Goal: Task Accomplishment & Management: Complete application form

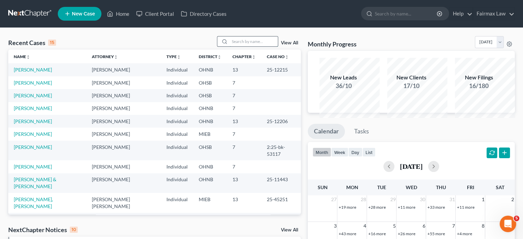
click at [230, 46] on input "search" at bounding box center [254, 41] width 48 height 10
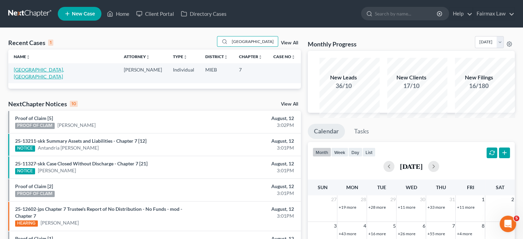
type input "samoa"
click at [40, 79] on link "Lewis, Samoa" at bounding box center [39, 73] width 50 height 13
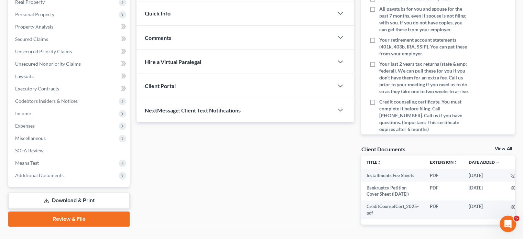
scroll to position [119, 0]
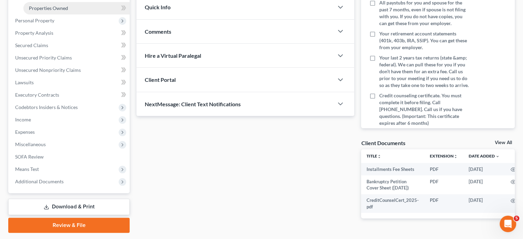
click at [61, 11] on span "Properties Owned" at bounding box center [48, 8] width 39 height 6
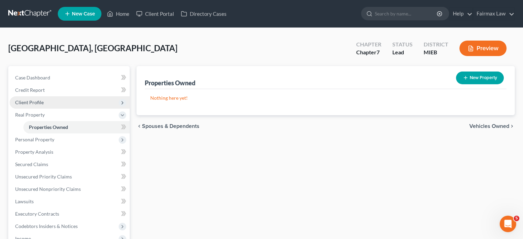
click at [65, 109] on span "Client Profile" at bounding box center [70, 102] width 120 height 12
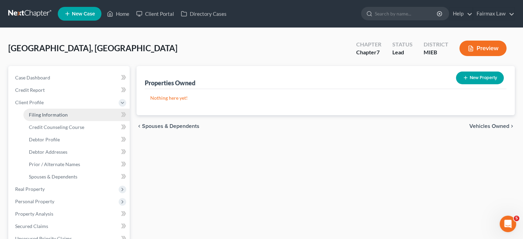
click at [59, 118] on span "Filing Information" at bounding box center [48, 115] width 39 height 6
select select "1"
select select "0"
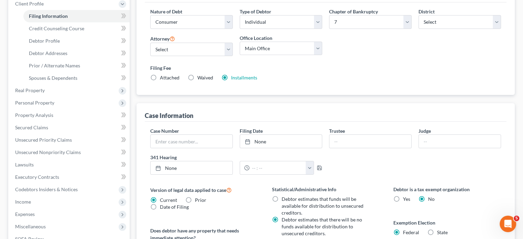
scroll to position [101, 0]
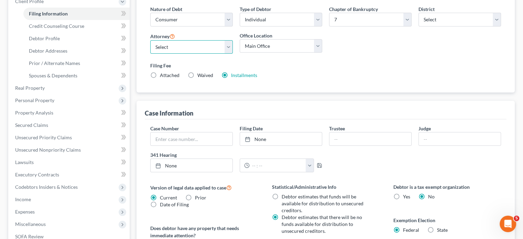
click at [213, 54] on select "Select David Ross Ienna - MIEB David Ross Ienna - OHNB David Ross Ienna - MIWB …" at bounding box center [191, 47] width 82 height 14
select select "0"
click at [155, 54] on select "Select David Ross Ienna - MIEB David Ross Ienna - OHNB David Ross Ienna - MIWB …" at bounding box center [191, 47] width 82 height 14
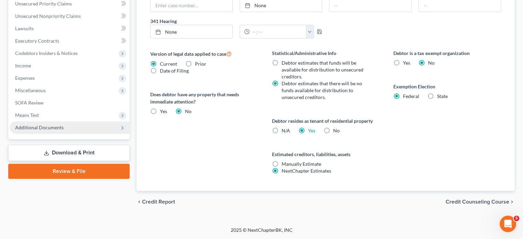
click at [95, 121] on span "Additional Documents" at bounding box center [70, 127] width 120 height 12
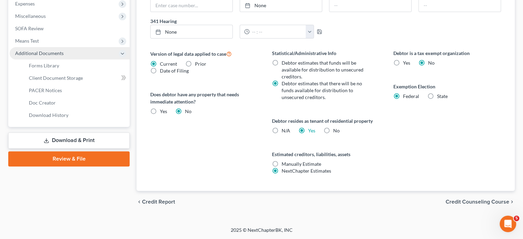
scroll to position [279, 0]
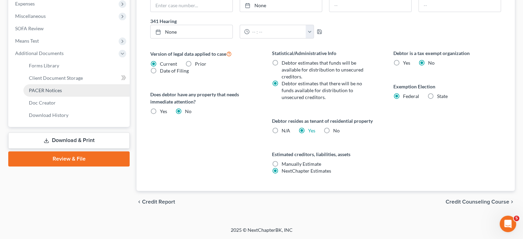
click at [58, 93] on span "PACER Notices" at bounding box center [45, 90] width 33 height 6
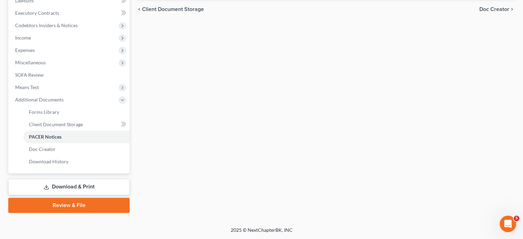
scroll to position [293, 0]
click at [81, 131] on link "PACER Notices" at bounding box center [76, 137] width 106 height 12
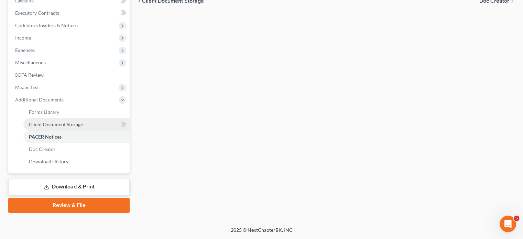
click at [81, 118] on link "Client Document Storage" at bounding box center [76, 124] width 106 height 12
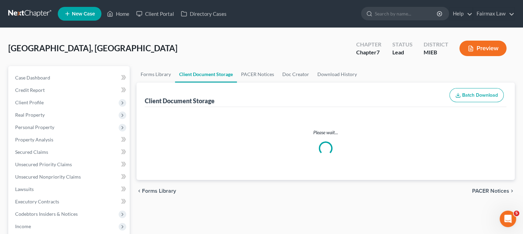
select select "7"
select select "6"
select select "32"
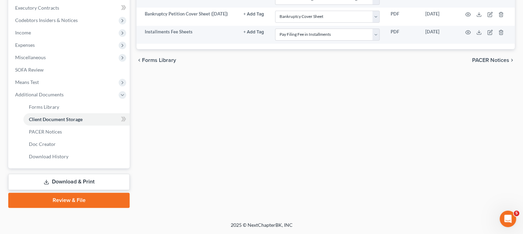
scroll to position [214, 0]
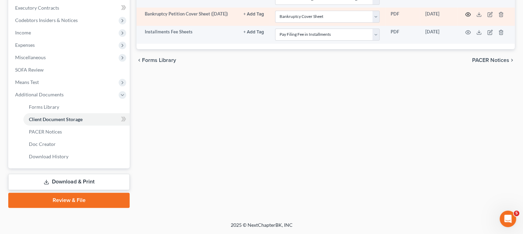
click at [471, 17] on icon "button" at bounding box center [467, 14] width 5 height 5
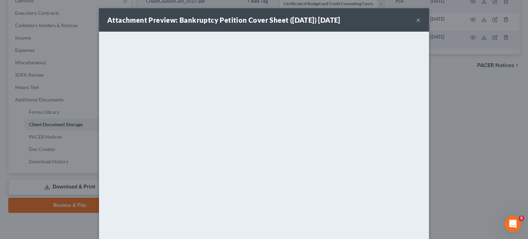
click at [421, 24] on button "×" at bounding box center [418, 20] width 5 height 8
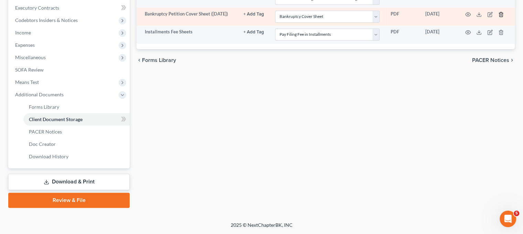
click at [503, 13] on polyline "button" at bounding box center [501, 13] width 4 height 0
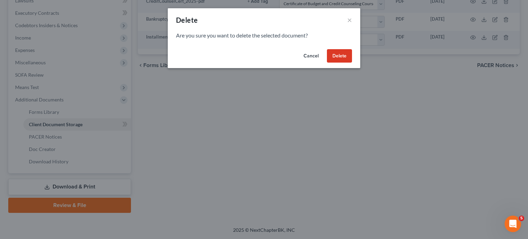
click at [352, 63] on button "Delete" at bounding box center [339, 56] width 25 height 14
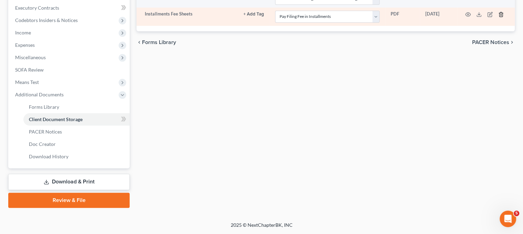
click at [501, 15] on line "button" at bounding box center [501, 14] width 0 height 1
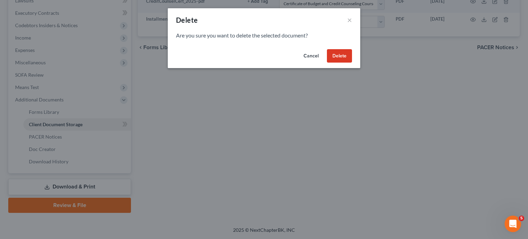
click at [352, 63] on button "Delete" at bounding box center [339, 56] width 25 height 14
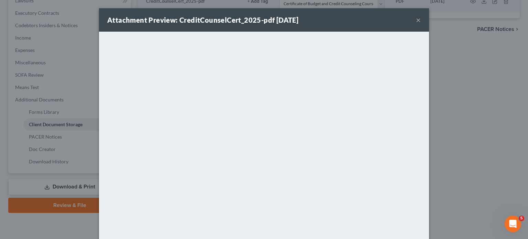
click at [421, 24] on button "×" at bounding box center [418, 20] width 5 height 8
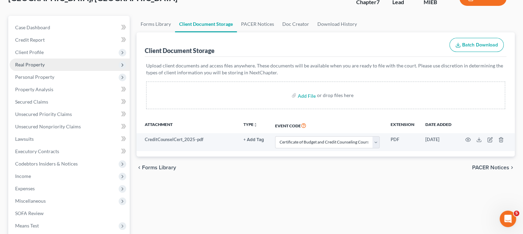
scroll to position [0, 1]
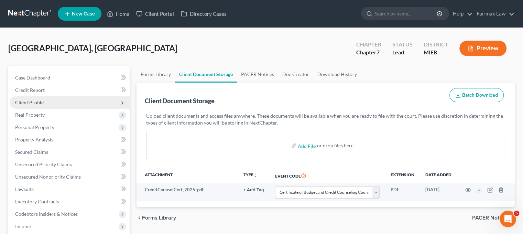
click at [44, 105] on span "Client Profile" at bounding box center [29, 102] width 29 height 6
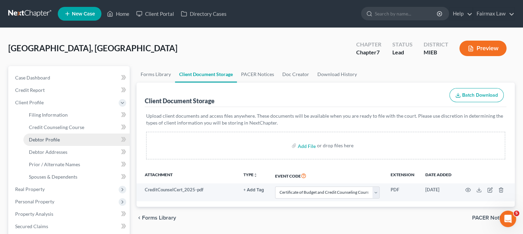
click at [60, 142] on span "Debtor Profile" at bounding box center [44, 139] width 31 height 6
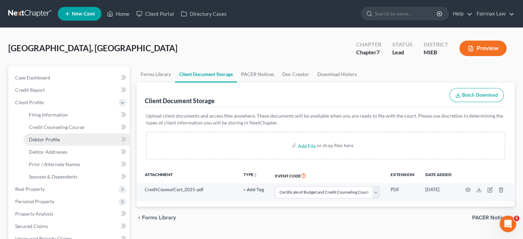
select select "0"
select select "2"
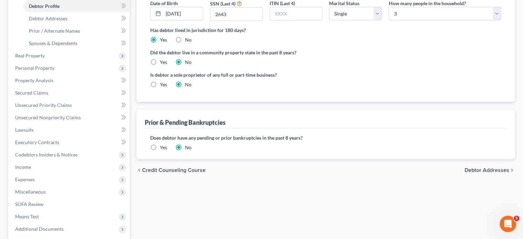
scroll to position [134, 0]
click at [81, 24] on link "Debtor Addresses" at bounding box center [76, 18] width 106 height 12
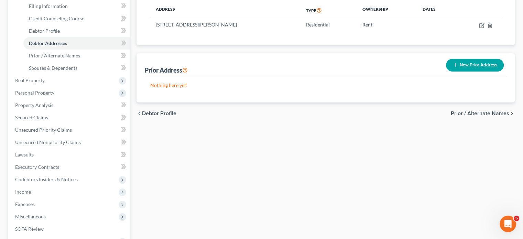
scroll to position [109, 0]
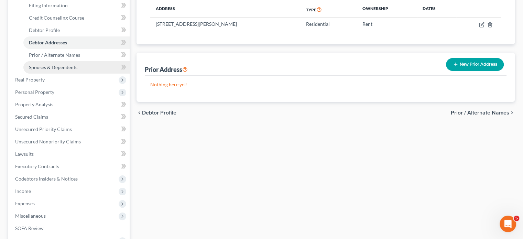
click at [77, 70] on span "Spouses & Dependents" at bounding box center [53, 67] width 48 height 6
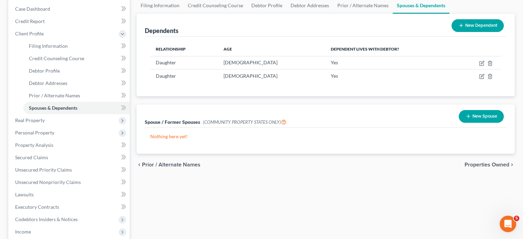
scroll to position [68, 0]
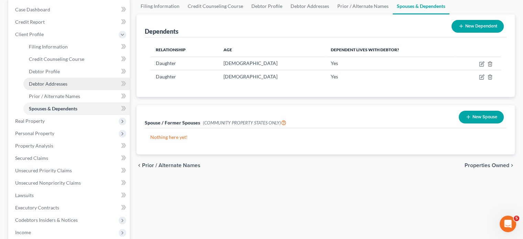
click at [67, 87] on span "Debtor Addresses" at bounding box center [48, 84] width 38 height 6
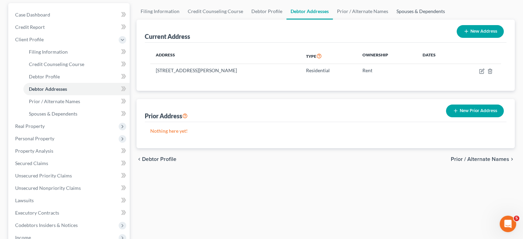
scroll to position [63, 0]
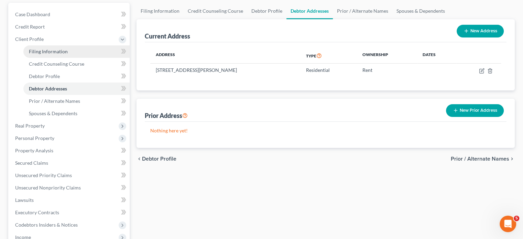
click at [70, 58] on link "Filing Information" at bounding box center [76, 51] width 106 height 12
select select "1"
select select "0"
select select "40"
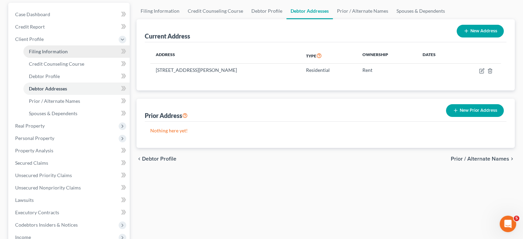
select select "0"
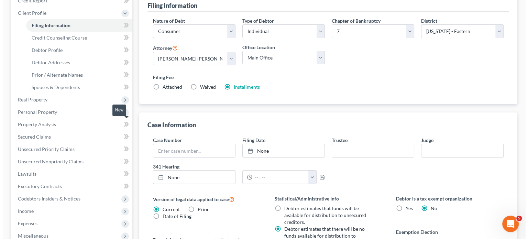
scroll to position [96, 0]
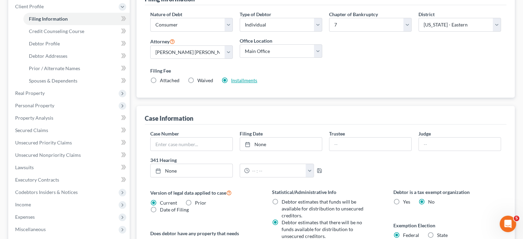
click at [257, 83] on link "Installments" at bounding box center [244, 80] width 26 height 6
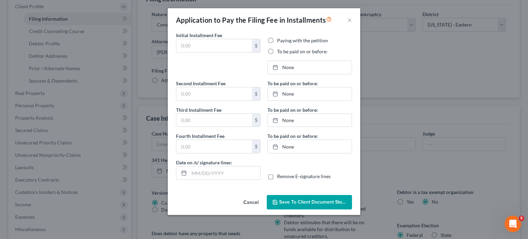
type input "84.50"
radio input "true"
type input "84.50"
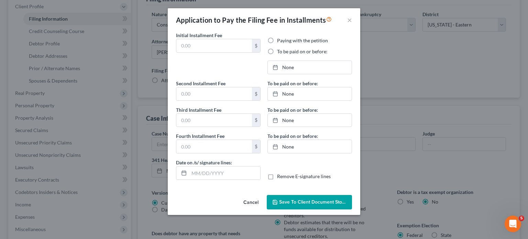
type input "08/12/2025"
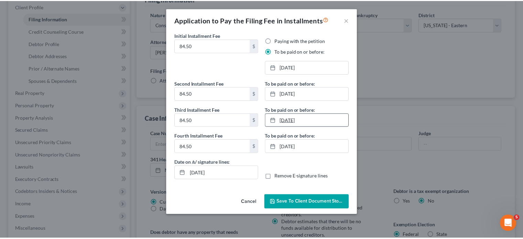
scroll to position [37, 0]
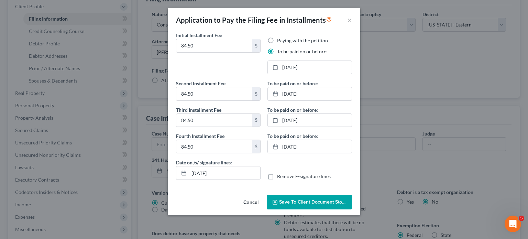
click at [299, 205] on span "Save to Client Document Storage" at bounding box center [315, 202] width 73 height 6
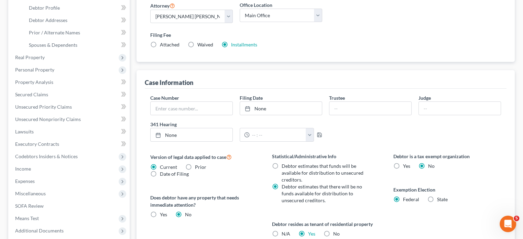
scroll to position [130, 0]
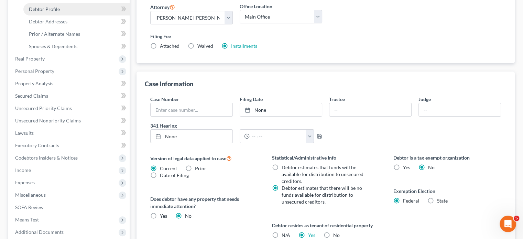
click at [75, 15] on link "Debtor Profile" at bounding box center [76, 9] width 106 height 12
select select "0"
select select "2"
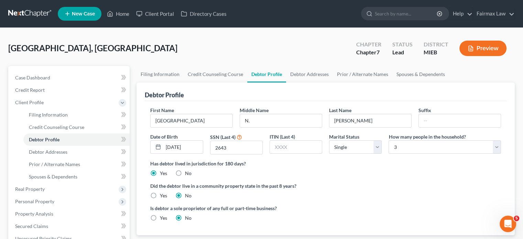
scroll to position [112, 0]
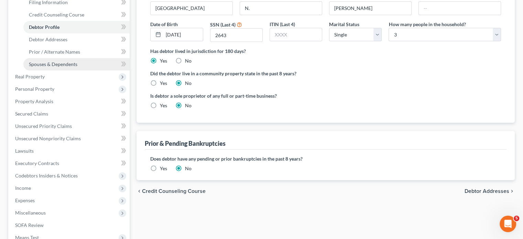
click at [77, 67] on span "Spouses & Dependents" at bounding box center [53, 64] width 48 height 6
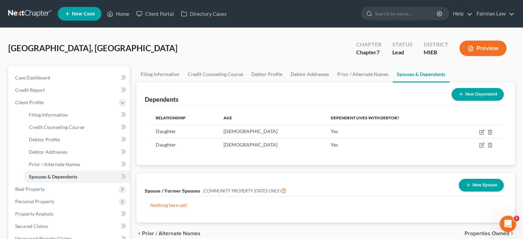
scroll to position [134, 0]
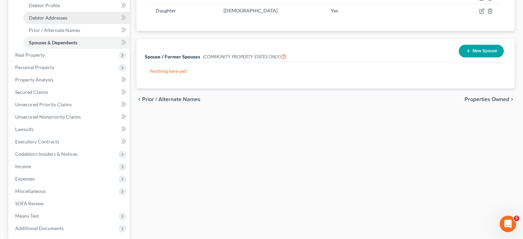
click at [67, 21] on span "Debtor Addresses" at bounding box center [48, 18] width 38 height 6
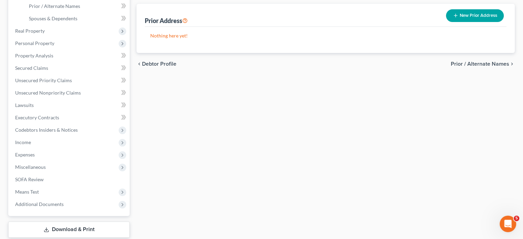
scroll to position [157, 0]
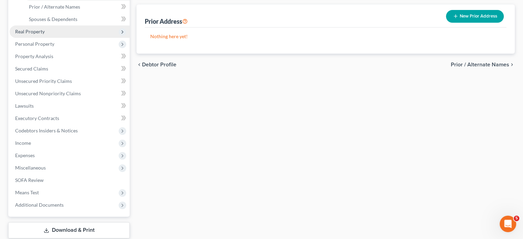
click at [64, 38] on span "Real Property" at bounding box center [70, 31] width 120 height 12
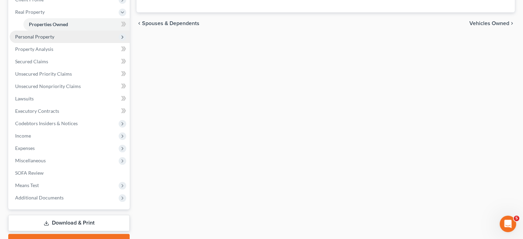
scroll to position [103, 0]
click at [67, 43] on span "Personal Property" at bounding box center [70, 36] width 120 height 12
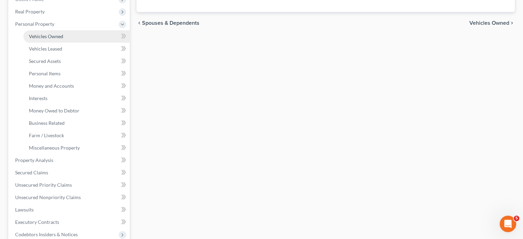
click at [78, 43] on link "Vehicles Owned" at bounding box center [76, 36] width 106 height 12
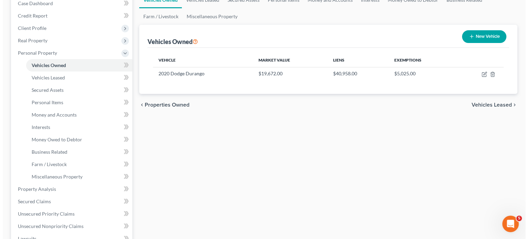
scroll to position [74, 0]
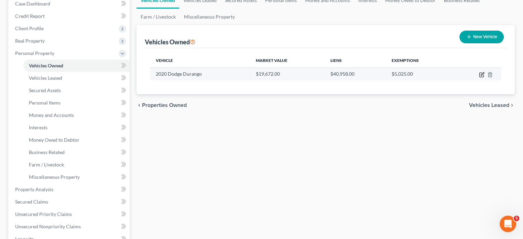
click at [479, 77] on icon "button" at bounding box center [481, 74] width 5 height 5
select select "0"
select select "6"
select select "2"
select select "0"
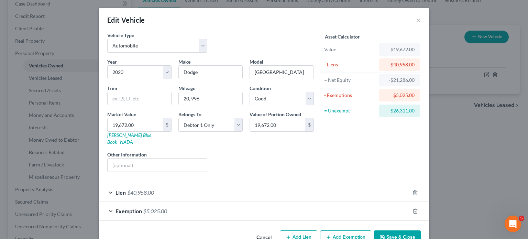
scroll to position [73, 0]
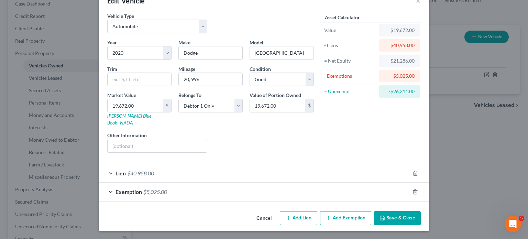
click at [337, 183] on div "Exemption $5,025.00" at bounding box center [254, 192] width 311 height 18
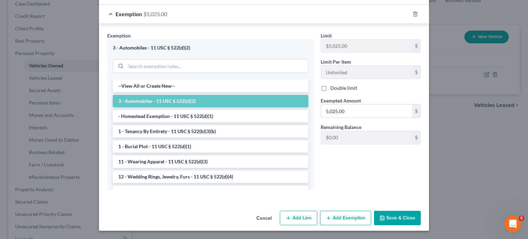
scroll to position [206, 0]
click at [373, 118] on input "5,025.00" at bounding box center [366, 110] width 91 height 13
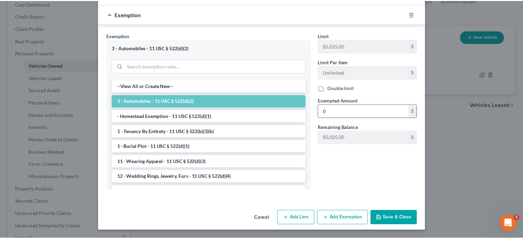
scroll to position [294, 0]
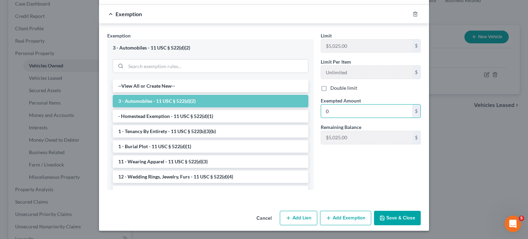
type input "0"
click at [421, 211] on button "Save & Close" at bounding box center [397, 218] width 47 height 14
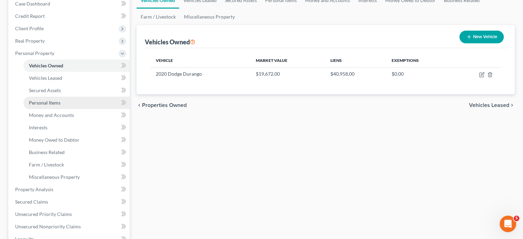
click at [71, 109] on link "Personal Items" at bounding box center [76, 103] width 106 height 12
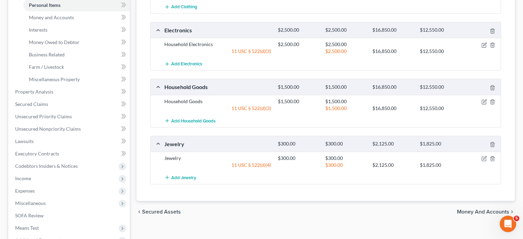
scroll to position [173, 0]
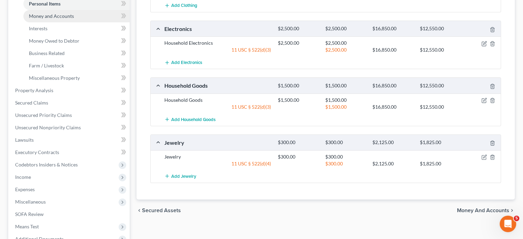
click at [62, 22] on link "Money and Accounts" at bounding box center [76, 16] width 106 height 12
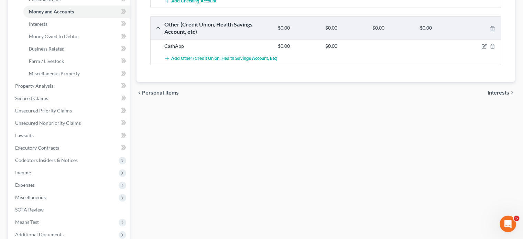
scroll to position [182, 0]
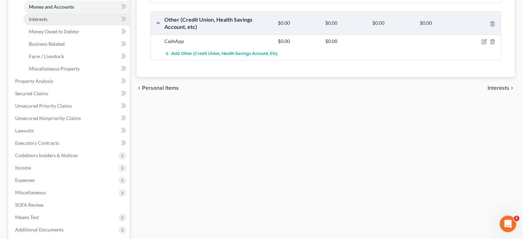
click at [70, 25] on link "Interests" at bounding box center [76, 19] width 106 height 12
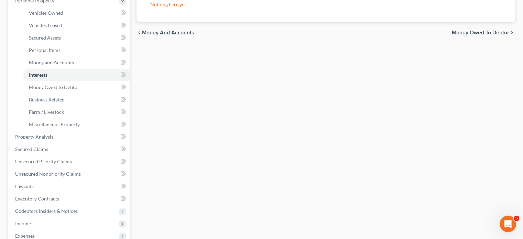
scroll to position [150, 0]
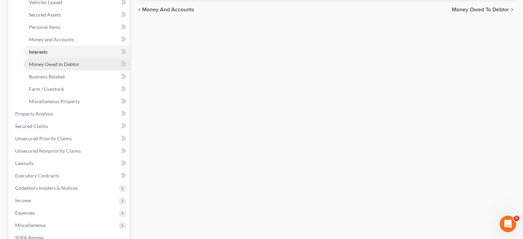
click at [79, 67] on span "Money Owed to Debtor" at bounding box center [54, 64] width 51 height 6
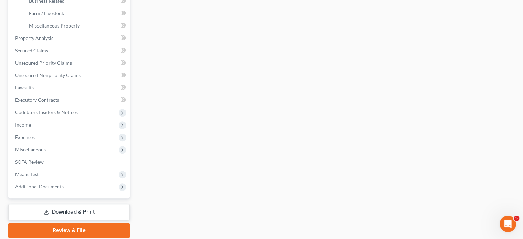
scroll to position [232, 0]
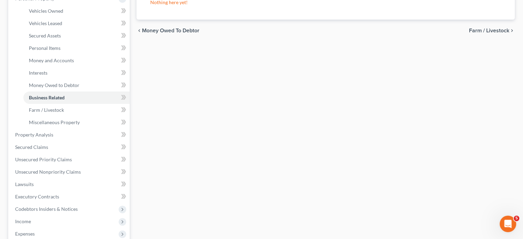
scroll to position [261, 0]
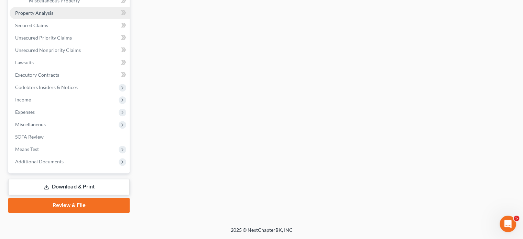
click at [53, 16] on span "Property Analysis" at bounding box center [34, 13] width 38 height 6
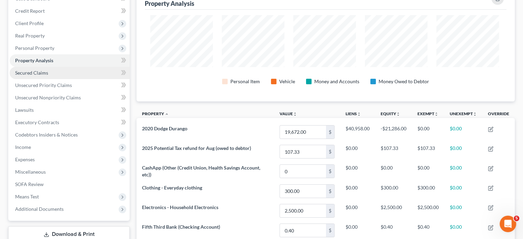
click at [70, 79] on link "Secured Claims" at bounding box center [70, 73] width 120 height 12
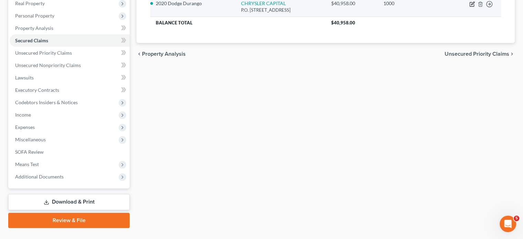
click at [469, 7] on icon "button" at bounding box center [471, 3] width 5 height 5
select select "45"
select select "2"
select select "0"
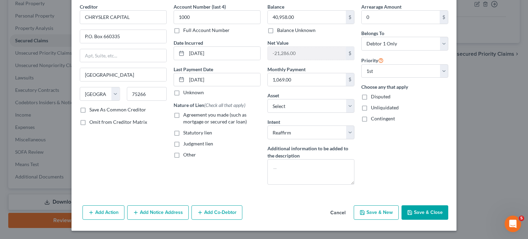
click at [183, 118] on label "Agreement you made (such as mortgage or secured car loan)" at bounding box center [221, 118] width 77 height 14
click at [186, 116] on input "Agreement you made (such as mortgage or secured car loan)" at bounding box center [188, 113] width 4 height 4
checkbox input "true"
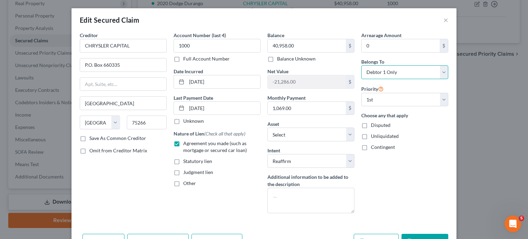
click at [408, 79] on select "Select Debtor 1 Only Debtor 2 Only Debtor 1 And Debtor 2 Only At Least One Of T…" at bounding box center [404, 72] width 87 height 14
select select "3"
click at [382, 79] on select "Select Debtor 1 Only Debtor 2 Only Debtor 1 And Debtor 2 Only At Least One Of T…" at bounding box center [404, 72] width 87 height 14
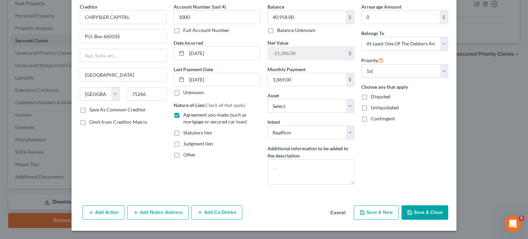
click at [448, 206] on button "Save & Close" at bounding box center [424, 212] width 47 height 14
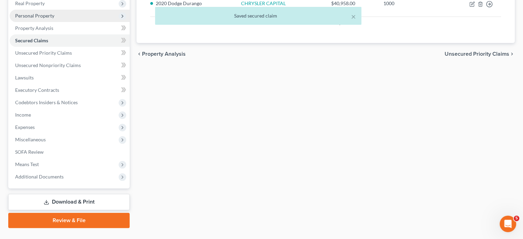
click at [54, 19] on span "Personal Property" at bounding box center [34, 16] width 39 height 6
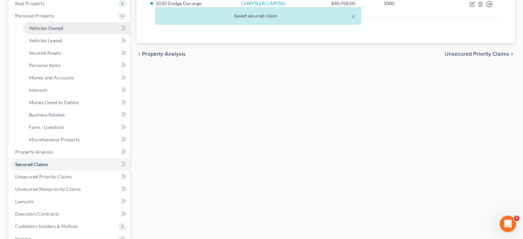
click at [63, 31] on span "Vehicles Owned" at bounding box center [46, 28] width 34 height 6
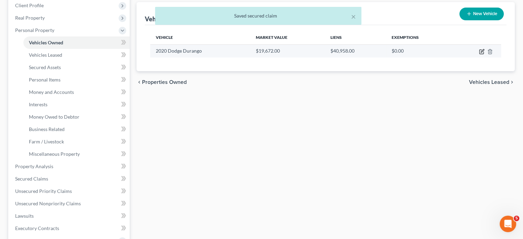
click at [479, 54] on icon "button" at bounding box center [481, 52] width 4 height 4
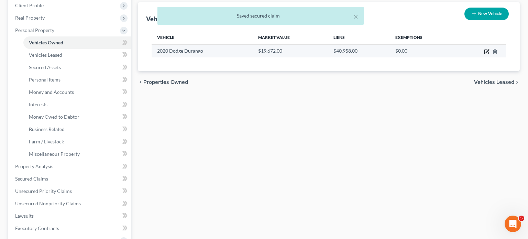
select select "0"
select select "6"
select select "2"
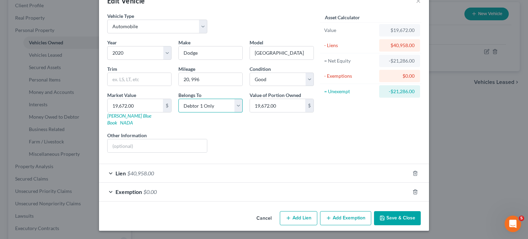
click at [188, 99] on select "Select Debtor 1 Only Debtor 2 Only Debtor 1 And Debtor 2 Only At Least One Of T…" at bounding box center [210, 106] width 64 height 14
select select "3"
click at [178, 99] on select "Select Debtor 1 Only Debtor 2 Only Debtor 1 And Debtor 2 Only At Least One Of T…" at bounding box center [210, 106] width 64 height 14
click at [417, 217] on button "Save & Close" at bounding box center [397, 218] width 47 height 14
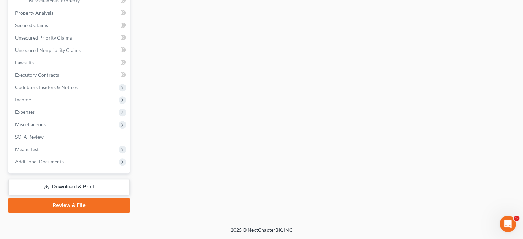
scroll to position [300, 0]
click at [58, 41] on span "Unsecured Priority Claims" at bounding box center [43, 38] width 57 height 6
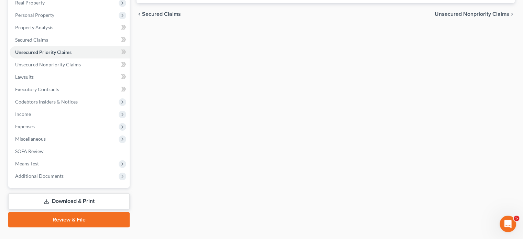
scroll to position [112, 0]
click at [66, 67] on span "Unsecured Nonpriority Claims" at bounding box center [48, 64] width 66 height 6
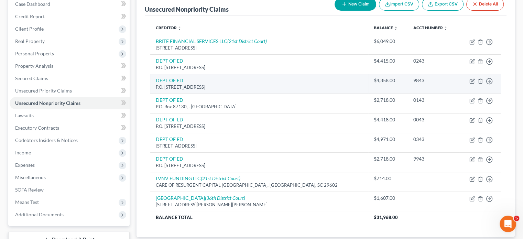
scroll to position [74, 0]
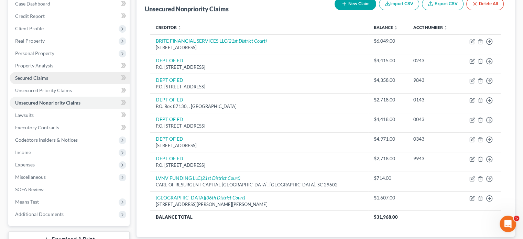
click at [90, 84] on link "Secured Claims" at bounding box center [70, 78] width 120 height 12
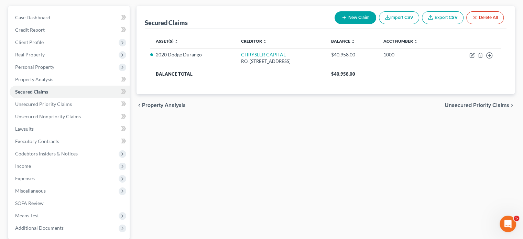
scroll to position [110, 0]
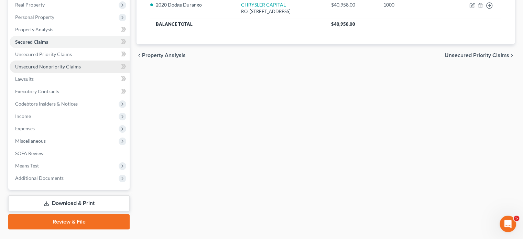
click at [81, 69] on span "Unsecured Nonpriority Claims" at bounding box center [48, 67] width 66 height 6
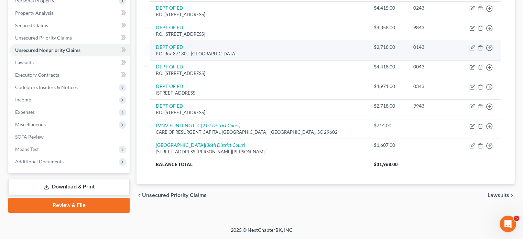
scroll to position [202, 0]
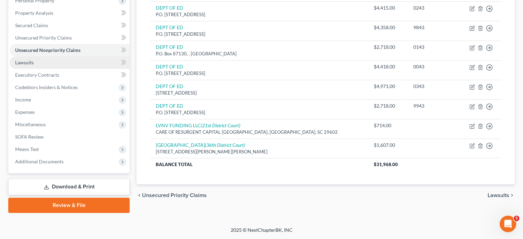
click at [69, 56] on link "Lawsuits" at bounding box center [70, 62] width 120 height 12
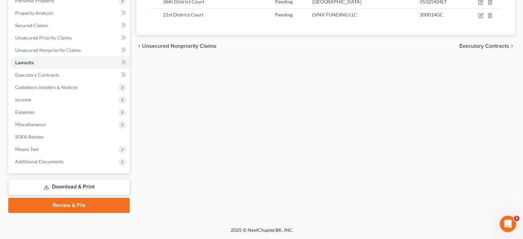
scroll to position [216, 0]
click at [45, 72] on span "Executory Contracts" at bounding box center [37, 75] width 44 height 6
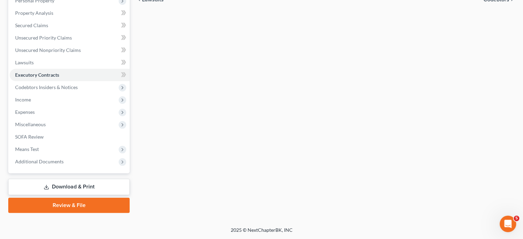
scroll to position [206, 0]
click at [59, 84] on span "Codebtors Insiders & Notices" at bounding box center [46, 87] width 63 height 6
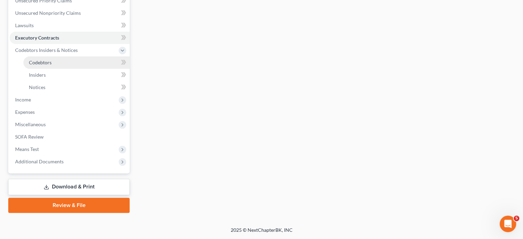
click at [52, 65] on span "Codebtors" at bounding box center [40, 62] width 23 height 6
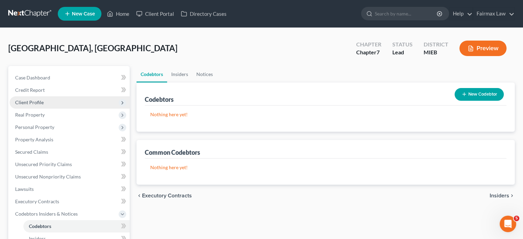
click at [60, 109] on span "Client Profile" at bounding box center [70, 102] width 120 height 12
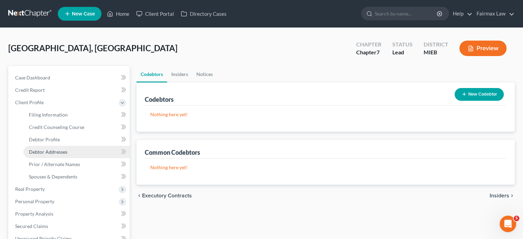
click at [59, 155] on span "Debtor Addresses" at bounding box center [48, 152] width 38 height 6
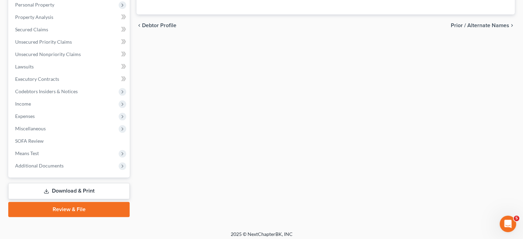
scroll to position [247, 0]
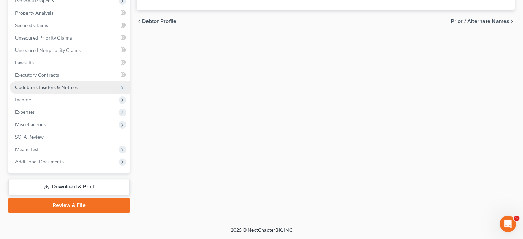
click at [59, 93] on span "Codebtors Insiders & Notices" at bounding box center [70, 87] width 120 height 12
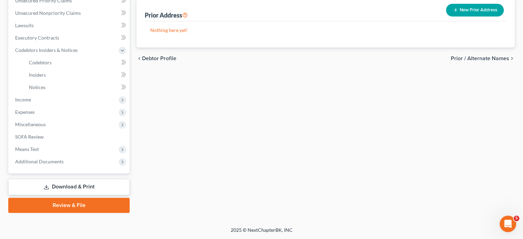
scroll to position [217, 0]
click at [52, 65] on span "Codebtors" at bounding box center [40, 62] width 23 height 6
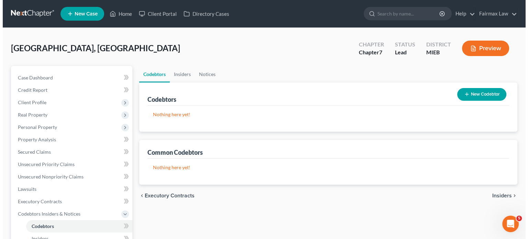
scroll to position [54, 0]
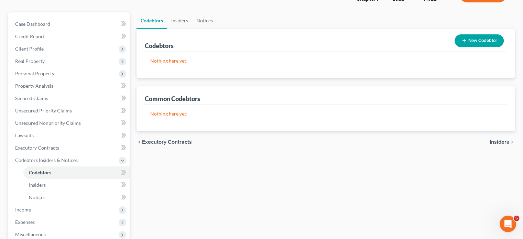
click at [462, 47] on button "New Codebtor" at bounding box center [478, 40] width 49 height 13
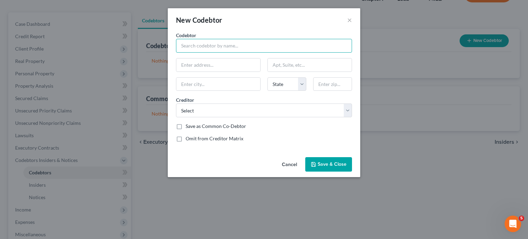
click at [196, 53] on input "text" at bounding box center [264, 46] width 176 height 14
type input "s"
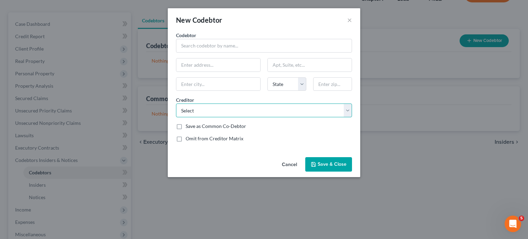
click at [192, 117] on select "Select Summit Financial Education BRITE FINANCIAL SERVICES LLC DEPT OF ED DEPT …" at bounding box center [264, 110] width 176 height 14
select select "11"
click at [176, 117] on select "Select Summit Financial Education BRITE FINANCIAL SERVICES LLC DEPT OF ED DEPT …" at bounding box center [264, 110] width 176 height 14
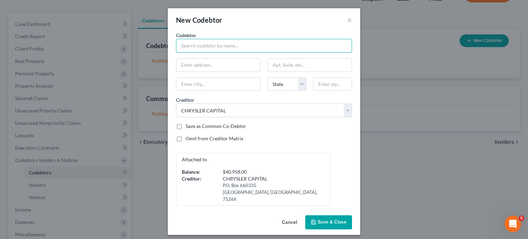
click at [176, 53] on input "text" at bounding box center [264, 46] width 176 height 14
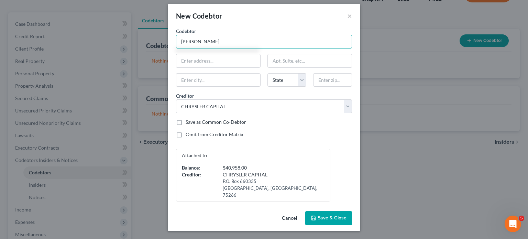
scroll to position [54, 0]
type input "Marilyn Lewis"
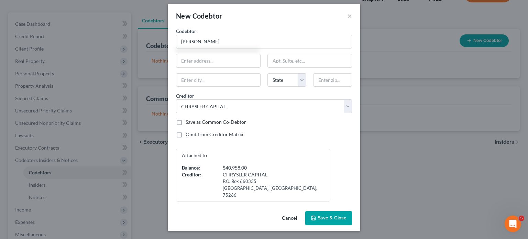
click at [186, 131] on label "Omit from Creditor Matrix" at bounding box center [215, 134] width 58 height 7
click at [188, 131] on input "Omit from Creditor Matrix" at bounding box center [190, 133] width 4 height 4
click at [186, 131] on label "Omit from Creditor Matrix" at bounding box center [215, 134] width 58 height 7
click at [188, 131] on input "Omit from Creditor Matrix" at bounding box center [190, 133] width 4 height 4
checkbox input "false"
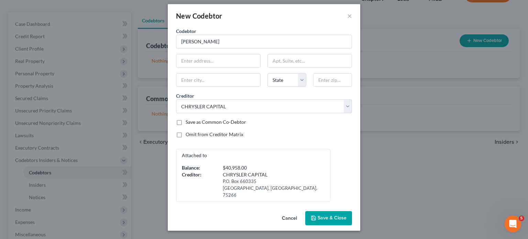
drag, startPoint x: 343, startPoint y: 209, endPoint x: 343, endPoint y: 205, distance: 4.1
click at [343, 211] on button "Save & Close" at bounding box center [328, 218] width 47 height 14
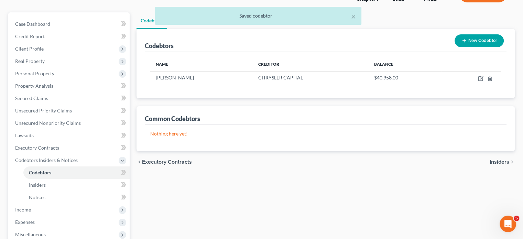
scroll to position [224, 0]
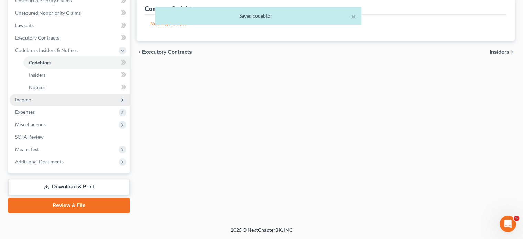
click at [31, 102] on span "Income" at bounding box center [23, 100] width 16 height 6
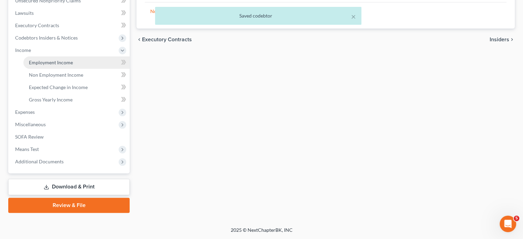
click at [55, 65] on span "Employment Income" at bounding box center [51, 62] width 44 height 6
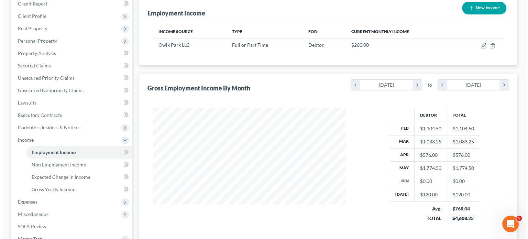
scroll to position [82, 0]
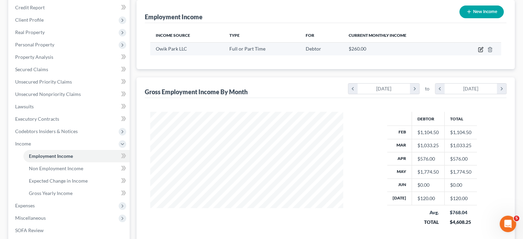
click at [478, 52] on icon "button" at bounding box center [480, 49] width 5 height 5
select select "0"
select select "23"
select select "2"
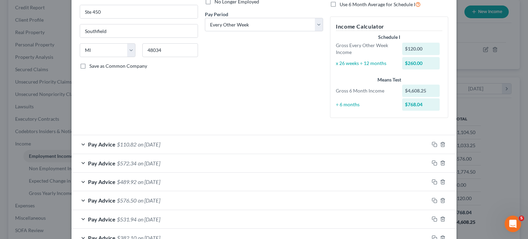
scroll to position [256, 0]
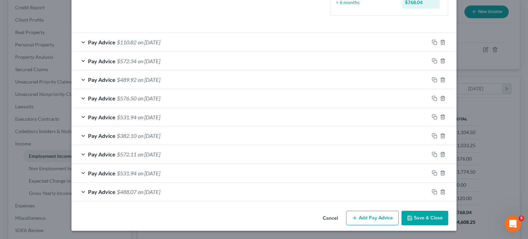
click at [71, 55] on div "Pay Advice $572.34 on 05/30/2025" at bounding box center [249, 61] width 357 height 18
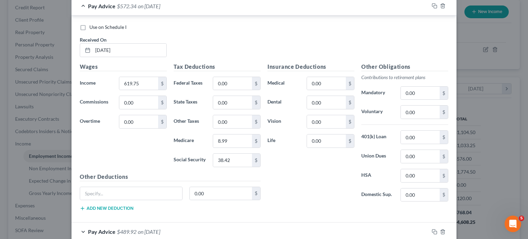
click at [89, 31] on label "Use on Schedule I" at bounding box center [107, 27] width 37 height 7
click at [92, 28] on input "Use on Schedule I" at bounding box center [94, 26] width 4 height 4
checkbox input "true"
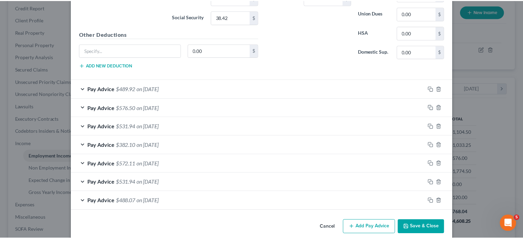
scroll to position [554, 0]
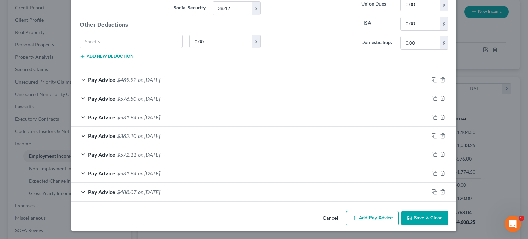
click at [448, 211] on button "Save & Close" at bounding box center [424, 218] width 47 height 14
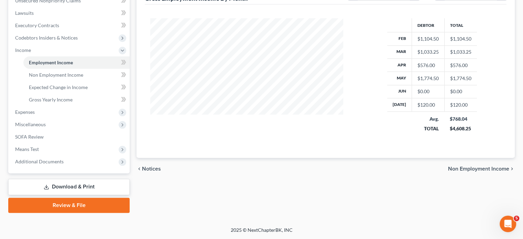
scroll to position [209, 0]
click at [59, 78] on span "Non Employment Income" at bounding box center [56, 75] width 54 height 6
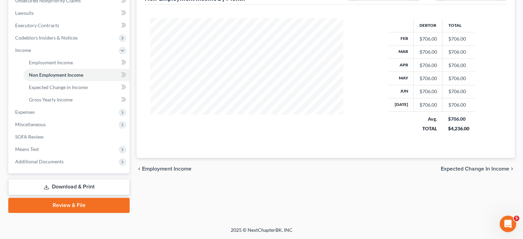
scroll to position [247, 0]
click at [35, 111] on span "Expenses" at bounding box center [25, 112] width 20 height 6
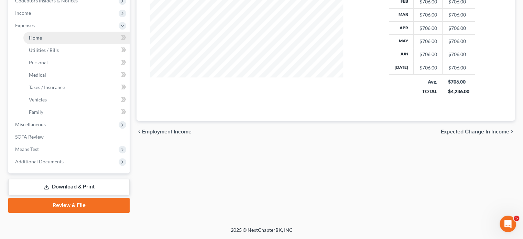
click at [49, 44] on link "Home" at bounding box center [76, 38] width 106 height 12
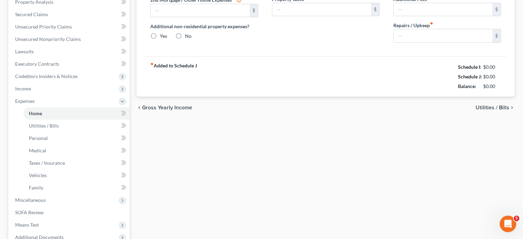
type input "786.00"
type input "0.00"
radio input "true"
type input "0.00"
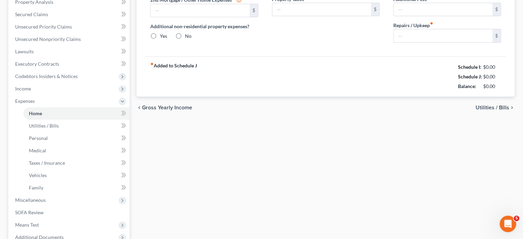
type input "0.00"
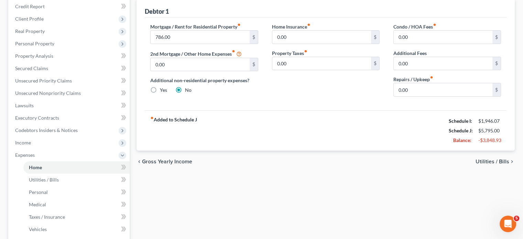
scroll to position [43, 0]
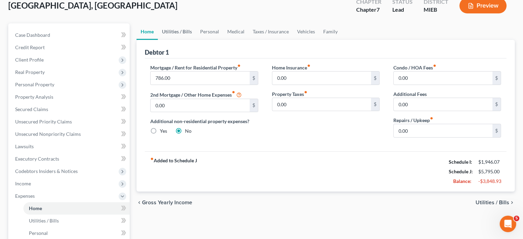
click at [189, 40] on link "Utilities / Bills" at bounding box center [177, 31] width 38 height 16
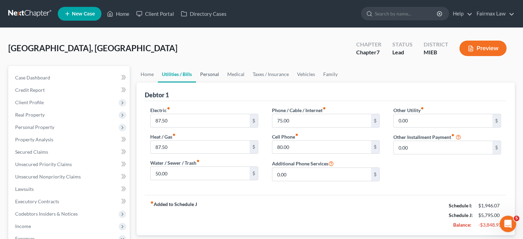
click at [223, 82] on link "Personal" at bounding box center [209, 74] width 27 height 16
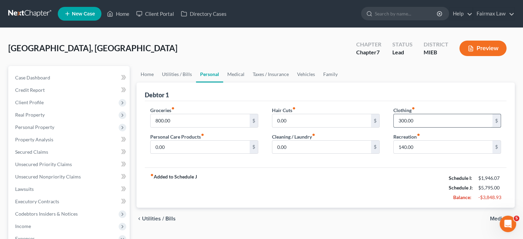
click at [423, 127] on input "300.00" at bounding box center [443, 120] width 99 height 13
click at [426, 154] on input "140.00" at bounding box center [443, 147] width 99 height 13
type input "100"
click at [248, 82] on link "Medical" at bounding box center [235, 74] width 25 height 16
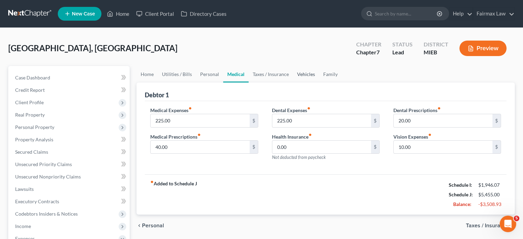
click at [319, 82] on link "Vehicles" at bounding box center [306, 74] width 26 height 16
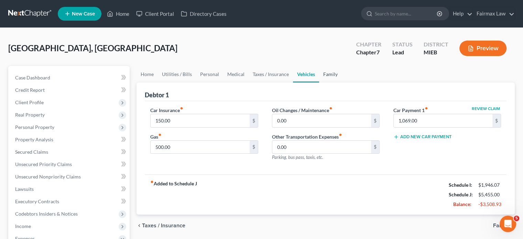
click at [342, 82] on link "Family" at bounding box center [330, 74] width 23 height 16
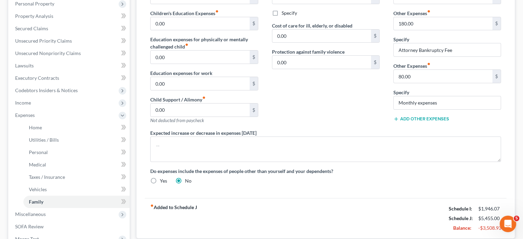
scroll to position [129, 0]
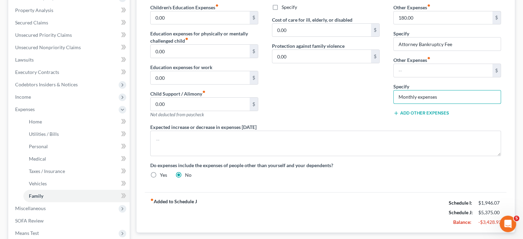
drag, startPoint x: 467, startPoint y: 151, endPoint x: 304, endPoint y: 159, distance: 163.1
click at [304, 159] on div "Daycare / Babysitter fiber_manual_record 700.00 $ Children's Education Expenses…" at bounding box center [325, 80] width 364 height 207
click at [382, 123] on div "Contributions to other family members fiber_manual_record 0.00 $ Specify Cost o…" at bounding box center [325, 50] width 121 height 146
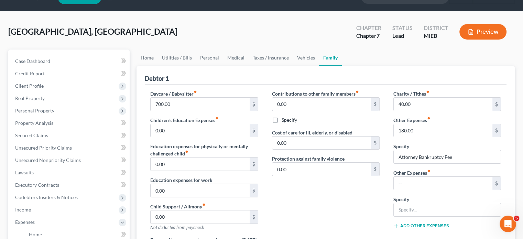
scroll to position [15, 0]
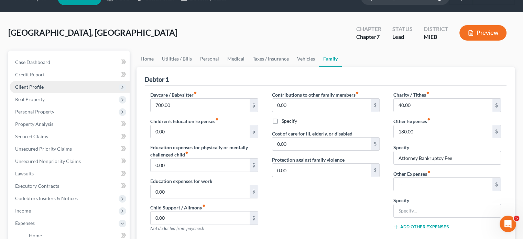
click at [62, 93] on span "Client Profile" at bounding box center [70, 87] width 120 height 12
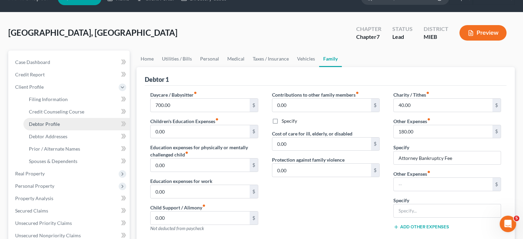
click at [60, 127] on span "Debtor Profile" at bounding box center [44, 124] width 31 height 6
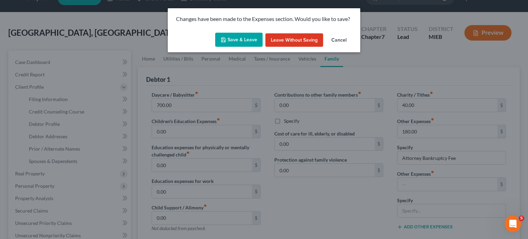
click at [231, 43] on button "Save & Leave" at bounding box center [238, 40] width 47 height 14
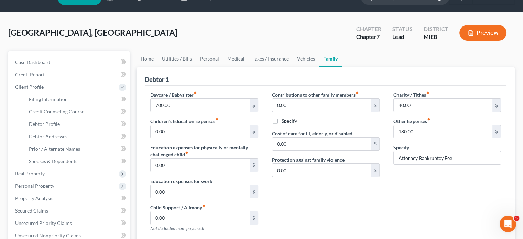
select select "0"
select select "2"
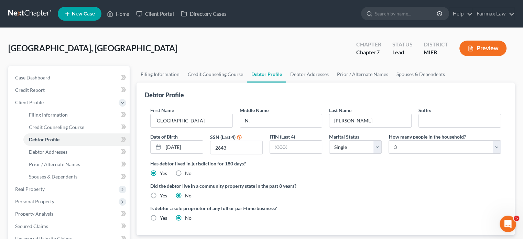
scroll to position [309, 0]
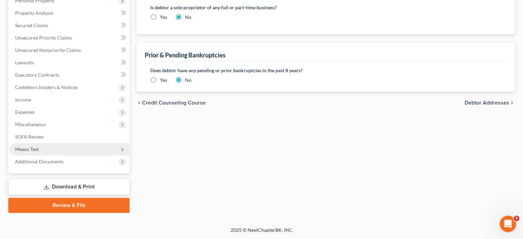
click at [66, 143] on span "Means Test" at bounding box center [70, 149] width 120 height 12
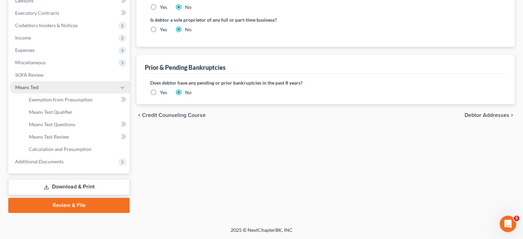
scroll to position [216, 0]
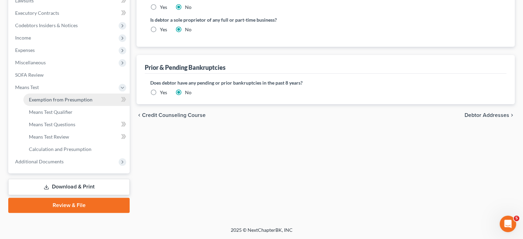
click at [90, 102] on span "Exemption from Presumption" at bounding box center [61, 100] width 64 height 6
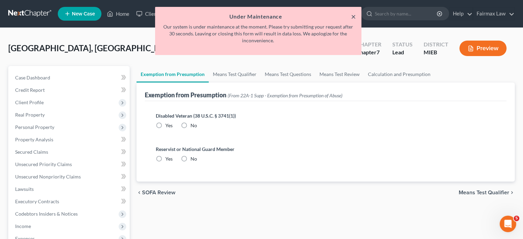
click at [351, 18] on button "×" at bounding box center [353, 16] width 5 height 8
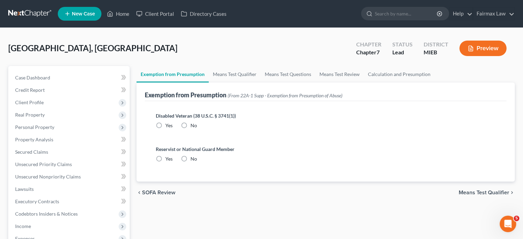
click at [206, 50] on div "Lewis, Samoa Upgraded Chapter Chapter 7 Status Lead District MIEB Preview" at bounding box center [261, 51] width 506 height 30
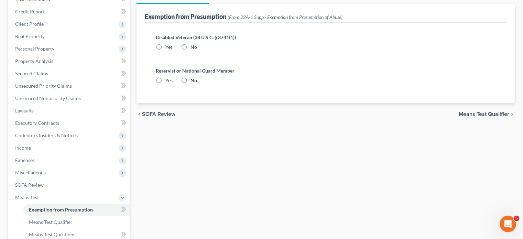
scroll to position [79, 0]
click at [197, 50] on label "No" at bounding box center [193, 46] width 7 height 7
click at [198, 47] on input "No" at bounding box center [195, 45] width 4 height 4
radio input "true"
click at [197, 83] on label "No" at bounding box center [193, 79] width 7 height 7
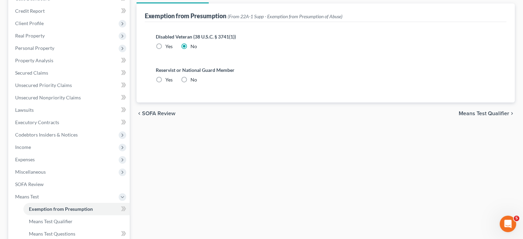
click at [198, 81] on input "No" at bounding box center [195, 78] width 4 height 4
radio input "true"
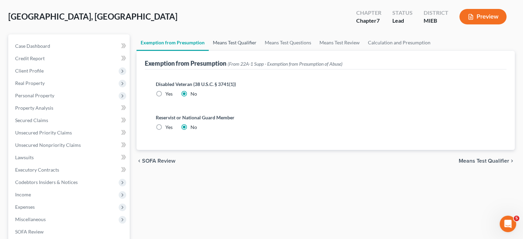
click at [258, 51] on link "Means Test Qualifier" at bounding box center [235, 42] width 52 height 16
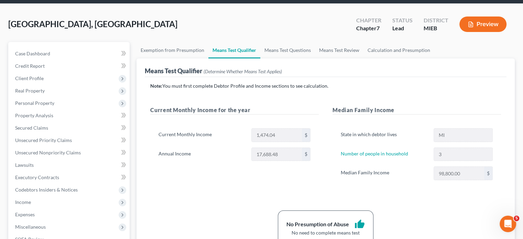
scroll to position [24, 0]
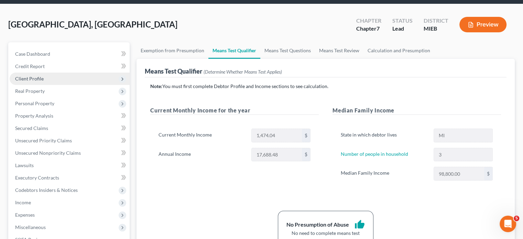
click at [58, 85] on span "Client Profile" at bounding box center [70, 79] width 120 height 12
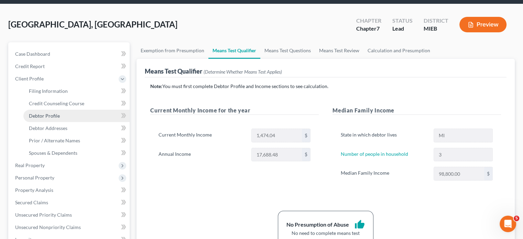
click at [81, 122] on link "Debtor Profile" at bounding box center [76, 116] width 106 height 12
select select "0"
select select "2"
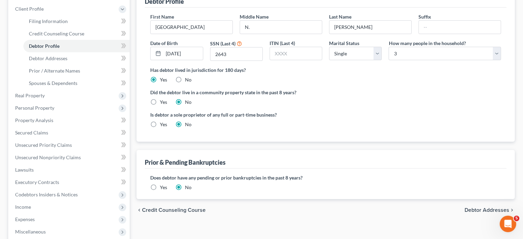
scroll to position [98, 0]
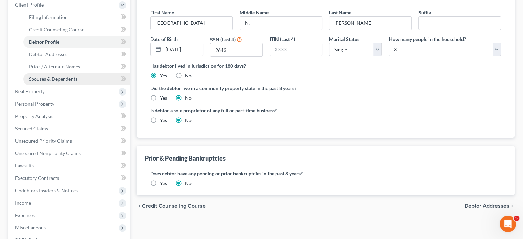
click at [73, 82] on span "Spouses & Dependents" at bounding box center [53, 79] width 48 height 6
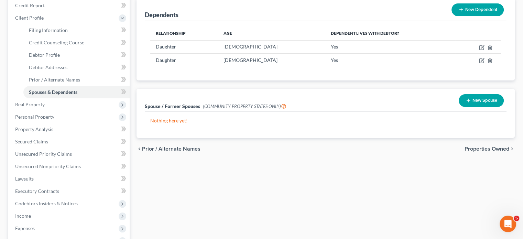
scroll to position [85, 0]
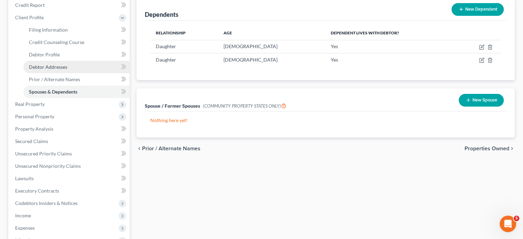
click at [67, 70] on span "Debtor Addresses" at bounding box center [48, 67] width 38 height 6
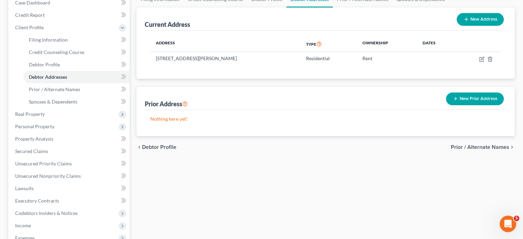
scroll to position [76, 0]
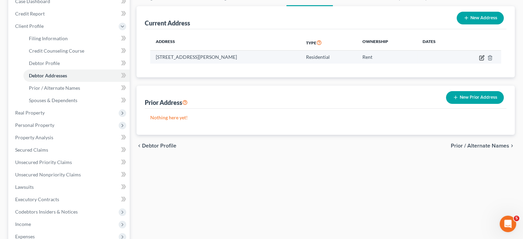
click at [481, 58] on icon "button" at bounding box center [482, 56] width 3 height 3
select select "23"
select select "0"
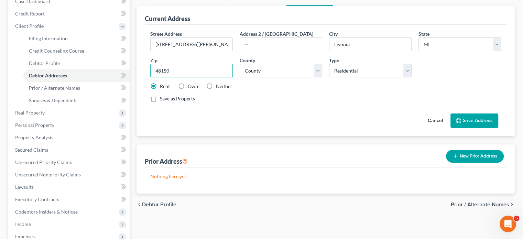
drag, startPoint x: 180, startPoint y: 126, endPoint x: 173, endPoint y: 124, distance: 7.5
click at [173, 78] on input "48150" at bounding box center [191, 71] width 82 height 14
type input "48135"
click at [252, 108] on div "Street Address * 6237 Gillman St Address 2 / PO Box City * Livonia State * Stat…" at bounding box center [325, 69] width 357 height 78
type input "Garden City"
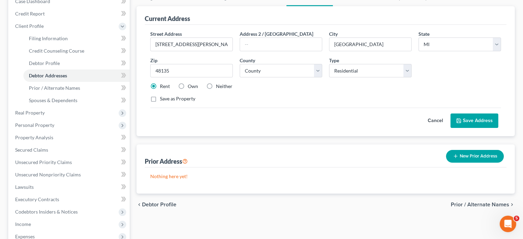
click at [460, 128] on button "Save Address" at bounding box center [474, 120] width 48 height 14
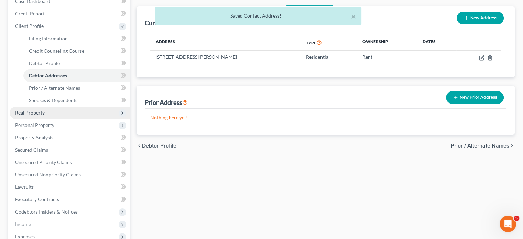
click at [62, 119] on span "Real Property" at bounding box center [70, 113] width 120 height 12
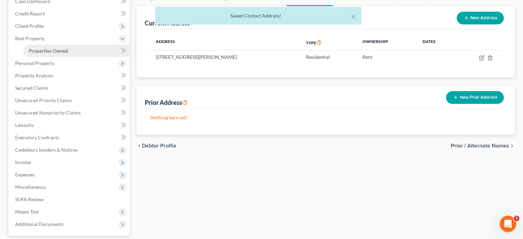
click at [68, 54] on span "Properties Owned" at bounding box center [48, 51] width 39 height 6
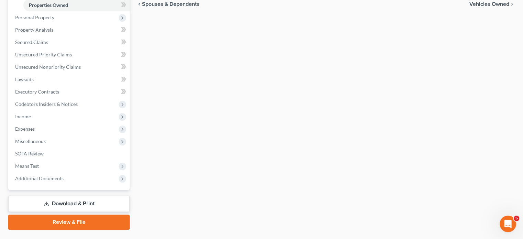
scroll to position [122, 0]
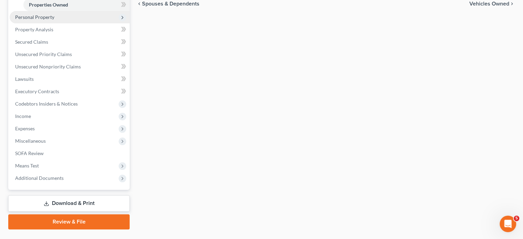
click at [82, 23] on span "Personal Property" at bounding box center [70, 17] width 120 height 12
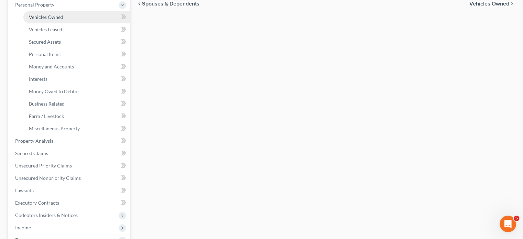
click at [78, 23] on link "Vehicles Owned" at bounding box center [76, 17] width 106 height 12
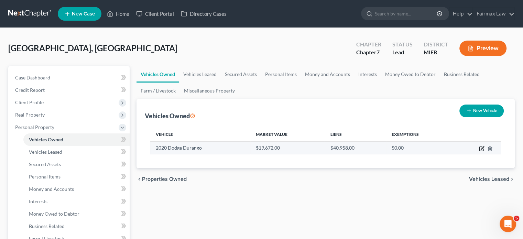
click at [479, 151] on icon "button" at bounding box center [481, 149] width 4 height 4
select select "0"
select select "6"
select select "2"
select select "3"
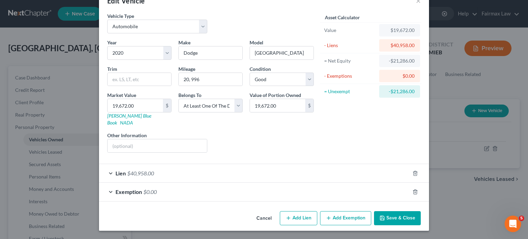
scroll to position [73, 0]
click at [237, 164] on div "Lien $40,958.00" at bounding box center [254, 173] width 311 height 18
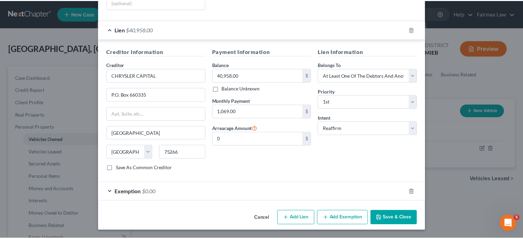
scroll to position [250, 0]
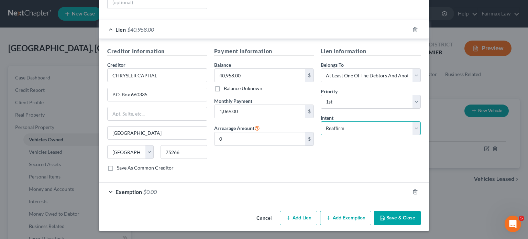
click at [400, 121] on select "Select Surrender Redeem Reaffirm Avoid Other" at bounding box center [371, 128] width 100 height 14
select select "0"
click at [331, 121] on select "Select Surrender Redeem Reaffirm Avoid Other" at bounding box center [371, 128] width 100 height 14
click at [385, 215] on icon "button" at bounding box center [381, 217] width 5 height 5
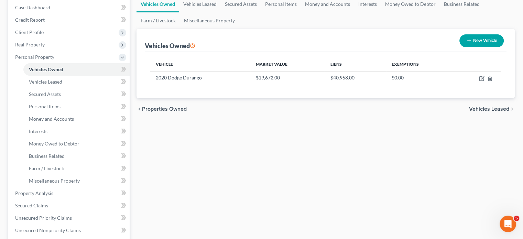
scroll to position [70, 0]
click at [81, 113] on link "Personal Items" at bounding box center [76, 107] width 106 height 12
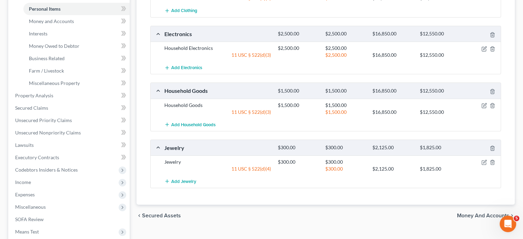
scroll to position [168, 0]
click at [60, 24] on span "Money and Accounts" at bounding box center [51, 21] width 45 height 6
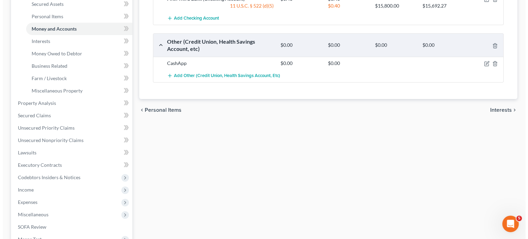
scroll to position [161, 0]
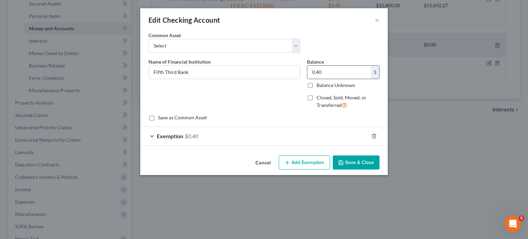
click at [342, 79] on input "0.40" at bounding box center [339, 72] width 64 height 13
type input "50"
click at [344, 145] on div "Exemption $0.40" at bounding box center [254, 136] width 228 height 18
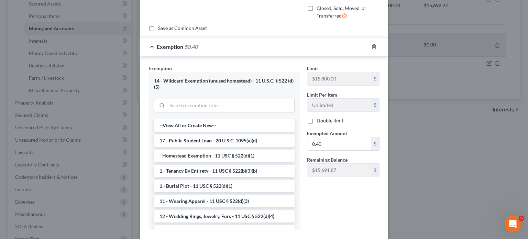
scroll to position [105, 0]
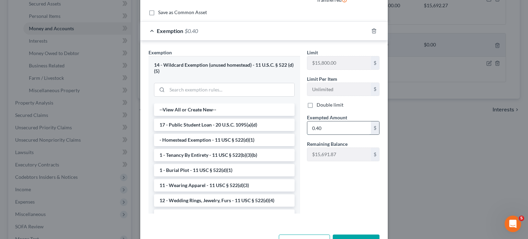
click at [338, 134] on input "0.40" at bounding box center [339, 127] width 64 height 13
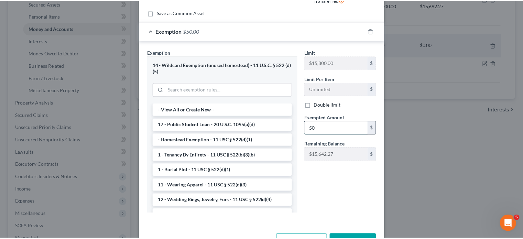
scroll to position [218, 0]
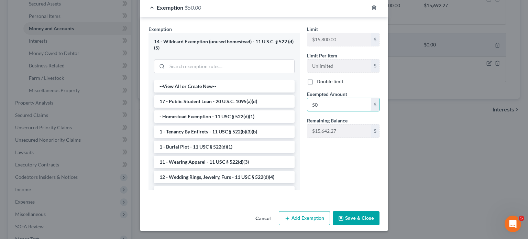
type input "50"
click at [370, 216] on button "Save & Close" at bounding box center [356, 218] width 47 height 14
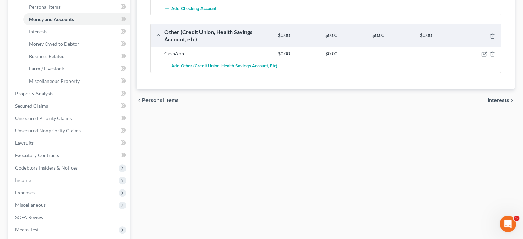
scroll to position [170, 0]
click at [72, 37] on link "Interests" at bounding box center [76, 31] width 106 height 12
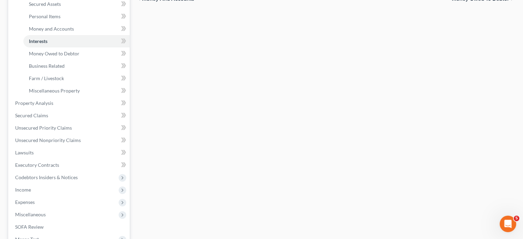
scroll to position [161, 0]
click at [74, 31] on span "Money and Accounts" at bounding box center [51, 28] width 45 height 6
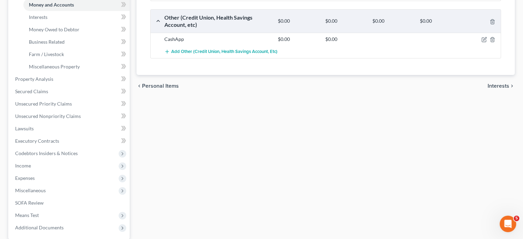
scroll to position [185, 0]
click at [54, 23] on link "Interests" at bounding box center [76, 16] width 106 height 12
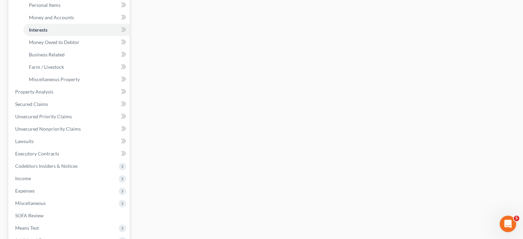
scroll to position [172, 0]
click at [79, 45] on span "Money Owed to Debtor" at bounding box center [54, 42] width 51 height 6
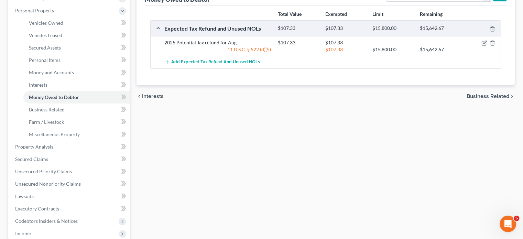
scroll to position [117, 0]
click at [81, 115] on link "Business Related" at bounding box center [76, 109] width 106 height 12
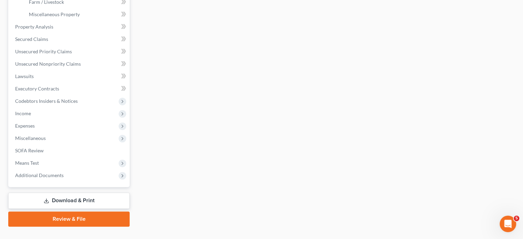
scroll to position [238, 0]
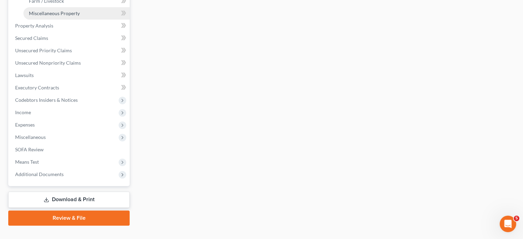
click at [80, 16] on span "Miscellaneous Property" at bounding box center [54, 13] width 51 height 6
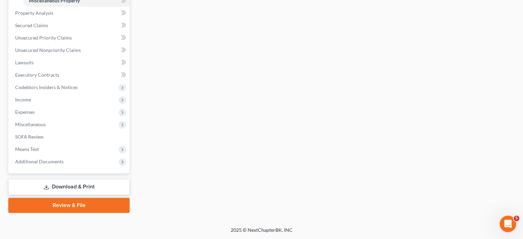
scroll to position [299, 0]
click at [61, 32] on link "Secured Claims" at bounding box center [70, 25] width 120 height 12
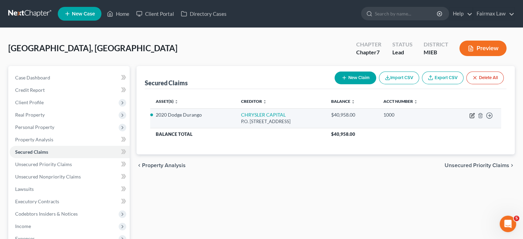
click at [471, 116] on icon "button" at bounding box center [472, 114] width 3 height 3
select select "45"
select select "0"
select select "3"
select select "0"
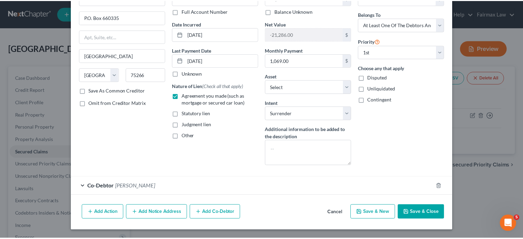
scroll to position [116, 0]
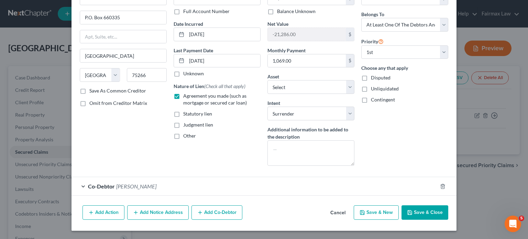
click at [351, 206] on button "Cancel" at bounding box center [338, 213] width 26 height 14
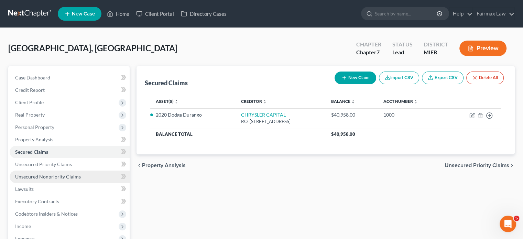
click at [55, 179] on span "Unsecured Nonpriority Claims" at bounding box center [48, 177] width 66 height 6
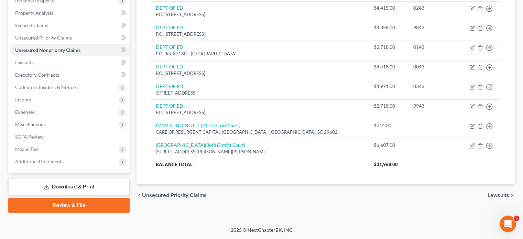
scroll to position [153, 0]
click at [34, 65] on span "Lawsuits" at bounding box center [24, 62] width 19 height 6
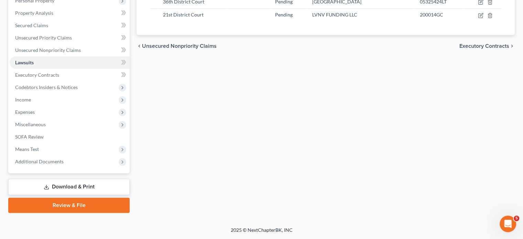
scroll to position [187, 0]
click at [59, 72] on span "Executory Contracts" at bounding box center [37, 75] width 44 height 6
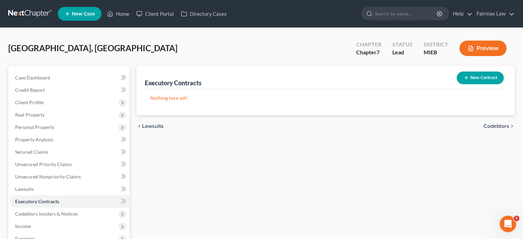
click at [463, 80] on icon "button" at bounding box center [465, 77] width 5 height 5
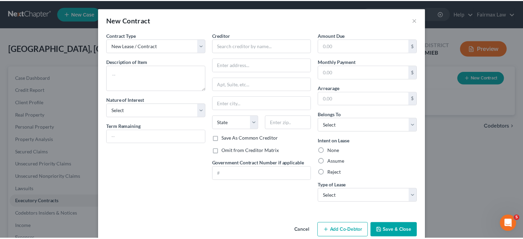
scroll to position [73, 0]
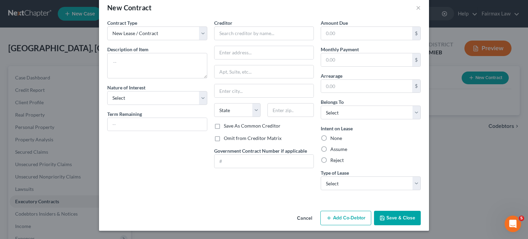
click at [313, 208] on div "Cancel Add Co-Debtor Save & Close" at bounding box center [264, 219] width 330 height 23
click at [312, 213] on button "Cancel" at bounding box center [304, 218] width 26 height 14
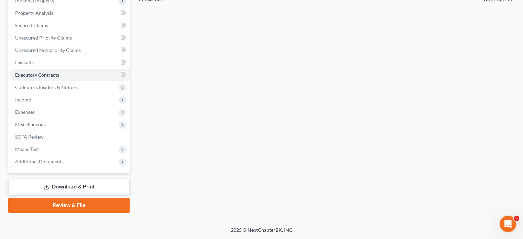
scroll to position [216, 0]
click at [68, 93] on span "Income" at bounding box center [70, 99] width 120 height 12
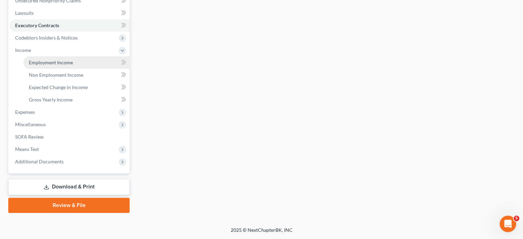
click at [73, 65] on span "Employment Income" at bounding box center [51, 62] width 44 height 6
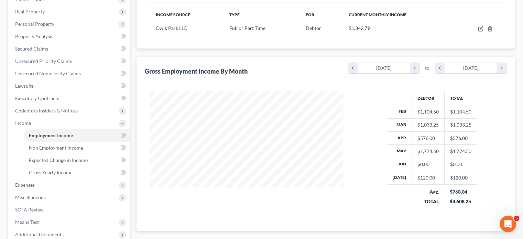
scroll to position [104, 0]
click at [81, 153] on link "Non Employment Income" at bounding box center [76, 147] width 106 height 12
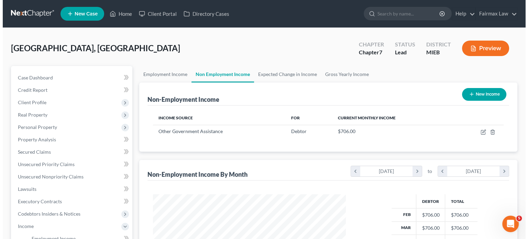
scroll to position [153, 207]
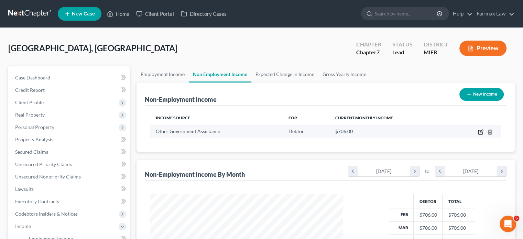
click at [478, 134] on icon "button" at bounding box center [480, 132] width 4 height 4
select select "5"
select select "0"
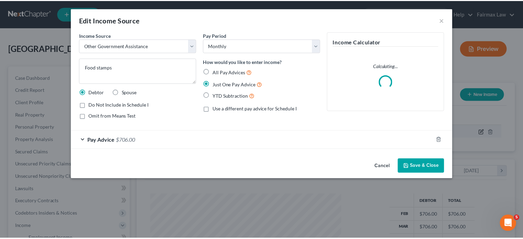
scroll to position [153, 209]
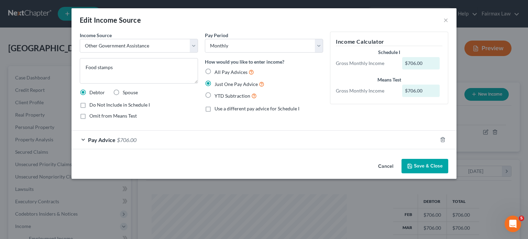
click at [399, 173] on button "Cancel" at bounding box center [386, 166] width 26 height 14
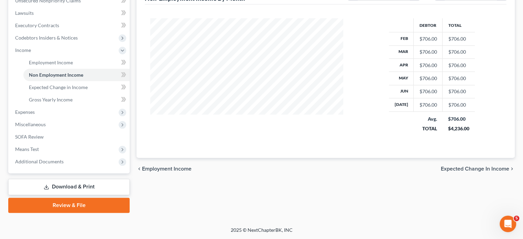
scroll to position [268, 0]
click at [58, 97] on span "Gross Yearly Income" at bounding box center [51, 100] width 44 height 6
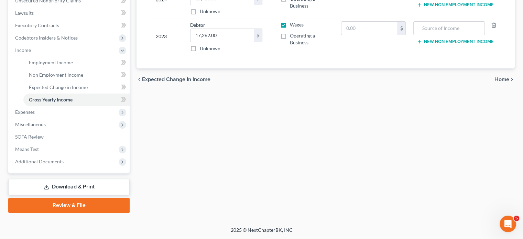
scroll to position [278, 0]
click at [49, 106] on span "Expenses" at bounding box center [70, 112] width 120 height 12
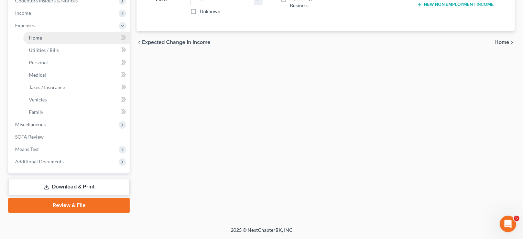
click at [60, 34] on link "Home" at bounding box center [76, 38] width 106 height 12
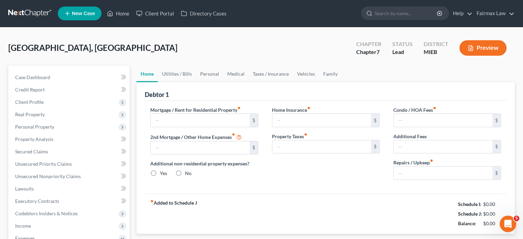
type input "786.00"
type input "0.00"
radio input "true"
type input "0.00"
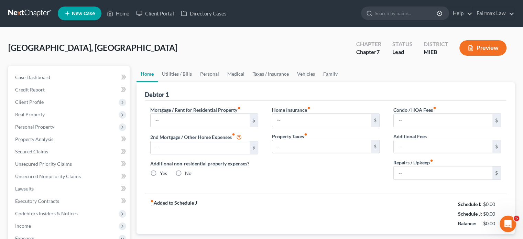
type input "0.00"
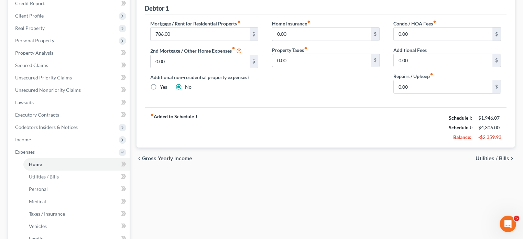
scroll to position [37, 0]
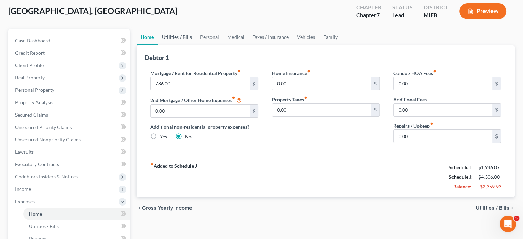
click at [186, 45] on link "Utilities / Bills" at bounding box center [177, 37] width 38 height 16
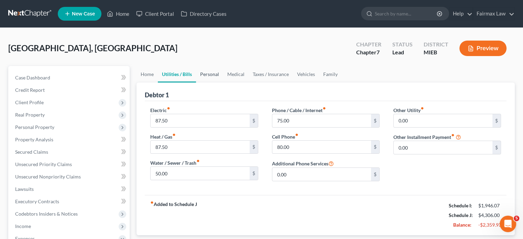
click at [223, 82] on link "Personal" at bounding box center [209, 74] width 27 height 16
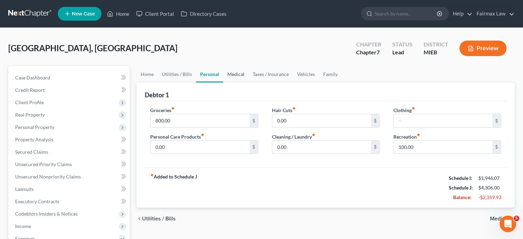
click at [248, 82] on link "Medical" at bounding box center [235, 74] width 25 height 16
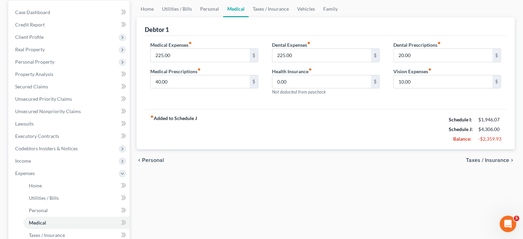
scroll to position [69, 0]
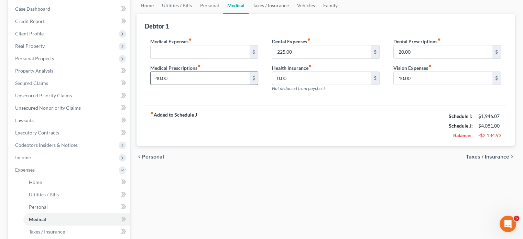
click at [181, 85] on input "40.00" at bounding box center [200, 78] width 99 height 13
click at [417, 58] on input "20.00" at bounding box center [443, 51] width 99 height 13
click at [419, 85] on input "10.00" at bounding box center [443, 78] width 99 height 13
click at [293, 14] on link "Taxes / Insurance" at bounding box center [270, 5] width 44 height 16
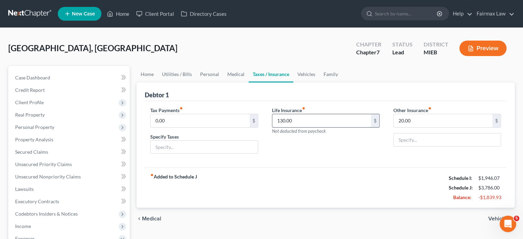
click at [305, 127] on input "130.00" at bounding box center [321, 120] width 99 height 13
click at [440, 127] on input "20.00" at bounding box center [443, 120] width 99 height 13
click at [319, 82] on link "Vehicles" at bounding box center [306, 74] width 26 height 16
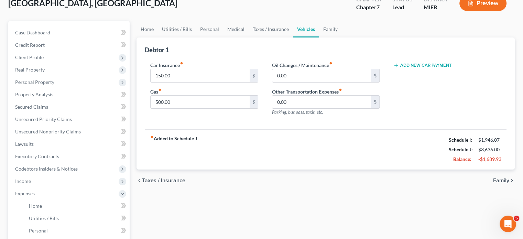
scroll to position [45, 0]
click at [183, 82] on input "150.00" at bounding box center [200, 75] width 99 height 13
click at [181, 108] on input "500.00" at bounding box center [200, 101] width 99 height 13
type input "200"
click at [217, 82] on input "text" at bounding box center [200, 75] width 99 height 13
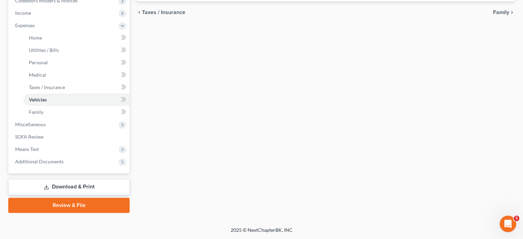
scroll to position [294, 0]
type input "150"
click at [51, 109] on link "Family" at bounding box center [76, 112] width 106 height 12
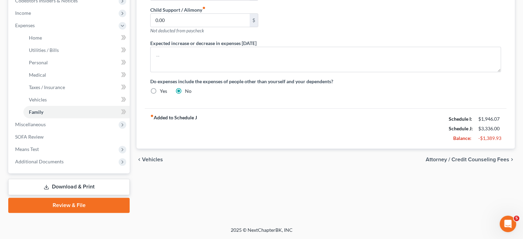
scroll to position [324, 0]
click at [60, 118] on span "Miscellaneous" at bounding box center [70, 124] width 120 height 12
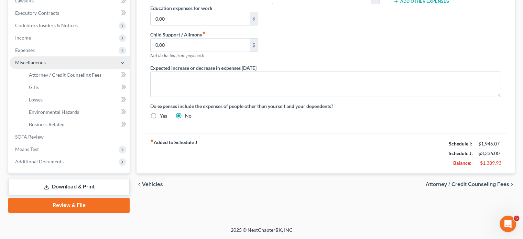
scroll to position [293, 0]
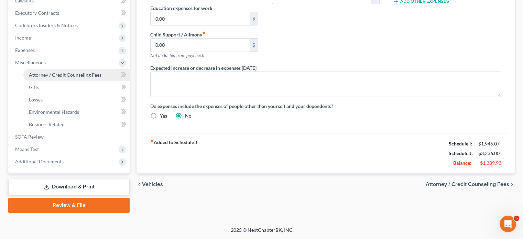
click at [71, 72] on span "Attorney / Credit Counseling Fees" at bounding box center [65, 75] width 73 height 6
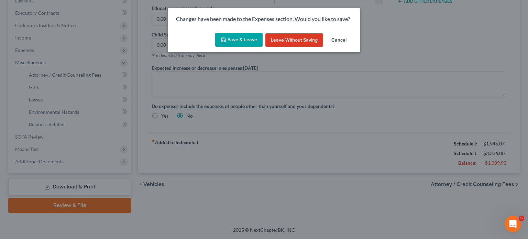
click at [215, 43] on button "Save & Leave" at bounding box center [238, 40] width 47 height 14
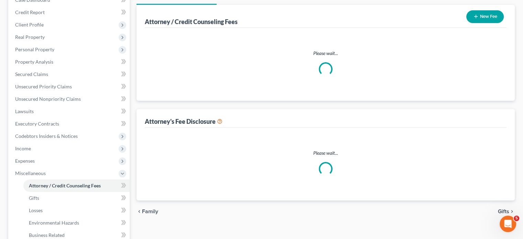
select select "2"
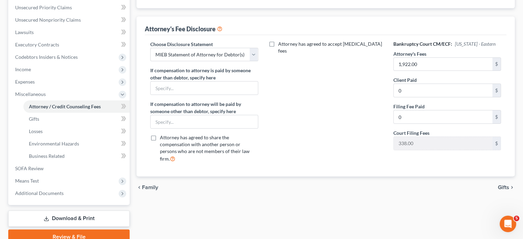
scroll to position [85, 0]
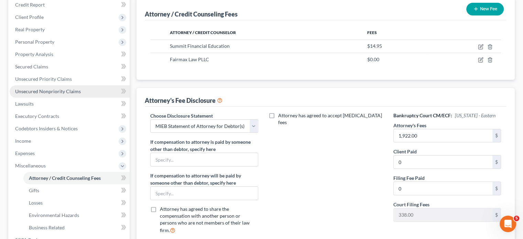
click at [81, 94] on span "Unsecured Nonpriority Claims" at bounding box center [48, 91] width 66 height 6
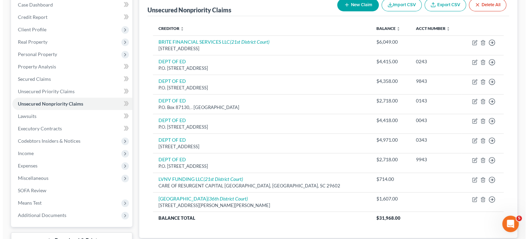
scroll to position [73, 0]
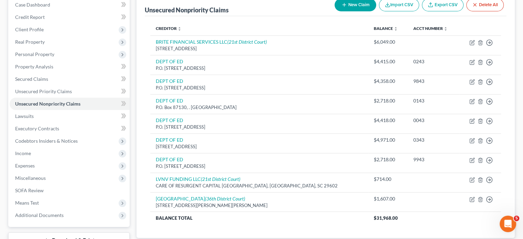
click at [334, 11] on button "New Claim" at bounding box center [355, 5] width 42 height 13
select select "0"
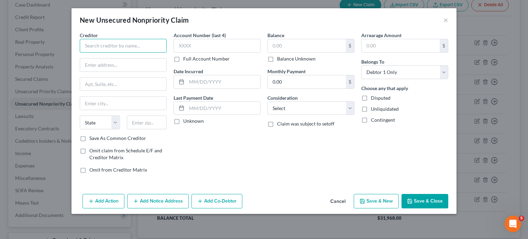
click at [85, 53] on input "text" at bounding box center [123, 46] width 87 height 14
paste input "[DATE]"
type input "0"
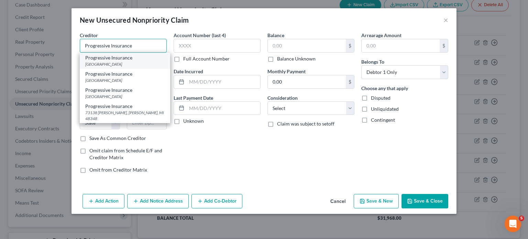
type input "Progressive Insurance"
click at [85, 61] on div "Progressive Insurance" at bounding box center [124, 57] width 79 height 7
type input "PO Box 31260"
type input "Boston"
select select "22"
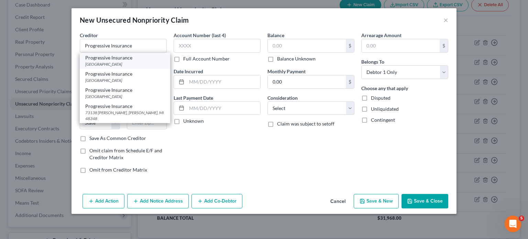
type input "057987"
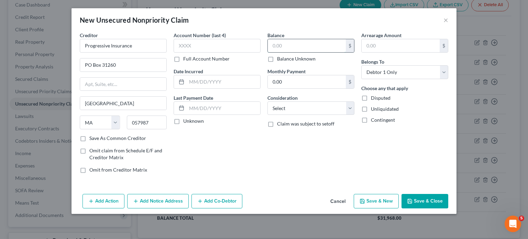
click at [278, 52] on input "text" at bounding box center [307, 45] width 78 height 13
type input "725"
click at [324, 115] on select "Select Cable / Satellite Services Collection Agency Credit Card Debt Debt Couns…" at bounding box center [310, 108] width 87 height 14
select select "14"
click at [267, 115] on select "Select Cable / Satellite Services Collection Agency Credit Card Debt Debt Couns…" at bounding box center [310, 108] width 87 height 14
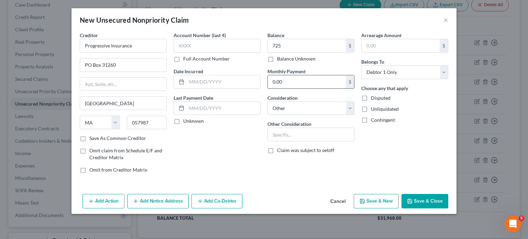
click at [296, 88] on input "0.00" at bounding box center [307, 81] width 78 height 13
click at [292, 141] on input "text" at bounding box center [311, 134] width 86 height 13
type input "Auto insurance"
click at [448, 208] on button "Save & Close" at bounding box center [424, 201] width 47 height 14
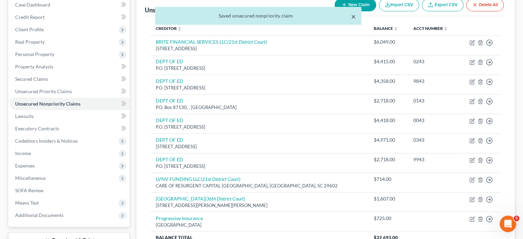
click at [351, 19] on button "×" at bounding box center [353, 16] width 5 height 8
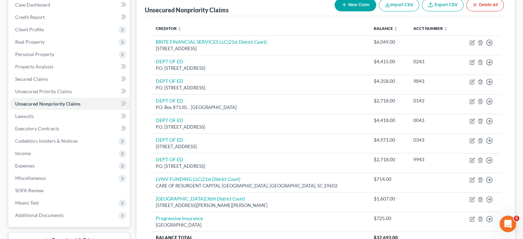
click at [334, 11] on button "New Claim" at bounding box center [355, 5] width 42 height 13
select select "0"
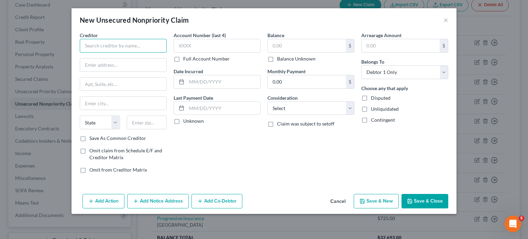
click at [106, 53] on input "text" at bounding box center [123, 46] width 87 height 14
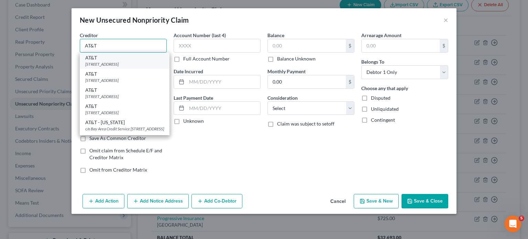
type input "AT&T"
click at [85, 61] on div "AT&T" at bounding box center [124, 57] width 79 height 7
type input "PO Box 2171"
type input "Southgate"
select select "23"
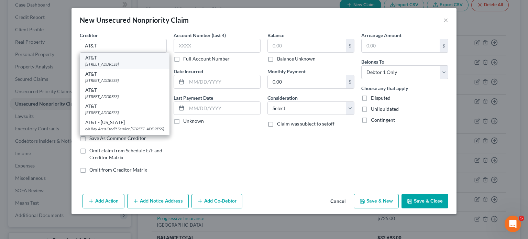
type input "48195"
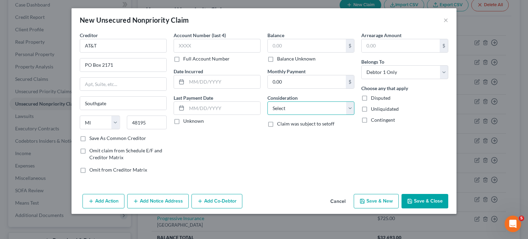
click at [284, 115] on select "Select Cable / Satellite Services Collection Agency Credit Card Debt Debt Couns…" at bounding box center [310, 108] width 87 height 14
select select "19"
click at [267, 115] on select "Select Cable / Satellite Services Collection Agency Credit Card Debt Debt Couns…" at bounding box center [310, 108] width 87 height 14
click at [277, 62] on label "Balance Unknown" at bounding box center [296, 58] width 38 height 7
click at [280, 60] on input "Balance Unknown" at bounding box center [282, 57] width 4 height 4
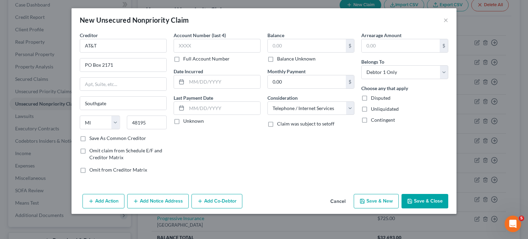
checkbox input "true"
type input "0.00"
click at [448, 208] on button "Save & Close" at bounding box center [424, 201] width 47 height 14
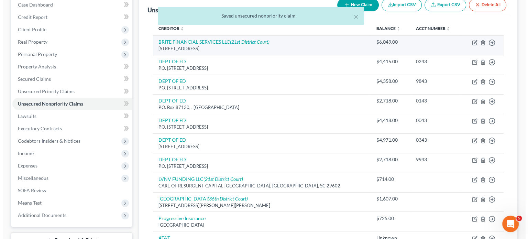
scroll to position [1, 0]
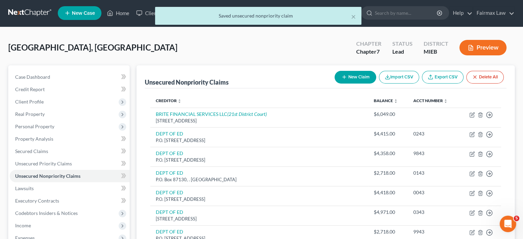
click at [334, 84] on button "New Claim" at bounding box center [355, 77] width 42 height 13
select select "0"
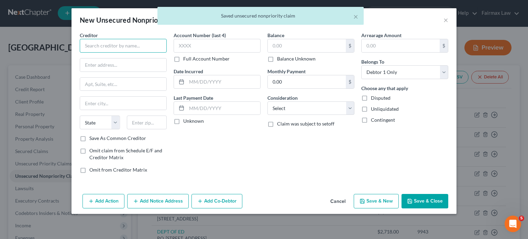
click at [83, 53] on input "text" at bounding box center [123, 46] width 87 height 14
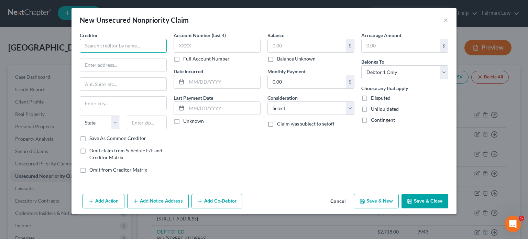
click at [83, 53] on input "text" at bounding box center [123, 46] width 87 height 14
type input "t"
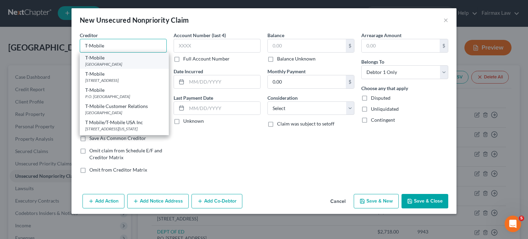
type input "T-Mobile"
click at [85, 61] on div "T-Mobile" at bounding box center [124, 57] width 78 height 7
type input "PO Box 742596"
type input "Cincinnati"
select select "36"
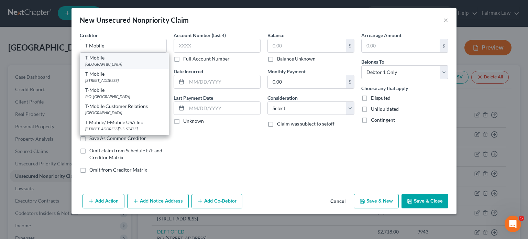
type input "45274"
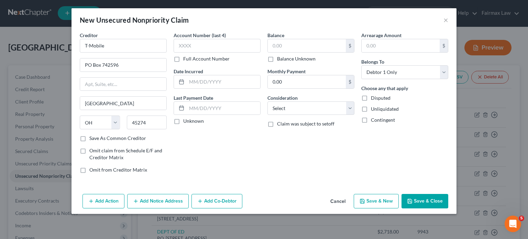
click at [277, 62] on label "Balance Unknown" at bounding box center [296, 58] width 38 height 7
click at [280, 60] on input "Balance Unknown" at bounding box center [282, 57] width 4 height 4
checkbox input "true"
type input "0.00"
click at [320, 115] on select "Select Cable / Satellite Services Collection Agency Credit Card Debt Debt Couns…" at bounding box center [310, 108] width 87 height 14
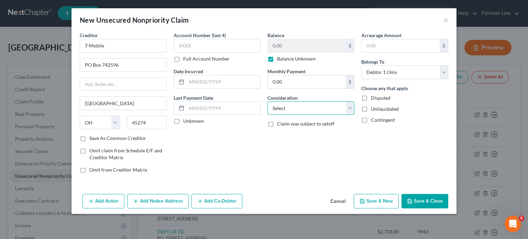
select select "19"
click at [267, 115] on select "Select Cable / Satellite Services Collection Agency Credit Card Debt Debt Couns…" at bounding box center [310, 108] width 87 height 14
click at [439, 179] on div "Arrearage Amount $ Belongs To * Select Debtor 1 Only Debtor 2 Only Debtor 1 And…" at bounding box center [405, 105] width 94 height 147
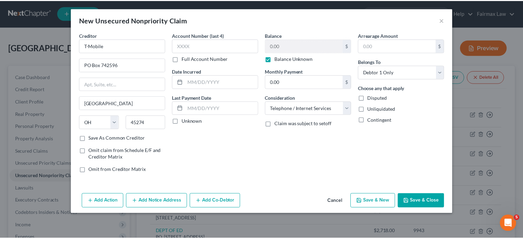
scroll to position [36, 0]
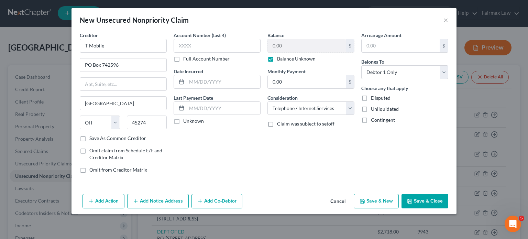
click at [448, 208] on button "Save & Close" at bounding box center [424, 201] width 47 height 14
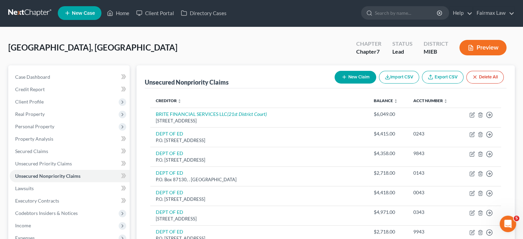
click at [142, 82] on div "Unsecured Nonpriority Claims New Claim Import CSV Export CSV Delete All Credito…" at bounding box center [325, 217] width 378 height 304
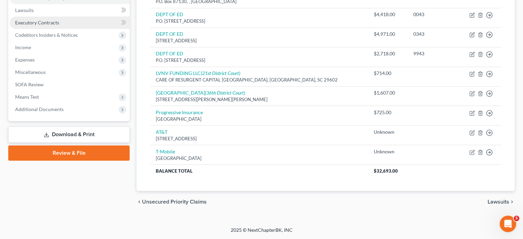
scroll to position [252, 0]
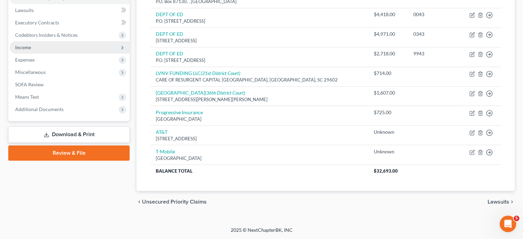
click at [57, 41] on span "Income" at bounding box center [70, 47] width 120 height 12
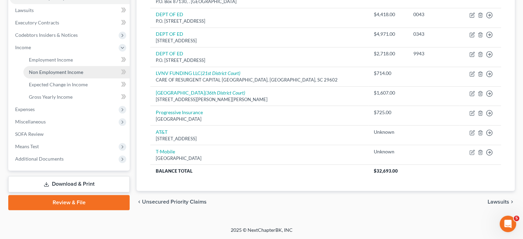
click at [87, 66] on link "Non Employment Income" at bounding box center [76, 72] width 106 height 12
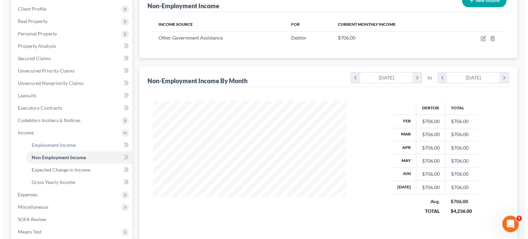
scroll to position [95, 0]
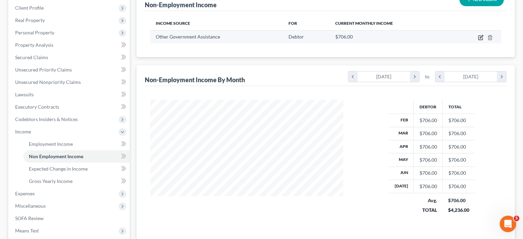
click at [478, 40] on icon "button" at bounding box center [480, 37] width 5 height 5
select select "5"
select select "0"
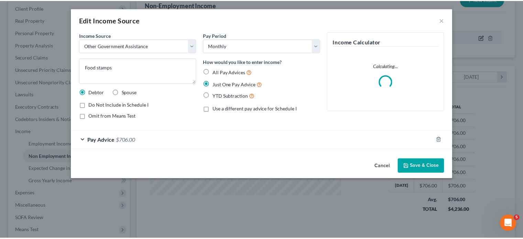
scroll to position [153, 209]
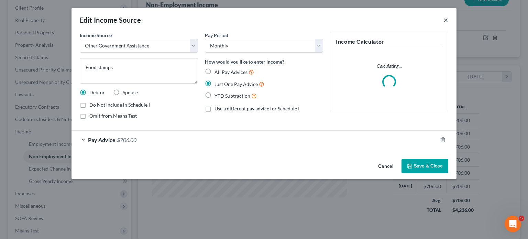
click at [448, 22] on button "×" at bounding box center [445, 20] width 5 height 8
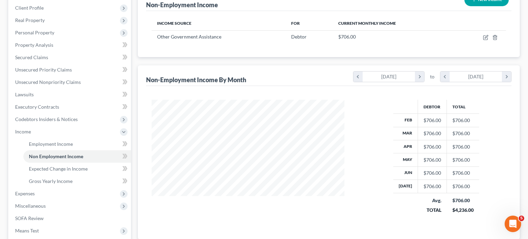
scroll to position [343553, 343500]
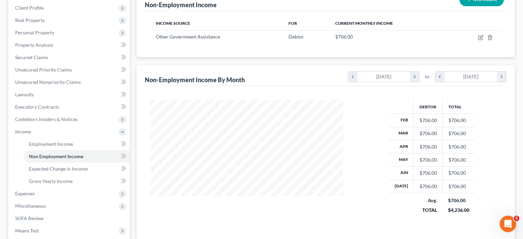
click at [463, 6] on button "New Income" at bounding box center [481, -1] width 44 height 13
select select "0"
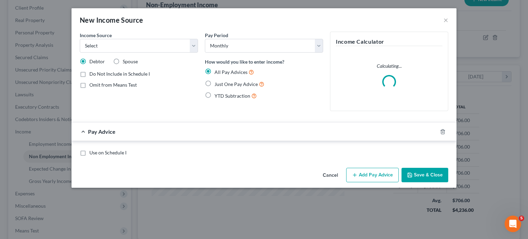
scroll to position [153, 209]
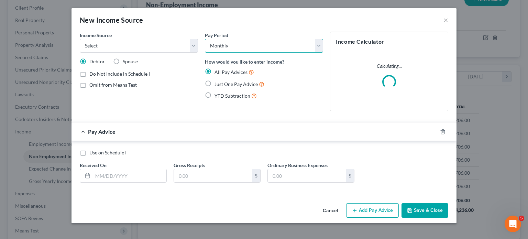
click at [226, 53] on select "Select Monthly Twice Monthly Every Other Week Weekly" at bounding box center [264, 46] width 118 height 14
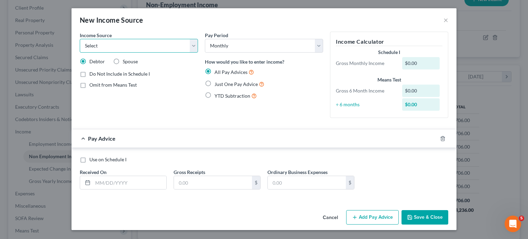
click at [80, 53] on select "Select Unemployment Disability (from employer) Pension Retirement Social Securi…" at bounding box center [139, 46] width 118 height 14
select select "4"
click at [80, 48] on select "Select Unemployment Disability (from employer) Pension Retirement Social Securi…" at bounding box center [139, 46] width 118 height 14
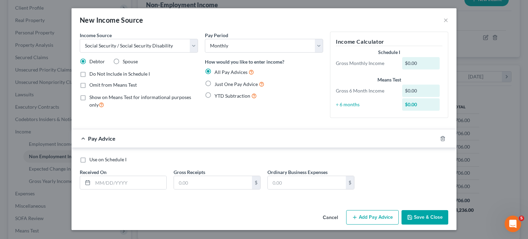
click at [214, 88] on label "Just One Pay Advice" at bounding box center [239, 84] width 50 height 8
click at [217, 85] on input "Just One Pay Advice" at bounding box center [219, 82] width 4 height 4
radio input "true"
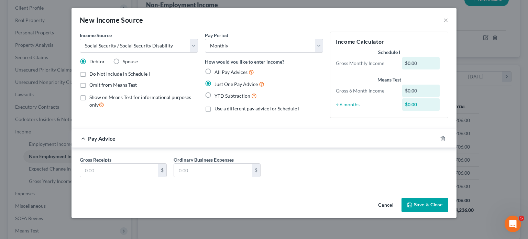
scroll to position [41, 0]
click at [85, 172] on input "text" at bounding box center [119, 170] width 78 height 13
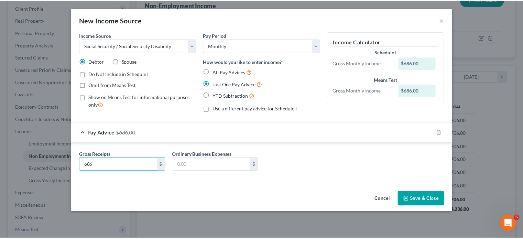
scroll to position [34, 0]
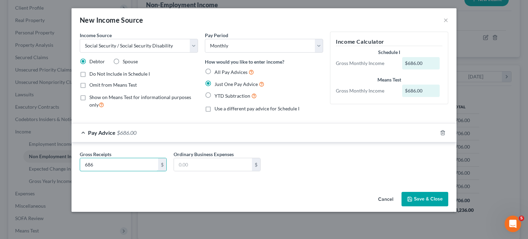
type input "686"
click at [448, 206] on button "Save & Close" at bounding box center [424, 199] width 47 height 14
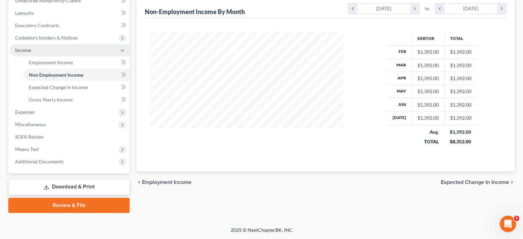
scroll to position [181, 0]
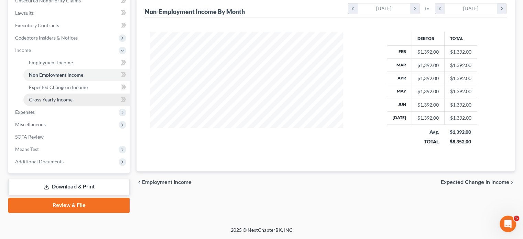
click at [41, 102] on span "Gross Yearly Income" at bounding box center [51, 100] width 44 height 6
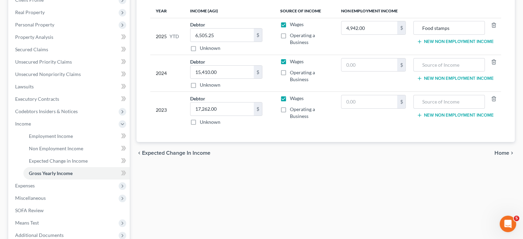
scroll to position [110, 0]
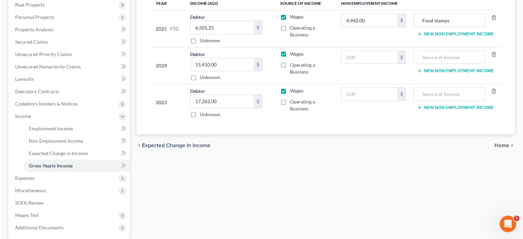
click at [417, 37] on button "New Non Employment Income" at bounding box center [455, 33] width 77 height 5
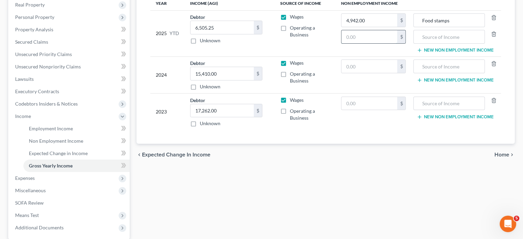
click at [342, 43] on input "text" at bounding box center [369, 36] width 56 height 13
paste input "4,802"
type input "4,802"
click at [417, 43] on input "text" at bounding box center [449, 36] width 64 height 13
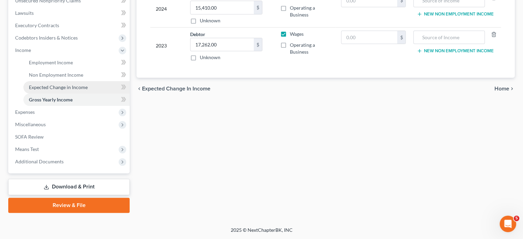
scroll to position [247, 0]
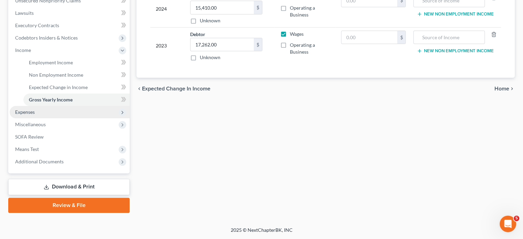
type input "Social Security"
click at [55, 110] on span "Expenses" at bounding box center [70, 112] width 120 height 12
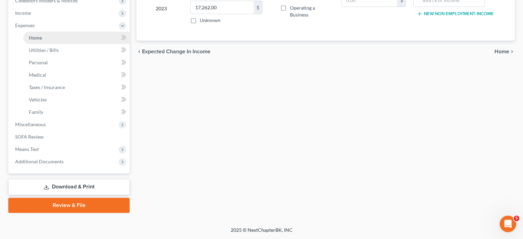
click at [63, 44] on link "Home" at bounding box center [76, 38] width 106 height 12
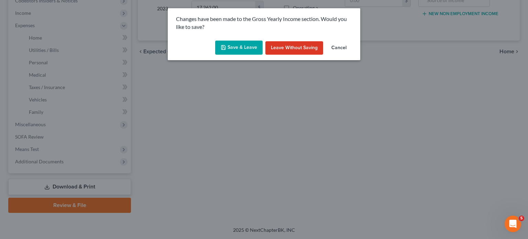
click at [241, 55] on button "Save & Leave" at bounding box center [238, 48] width 47 height 14
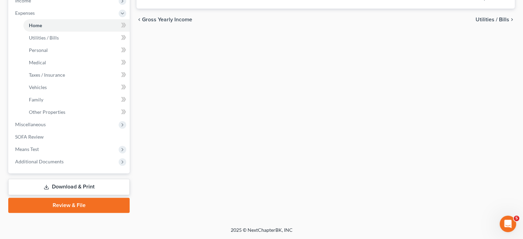
type input "786.00"
type input "0.00"
radio input "true"
type input "0.00"
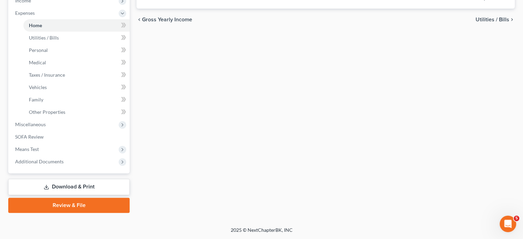
type input "0.00"
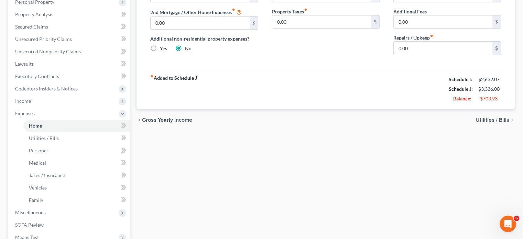
scroll to position [47, 0]
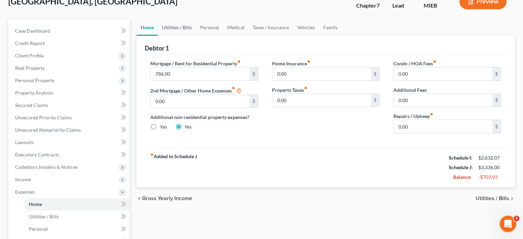
click at [196, 36] on link "Utilities / Bills" at bounding box center [177, 27] width 38 height 16
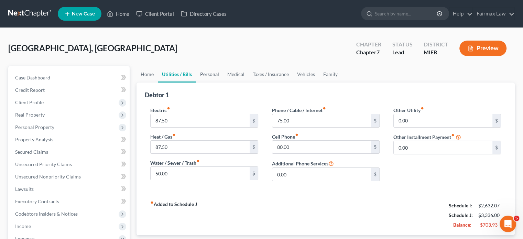
click at [219, 82] on link "Personal" at bounding box center [209, 74] width 27 height 16
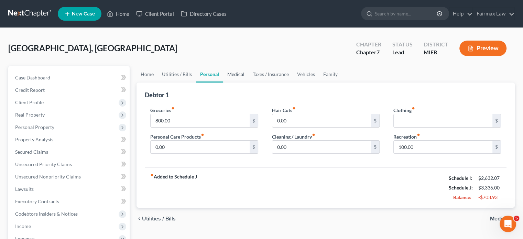
click at [248, 82] on link "Medical" at bounding box center [235, 74] width 25 height 16
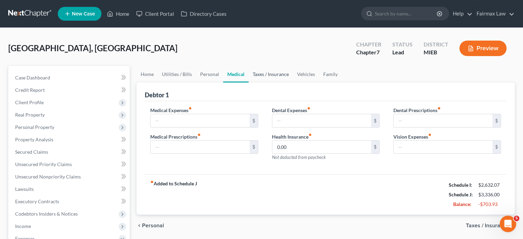
click at [293, 82] on link "Taxes / Insurance" at bounding box center [270, 74] width 44 height 16
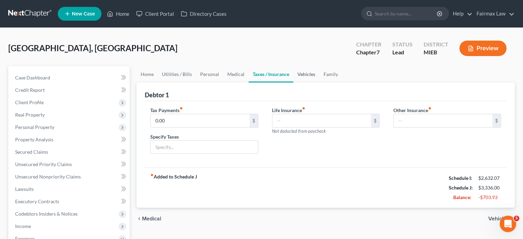
click at [319, 82] on link "Vehicles" at bounding box center [306, 74] width 26 height 16
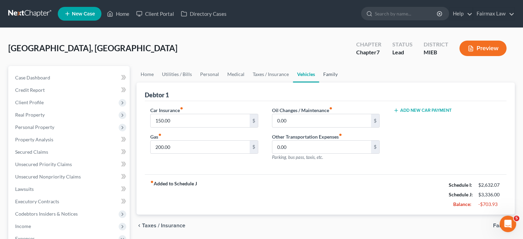
click at [342, 82] on link "Family" at bounding box center [330, 74] width 23 height 16
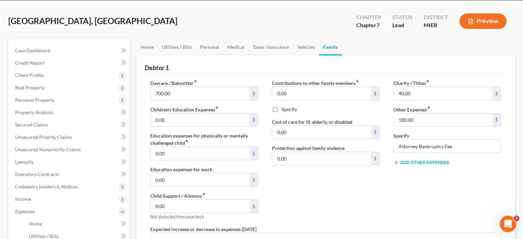
scroll to position [12, 0]
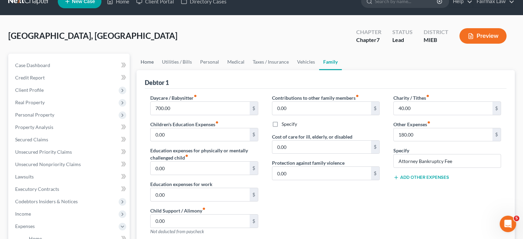
click at [154, 70] on link "Home" at bounding box center [146, 62] width 21 height 16
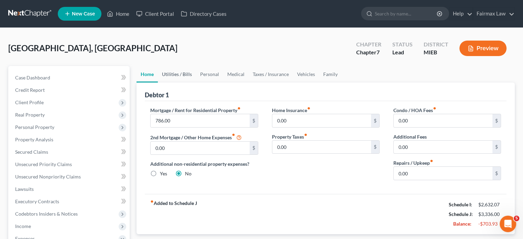
click at [185, 82] on link "Utilities / Bills" at bounding box center [177, 74] width 38 height 16
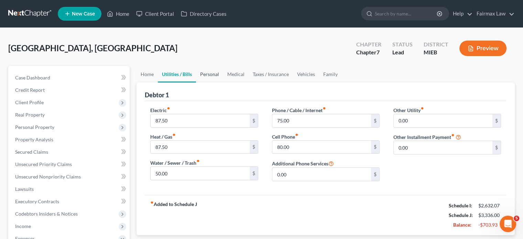
click at [223, 82] on link "Personal" at bounding box center [209, 74] width 27 height 16
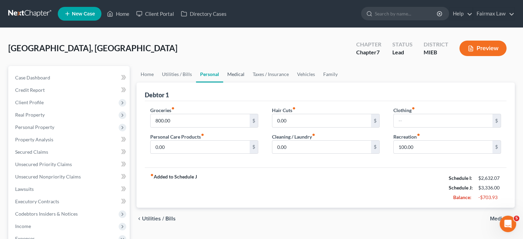
click at [248, 82] on link "Medical" at bounding box center [235, 74] width 25 height 16
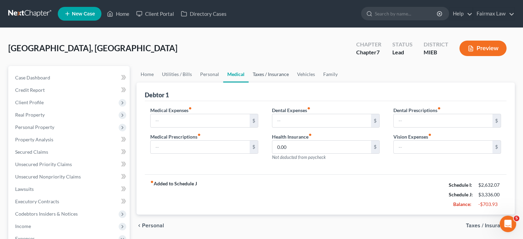
click at [293, 82] on link "Taxes / Insurance" at bounding box center [270, 74] width 44 height 16
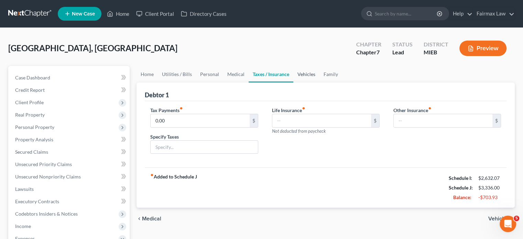
click at [319, 82] on link "Vehicles" at bounding box center [306, 74] width 26 height 16
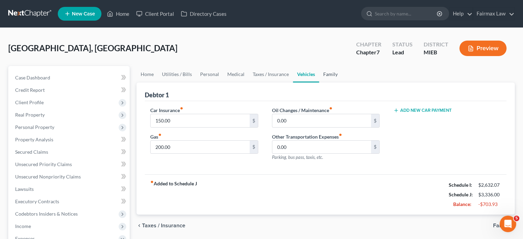
click at [342, 82] on link "Family" at bounding box center [330, 74] width 23 height 16
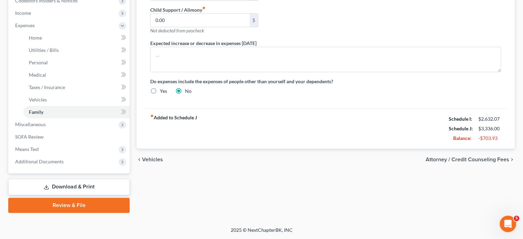
scroll to position [311, 0]
click at [45, 118] on span "Miscellaneous" at bounding box center [70, 124] width 120 height 12
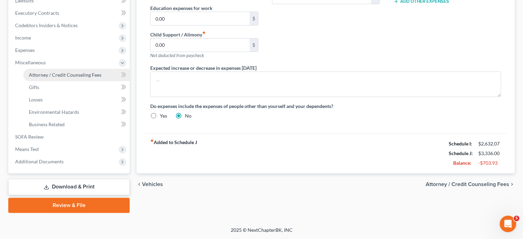
click at [63, 72] on span "Attorney / Credit Counseling Fees" at bounding box center [65, 75] width 73 height 6
select select "2"
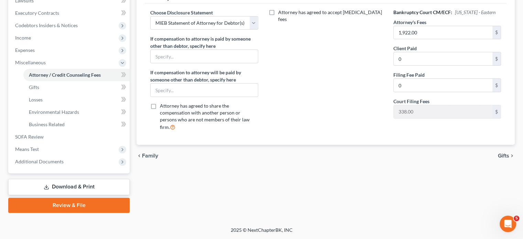
scroll to position [222, 0]
click at [65, 143] on link "SOFA Review" at bounding box center [70, 137] width 120 height 12
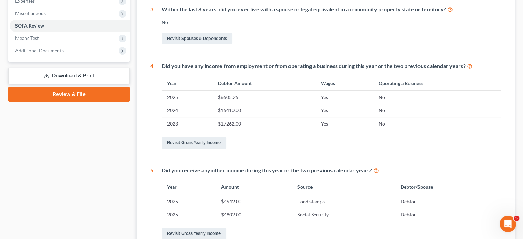
scroll to position [219, 0]
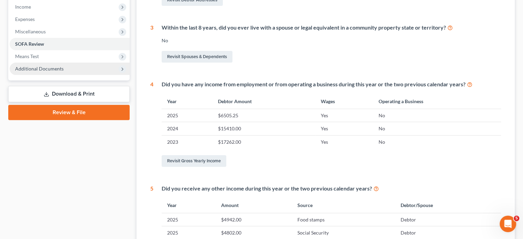
click at [38, 71] on span "Additional Documents" at bounding box center [39, 69] width 48 height 6
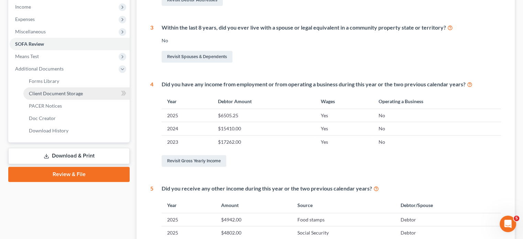
click at [67, 96] on span "Client Document Storage" at bounding box center [56, 93] width 54 height 6
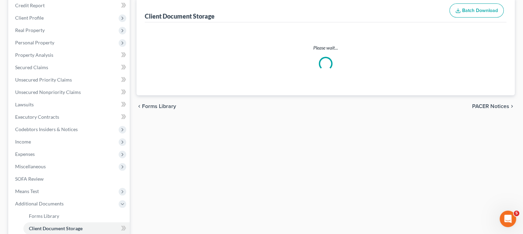
select select "7"
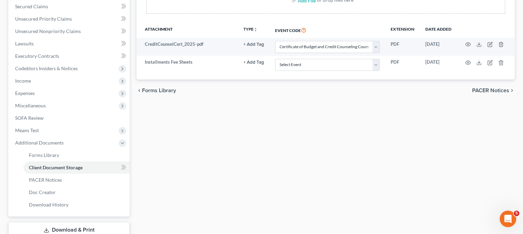
scroll to position [146, 0]
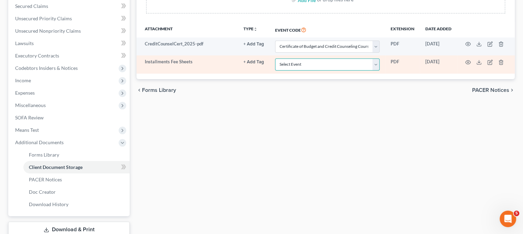
click at [313, 70] on select "Select Event 20 Largest Unsecured Creditors Amended Chapter 11 Plan Amended Cha…" at bounding box center [327, 64] width 104 height 12
select select "32"
click at [275, 70] on select "Select Event 20 Largest Unsecured Creditors Amended Chapter 11 Plan Amended Cha…" at bounding box center [327, 64] width 104 height 12
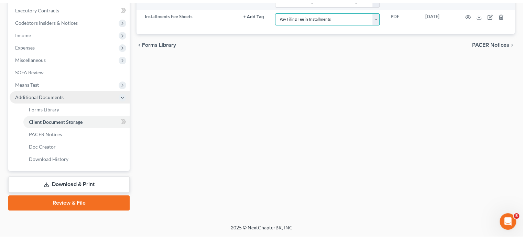
scroll to position [222, 0]
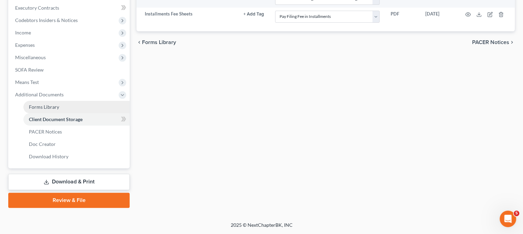
click at [69, 113] on link "Forms Library" at bounding box center [76, 107] width 106 height 12
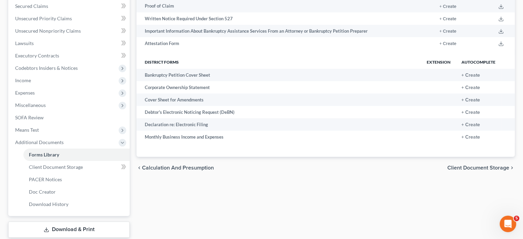
scroll to position [153, 0]
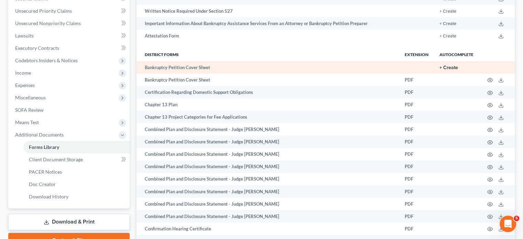
click at [439, 70] on button "+ Create" at bounding box center [448, 67] width 19 height 5
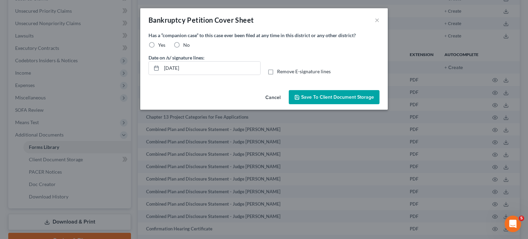
click at [183, 48] on label "No" at bounding box center [186, 45] width 7 height 7
click at [186, 46] on input "No" at bounding box center [188, 44] width 4 height 4
radio input "true"
click at [367, 100] on span "Save to Client Document Storage" at bounding box center [337, 97] width 73 height 6
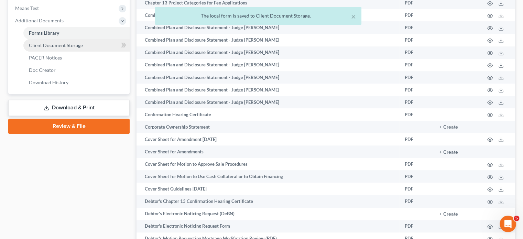
click at [83, 48] on span "Client Document Storage" at bounding box center [56, 45] width 54 height 6
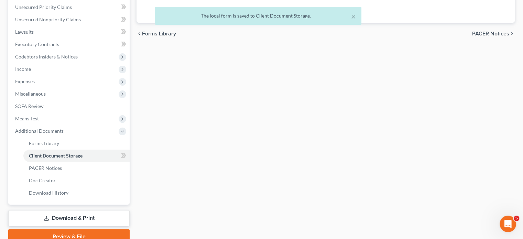
select select "7"
select select "32"
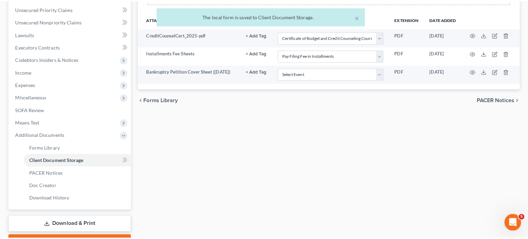
scroll to position [157, 0]
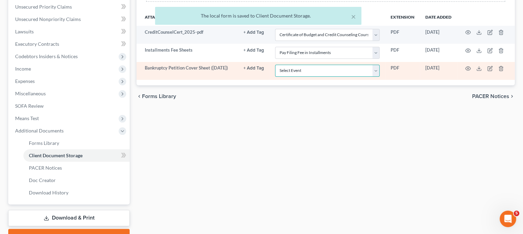
click at [300, 77] on select "Select Event 20 Largest Unsecured Creditors Amended Chapter 11 Plan Amended Cha…" at bounding box center [327, 71] width 104 height 12
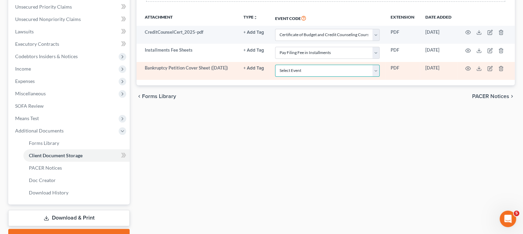
select select "6"
click at [275, 77] on select "Select Event 20 Largest Unsecured Creditors Amended Chapter 11 Plan Amended Cha…" at bounding box center [327, 71] width 104 height 12
click at [468, 69] on circle "button" at bounding box center [467, 68] width 1 height 1
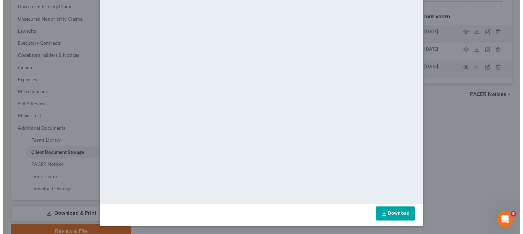
scroll to position [58, 0]
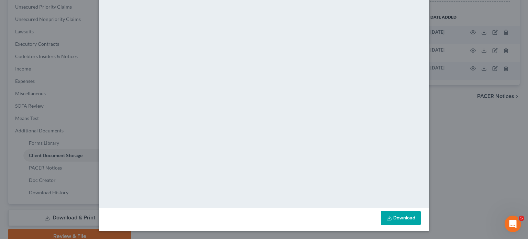
click at [474, 133] on div "Attachment Preview: Bankruptcy Petition Cover Sheet (08/12/2025) 08/12/2025 × <…" at bounding box center [264, 119] width 528 height 239
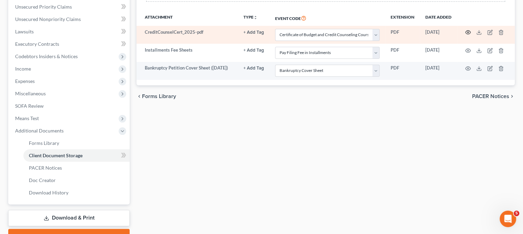
click at [468, 33] on circle "button" at bounding box center [467, 32] width 1 height 1
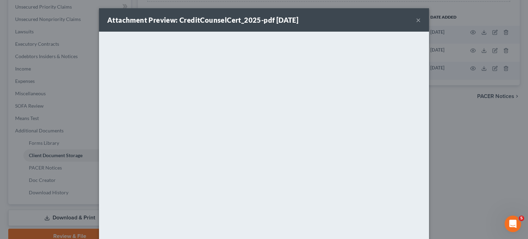
click at [421, 24] on button "×" at bounding box center [418, 20] width 5 height 8
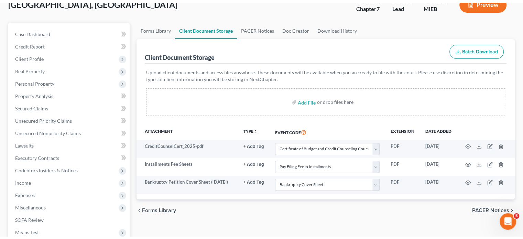
scroll to position [0, 0]
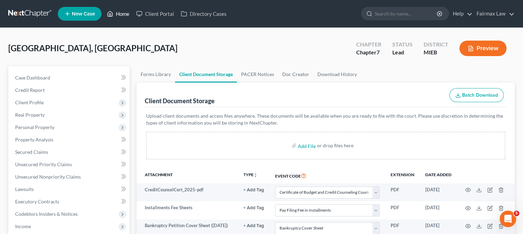
click at [133, 19] on link "Home" at bounding box center [117, 14] width 29 height 12
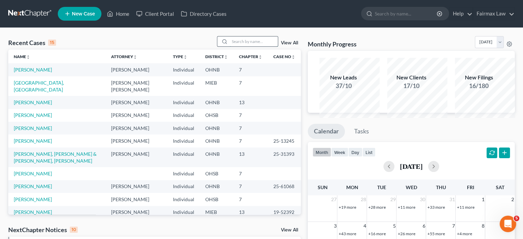
click at [230, 46] on input "search" at bounding box center [254, 41] width 48 height 10
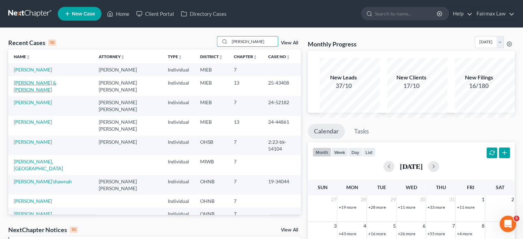
type input "baldwin"
click at [37, 92] on link "Baldwin, Jaren & Jennah" at bounding box center [35, 86] width 43 height 13
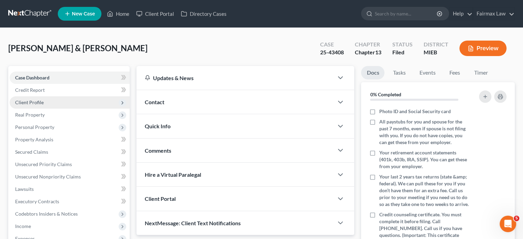
click at [81, 109] on span "Client Profile" at bounding box center [70, 102] width 120 height 12
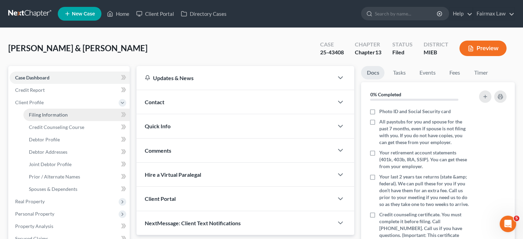
click at [68, 118] on span "Filing Information" at bounding box center [48, 115] width 39 height 6
select select "1"
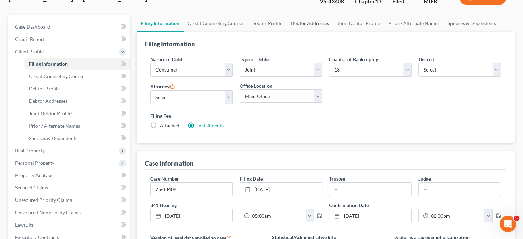
scroll to position [59, 0]
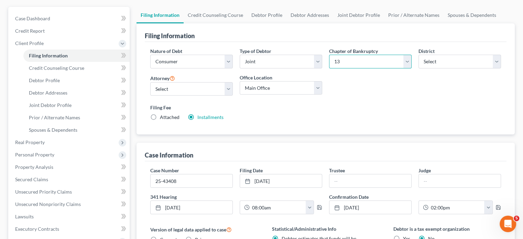
click at [352, 68] on select "Select 7 11 12 13" at bounding box center [370, 62] width 82 height 14
select select "0"
click at [329, 68] on select "Select 7 11 12 13" at bounding box center [370, 62] width 82 height 14
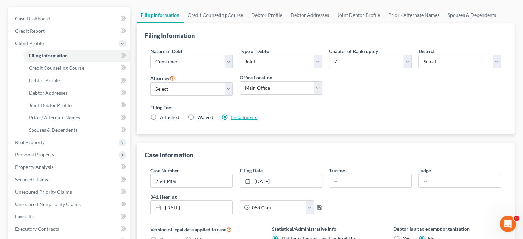
click at [250, 121] on label "Installments Installments" at bounding box center [244, 117] width 26 height 7
click at [238, 118] on input "Installments Installments" at bounding box center [236, 116] width 4 height 4
click at [257, 120] on link "Installments" at bounding box center [244, 117] width 26 height 6
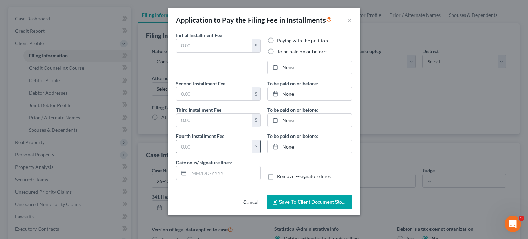
type input "100.00"
radio input "true"
type input "100.00"
type input "113.00"
type input "0.00"
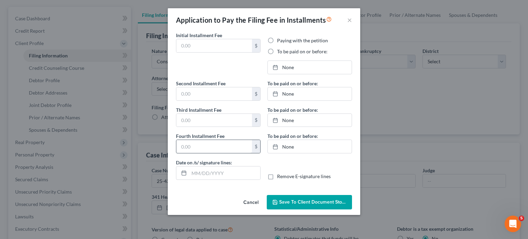
type input "08/12/2025"
click at [352, 23] on button "×" at bounding box center [349, 20] width 5 height 8
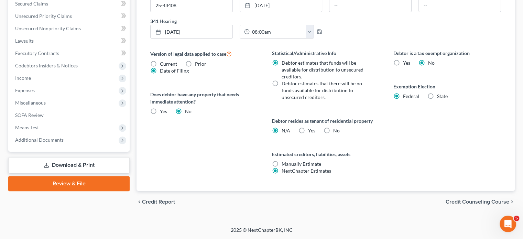
scroll to position [368, 0]
click at [46, 100] on span "Miscellaneous" at bounding box center [30, 103] width 31 height 6
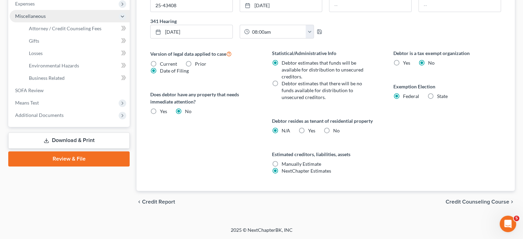
scroll to position [260, 0]
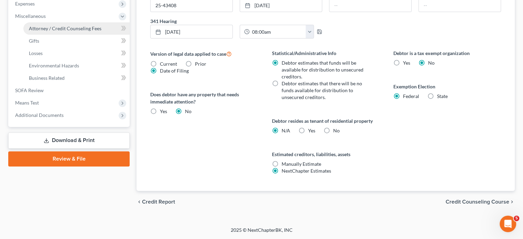
click at [71, 31] on span "Attorney / Credit Counseling Fees" at bounding box center [65, 28] width 73 height 6
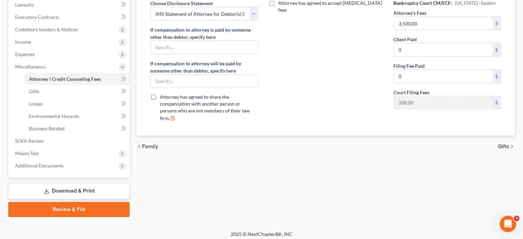
scroll to position [186, 0]
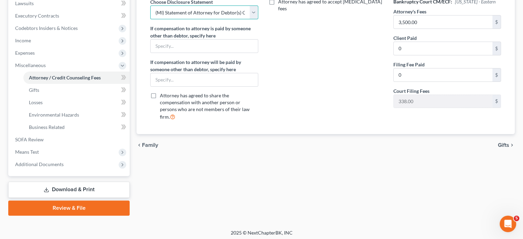
click at [251, 19] on select "Select WDMI - Chapter 13 - Disclosure of Attorney Compensation OHNB & MIWB Disc…" at bounding box center [204, 12] width 108 height 14
select select "2"
click at [155, 19] on select "Select WDMI - Chapter 13 - Disclosure of Attorney Compensation OHNB & MIWB Disc…" at bounding box center [204, 12] width 108 height 14
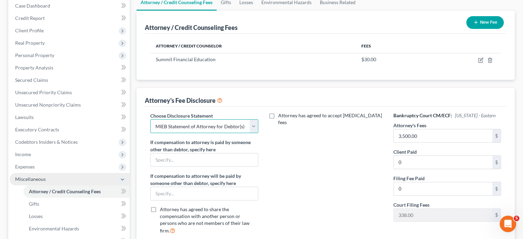
scroll to position [92, 0]
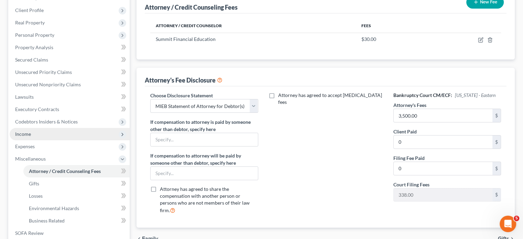
click at [71, 140] on span "Income" at bounding box center [70, 134] width 120 height 12
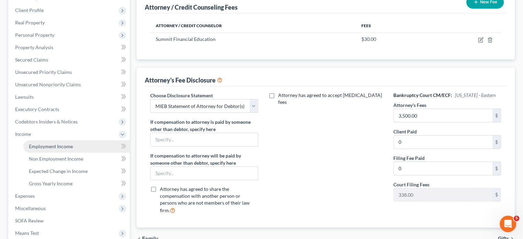
click at [61, 153] on link "Employment Income" at bounding box center [76, 146] width 106 height 12
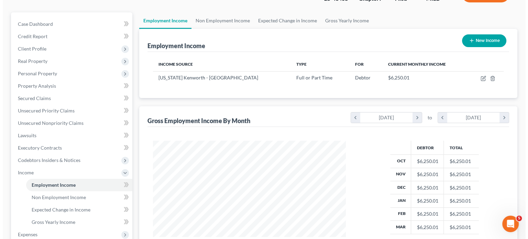
scroll to position [54, 0]
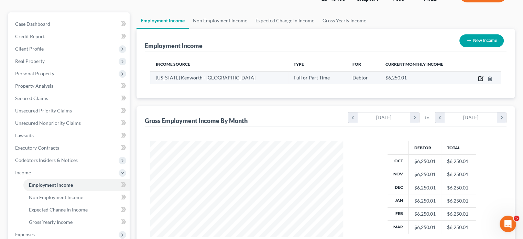
click at [478, 81] on icon "button" at bounding box center [480, 79] width 4 height 4
select select "0"
select select "23"
select select "2"
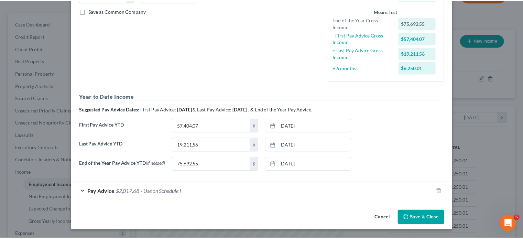
scroll to position [242, 0]
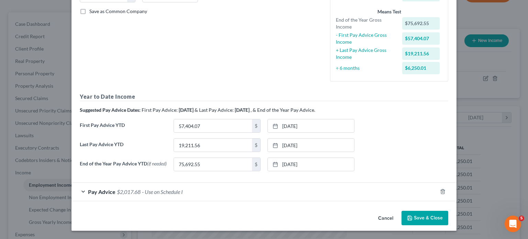
click at [399, 212] on button "Cancel" at bounding box center [386, 218] width 26 height 14
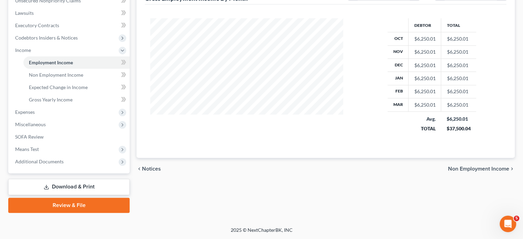
scroll to position [278, 0]
click at [60, 158] on span "Additional Documents" at bounding box center [39, 161] width 48 height 6
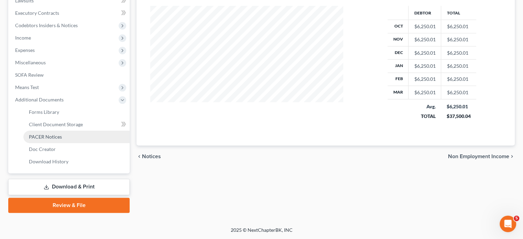
click at [74, 131] on link "PACER Notices" at bounding box center [76, 137] width 106 height 12
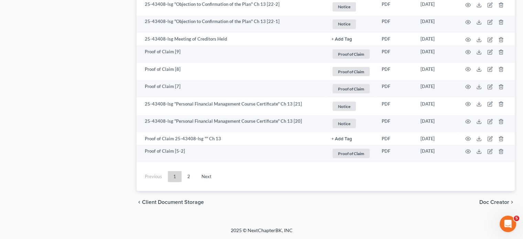
scroll to position [1648, 0]
click at [217, 171] on link "Next" at bounding box center [206, 176] width 21 height 11
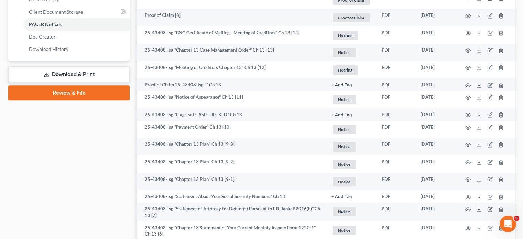
scroll to position [254, 0]
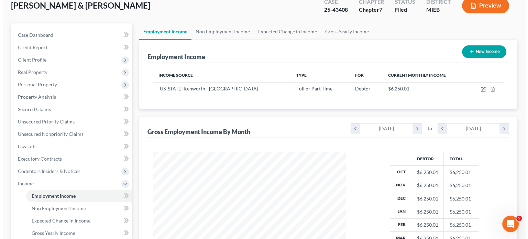
scroll to position [44, 0]
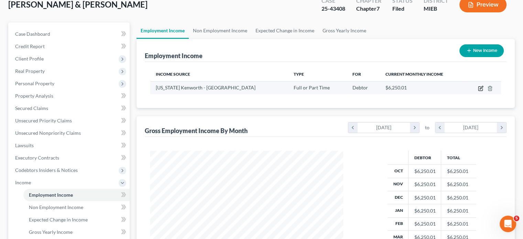
click at [478, 91] on icon "button" at bounding box center [480, 88] width 5 height 5
select select "0"
select select "23"
select select "2"
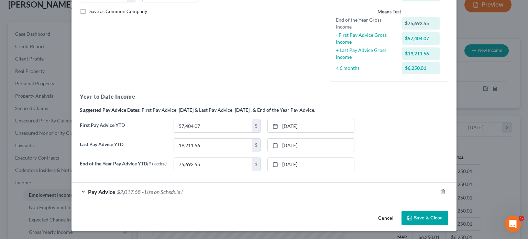
scroll to position [230, 0]
click at [194, 119] on input "57,404.07" at bounding box center [213, 125] width 78 height 13
type input "7,942.32"
click at [302, 119] on link "10/10/2024" at bounding box center [311, 125] width 86 height 13
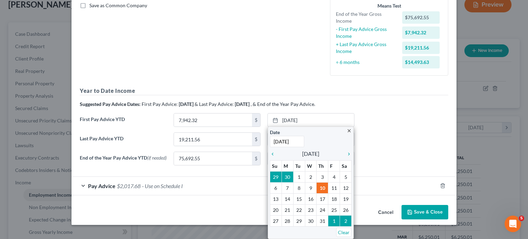
type input "2/13/2025"
click at [395, 133] on div "Last Pay Advice YTD 19,211.56 $ 3/27/2025 close Date 3/27/2025 Time 12:00 AM ch…" at bounding box center [263, 141] width 375 height 19
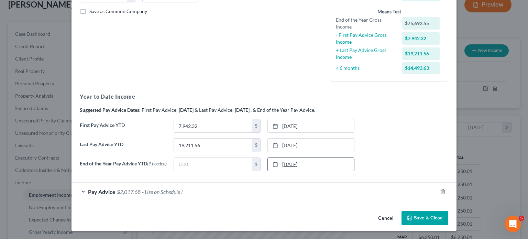
click at [318, 158] on link "12/19/2024" at bounding box center [311, 164] width 86 height 13
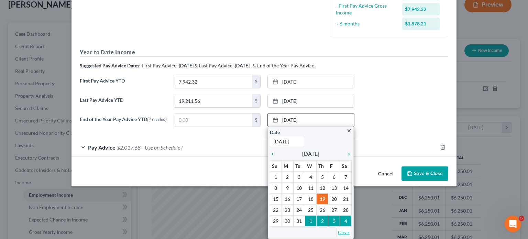
click at [342, 234] on link "Clear" at bounding box center [343, 232] width 15 height 9
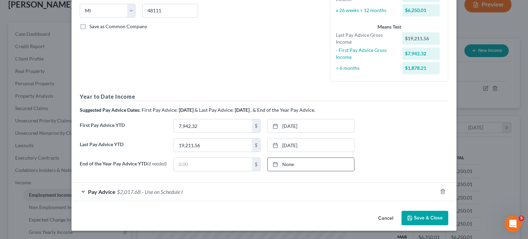
scroll to position [223, 0]
click at [199, 139] on input "19,211.56" at bounding box center [213, 145] width 78 height 13
type input "46,499.04"
click at [185, 186] on div "Pay Advice $2,017.68 - Use on Schedule I" at bounding box center [254, 192] width 366 height 18
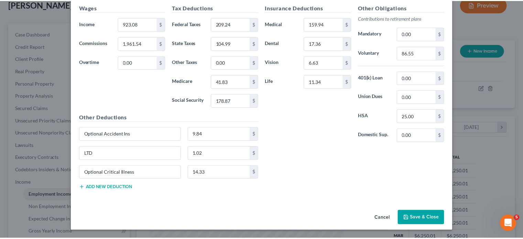
scroll to position [477, 0]
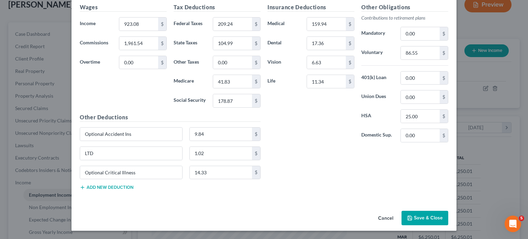
click at [448, 211] on button "Save & Close" at bounding box center [424, 218] width 47 height 14
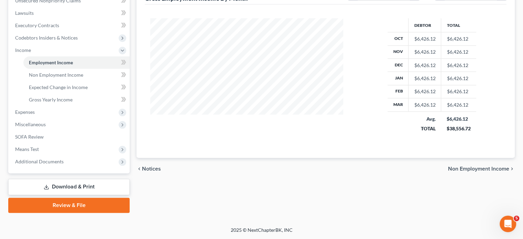
scroll to position [251, 0]
click at [53, 111] on span "Expenses" at bounding box center [70, 112] width 120 height 12
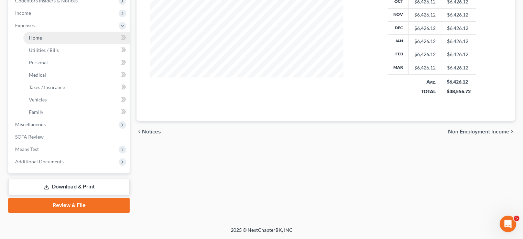
click at [60, 44] on link "Home" at bounding box center [76, 38] width 106 height 12
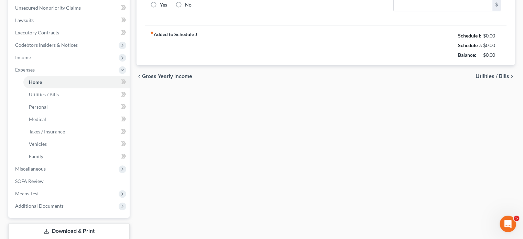
scroll to position [10, 0]
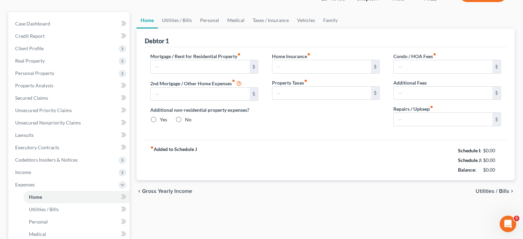
type input "0.00"
radio input "true"
type input "0.00"
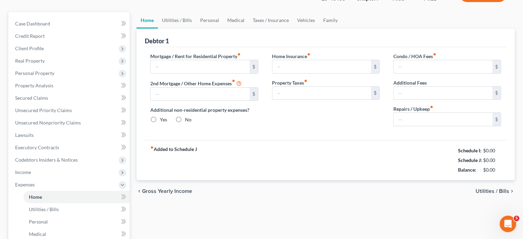
type input "0.00"
type input "20.00"
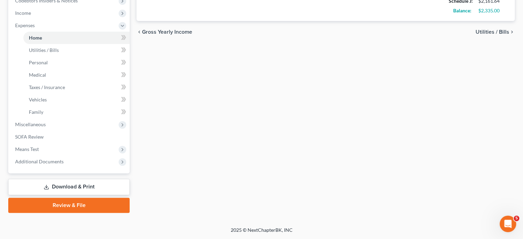
scroll to position [324, 0]
click at [58, 143] on span "Means Test" at bounding box center [70, 149] width 120 height 12
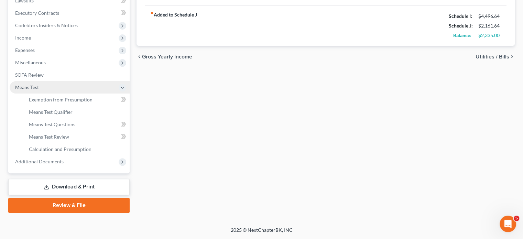
scroll to position [293, 0]
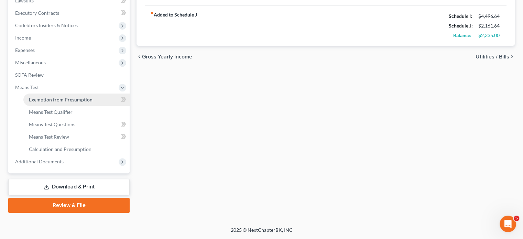
click at [62, 93] on link "Exemption from Presumption" at bounding box center [76, 99] width 106 height 12
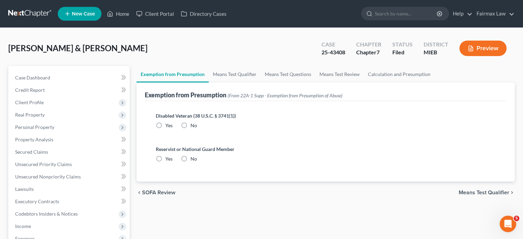
click at [197, 129] on label "No" at bounding box center [193, 125] width 7 height 7
click at [198, 126] on input "No" at bounding box center [195, 124] width 4 height 4
radio input "true"
click at [197, 162] on label "No" at bounding box center [193, 158] width 7 height 7
click at [198, 160] on input "No" at bounding box center [195, 157] width 4 height 4
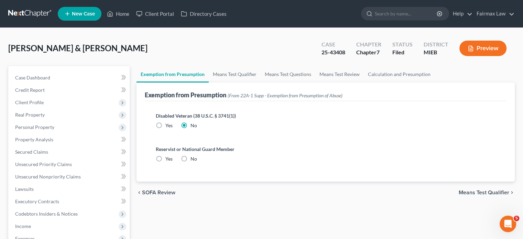
radio input "true"
click at [259, 82] on link "Means Test Qualifier" at bounding box center [235, 74] width 52 height 16
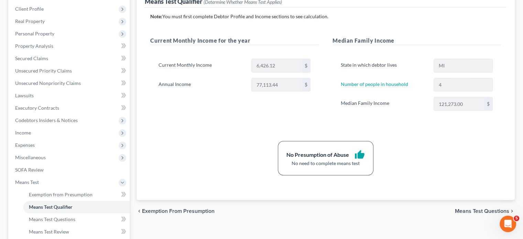
scroll to position [53, 0]
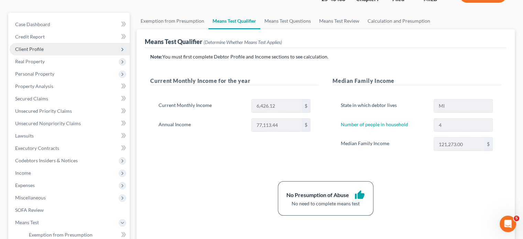
click at [70, 55] on span "Client Profile" at bounding box center [70, 49] width 120 height 12
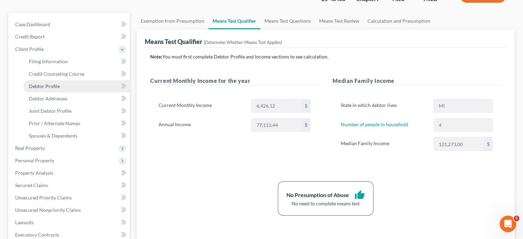
click at [81, 92] on link "Debtor Profile" at bounding box center [76, 86] width 106 height 12
select select "1"
select select "3"
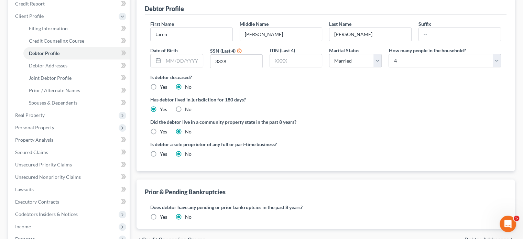
scroll to position [87, 0]
click at [67, 68] on span "Debtor Addresses" at bounding box center [48, 65] width 38 height 6
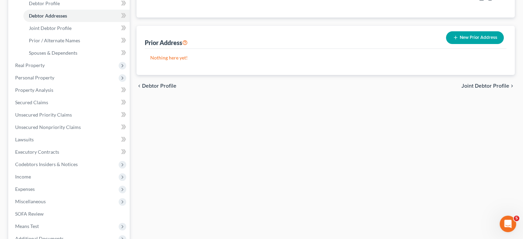
scroll to position [139, 0]
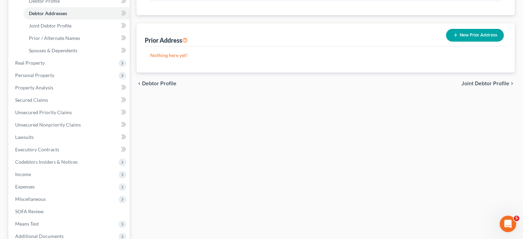
select select "23"
select select "57"
select select "0"
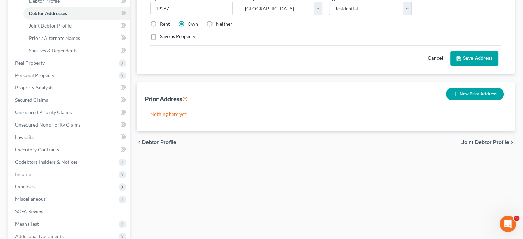
click at [420, 65] on button "Cancel" at bounding box center [435, 59] width 30 height 14
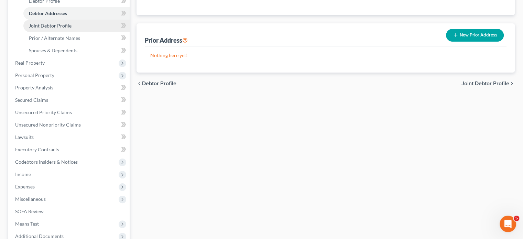
click at [71, 32] on link "Joint Debtor Profile" at bounding box center [76, 26] width 106 height 12
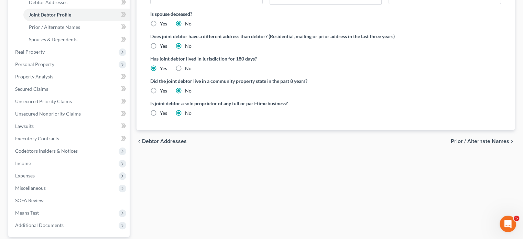
scroll to position [150, 0]
click at [68, 42] on span "Spouses & Dependents" at bounding box center [53, 39] width 48 height 6
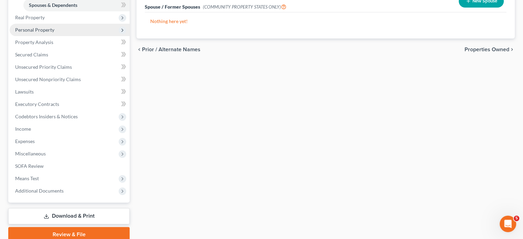
scroll to position [184, 0]
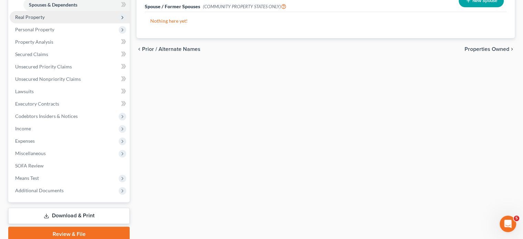
click at [71, 23] on span "Real Property" at bounding box center [70, 17] width 120 height 12
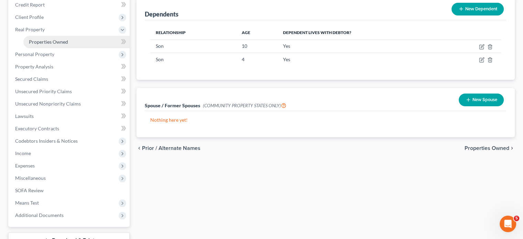
click at [60, 45] on span "Properties Owned" at bounding box center [48, 42] width 39 height 6
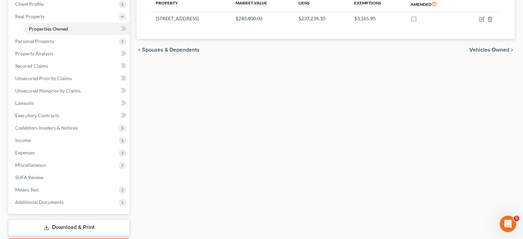
scroll to position [99, 0]
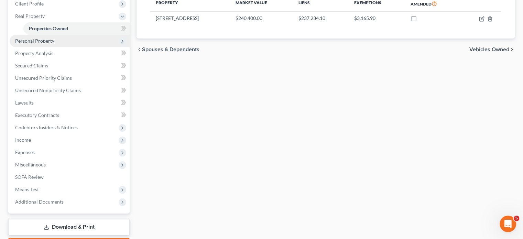
click at [54, 44] on span "Personal Property" at bounding box center [34, 41] width 39 height 6
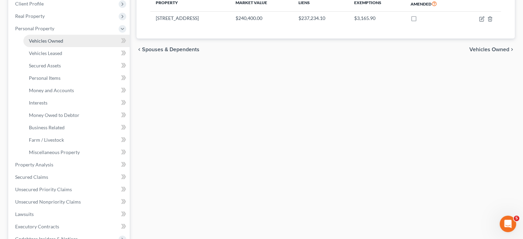
click at [92, 47] on link "Vehicles Owned" at bounding box center [76, 41] width 106 height 12
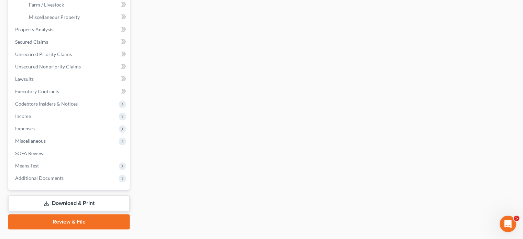
scroll to position [371, 0]
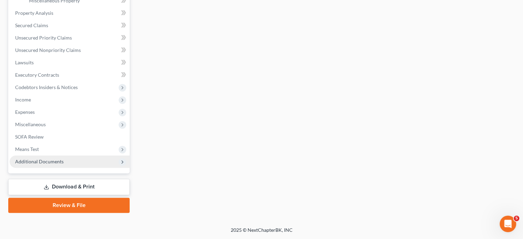
click at [52, 158] on span "Additional Documents" at bounding box center [39, 161] width 48 height 6
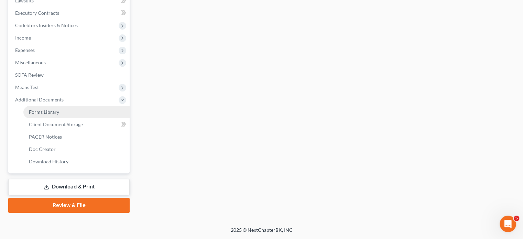
scroll to position [216, 0]
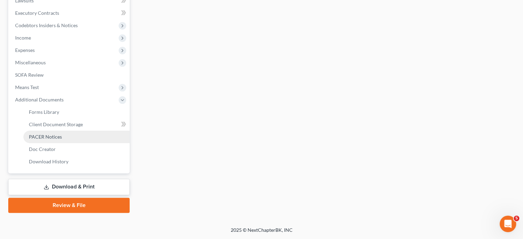
click at [60, 140] on span "PACER Notices" at bounding box center [45, 137] width 33 height 6
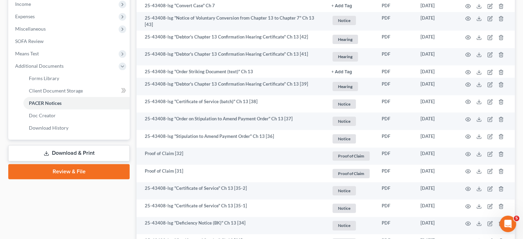
scroll to position [221, 0]
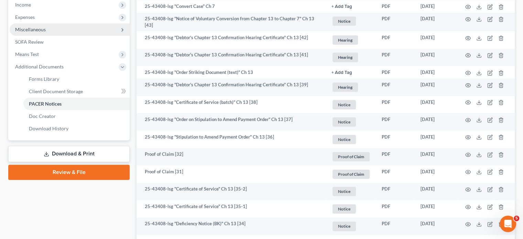
click at [65, 36] on span "Miscellaneous" at bounding box center [70, 29] width 120 height 12
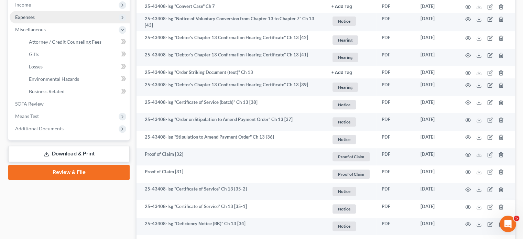
click at [64, 23] on span "Expenses" at bounding box center [70, 17] width 120 height 12
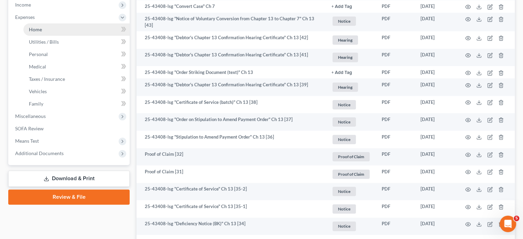
click at [73, 36] on link "Home" at bounding box center [76, 29] width 106 height 12
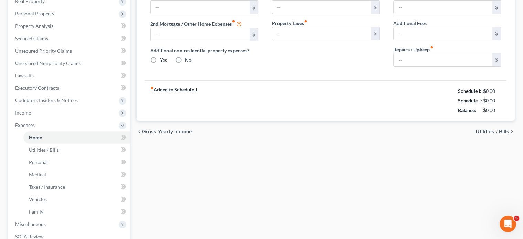
scroll to position [31, 0]
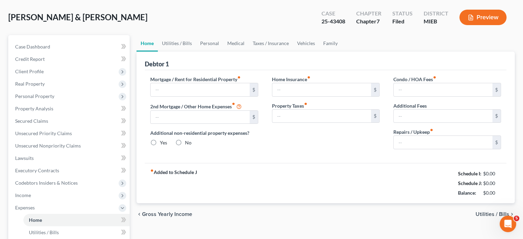
type input "0.00"
radio input "true"
type input "0.00"
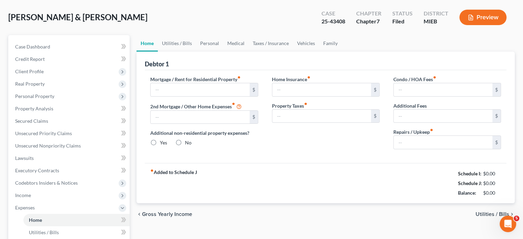
type input "0.00"
type input "20.00"
click at [188, 96] on input "0.00" at bounding box center [200, 89] width 99 height 13
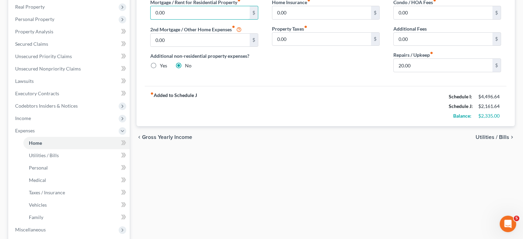
scroll to position [40, 0]
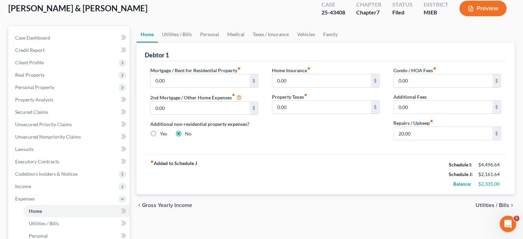
click at [264, 88] on div "Mortgage / Rent for Residential Property fiber_manual_record 0.00 $ 2nd Mortgag…" at bounding box center [326, 107] width 362 height 93
click at [418, 140] on input "20.00" at bounding box center [443, 133] width 99 height 13
click at [319, 43] on link "Vehicles" at bounding box center [306, 34] width 26 height 16
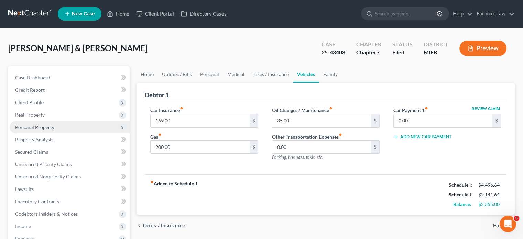
click at [71, 133] on span "Personal Property" at bounding box center [70, 127] width 120 height 12
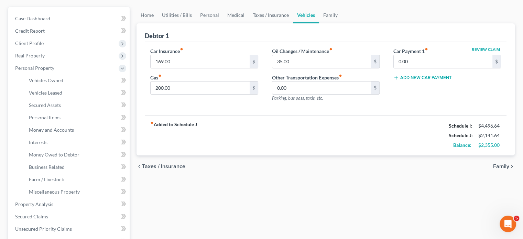
scroll to position [62, 0]
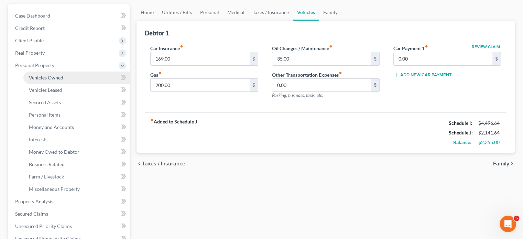
click at [82, 84] on link "Vehicles Owned" at bounding box center [76, 77] width 106 height 12
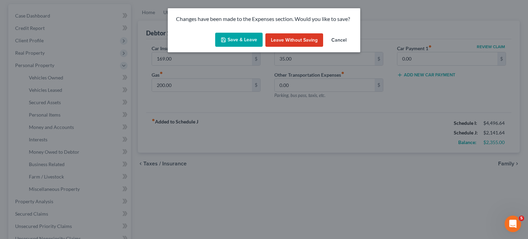
click at [215, 47] on button "Save & Leave" at bounding box center [238, 40] width 47 height 14
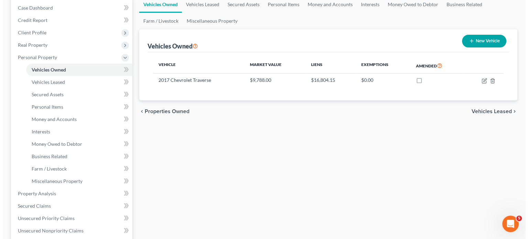
scroll to position [70, 0]
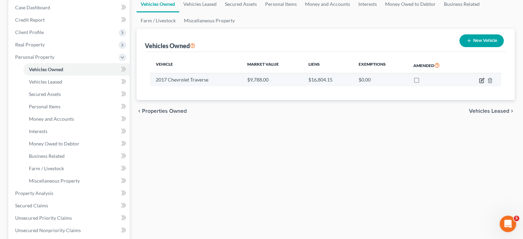
click at [481, 81] on icon "button" at bounding box center [482, 79] width 3 height 3
select select "0"
select select "9"
select select "2"
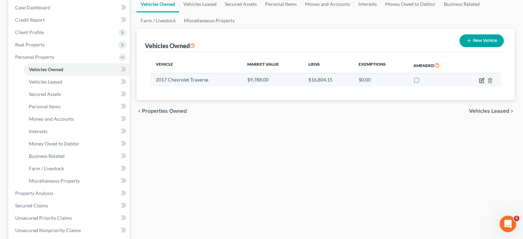
select select "4"
select select "2"
select select "0"
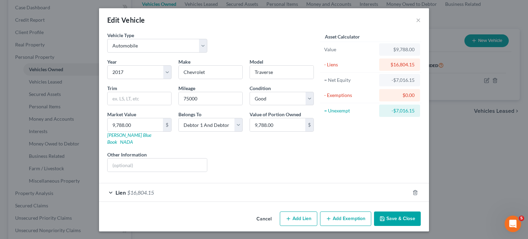
scroll to position [49, 0]
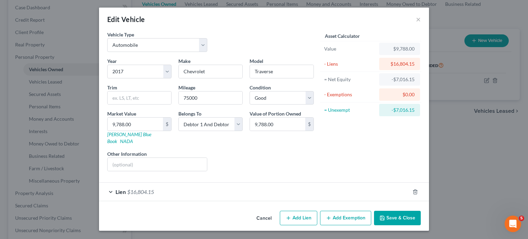
click at [330, 183] on div "Lien $16,804.15" at bounding box center [254, 192] width 311 height 18
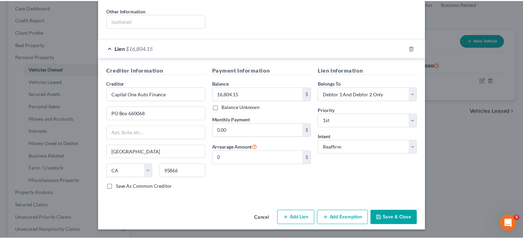
scroll to position [227, 0]
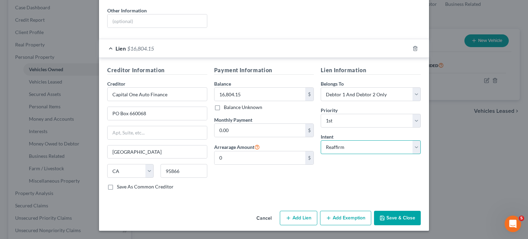
click at [361, 140] on select "Select Surrender Redeem Reaffirm Avoid Other" at bounding box center [371, 147] width 100 height 14
select select "0"
click at [331, 140] on select "Select Surrender Redeem Reaffirm Avoid Other" at bounding box center [371, 147] width 100 height 14
click at [421, 211] on button "Save & Close" at bounding box center [397, 218] width 47 height 14
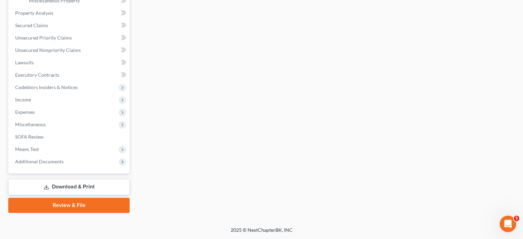
scroll to position [270, 0]
click at [51, 118] on span "Expenses" at bounding box center [70, 112] width 120 height 12
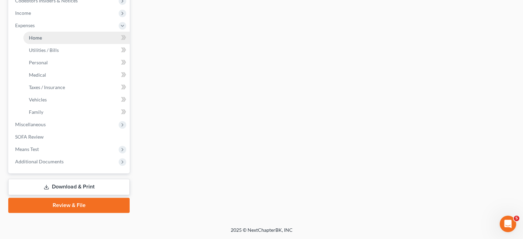
click at [42, 41] on span "Home" at bounding box center [35, 38] width 13 height 6
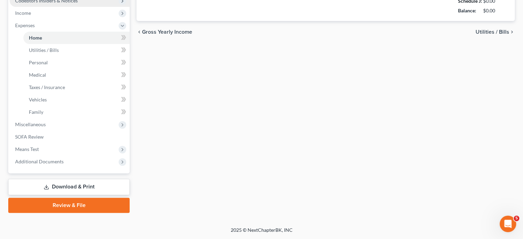
type input "0.00"
radio input "true"
type input "0.00"
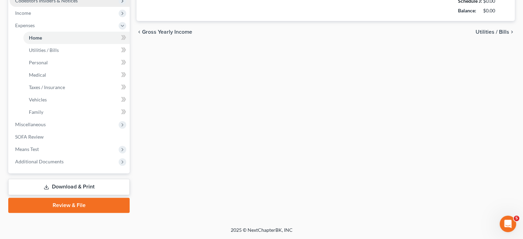
type input "0.00"
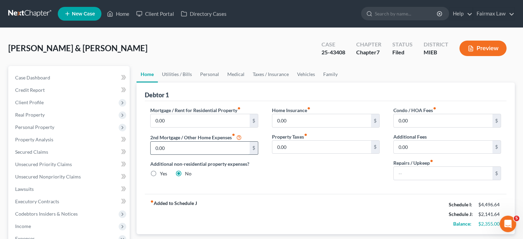
click at [180, 155] on input "0.00" at bounding box center [200, 148] width 99 height 13
type input "600"
click at [195, 127] on input "0.00" at bounding box center [200, 120] width 99 height 13
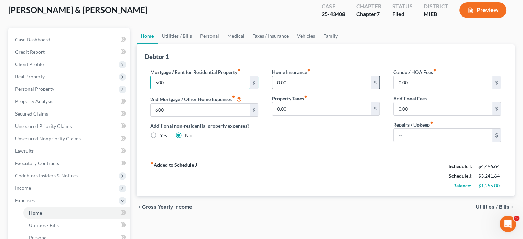
scroll to position [38, 0]
type input "500"
click at [401, 141] on input "text" at bounding box center [443, 134] width 99 height 13
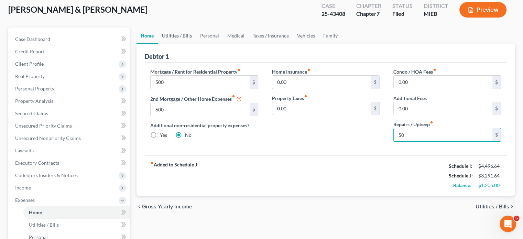
type input "50"
click at [186, 44] on link "Utilities / Bills" at bounding box center [177, 35] width 38 height 16
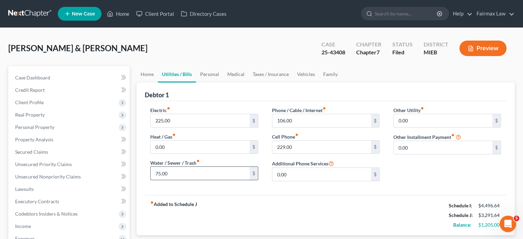
click at [186, 180] on input "75.00" at bounding box center [200, 173] width 99 height 13
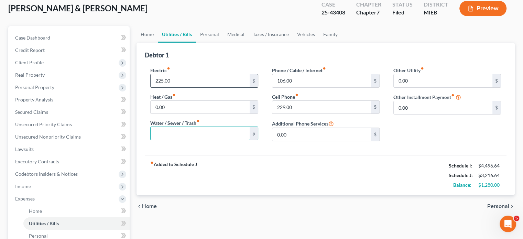
scroll to position [4, 0]
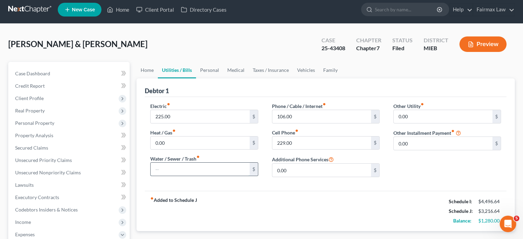
click at [179, 176] on input "text" at bounding box center [200, 169] width 99 height 13
type input "50"
click at [223, 78] on link "Personal" at bounding box center [209, 70] width 27 height 16
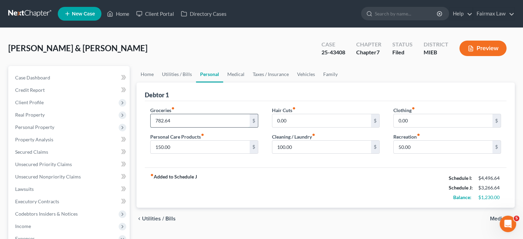
click at [189, 127] on input "782.64" at bounding box center [200, 120] width 99 height 13
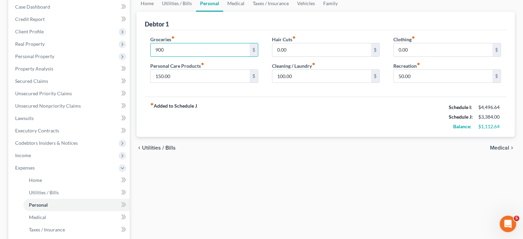
scroll to position [41, 0]
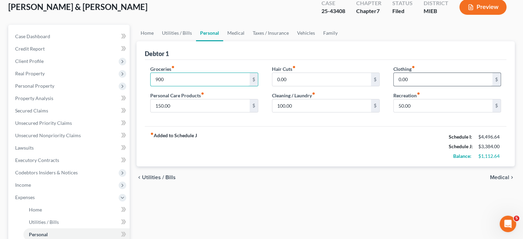
type input "900"
click at [426, 86] on input "0.00" at bounding box center [443, 79] width 99 height 13
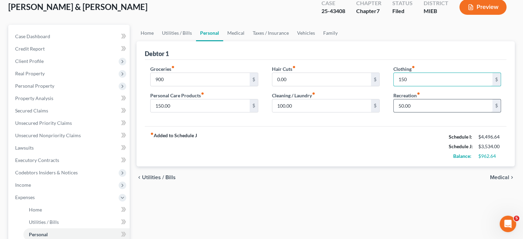
type input "150"
click at [426, 112] on input "50.00" at bounding box center [443, 105] width 99 height 13
type input "100"
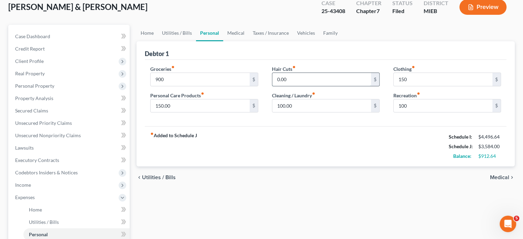
click at [319, 86] on input "0.00" at bounding box center [321, 79] width 99 height 13
type input "75"
click at [248, 41] on link "Medical" at bounding box center [235, 33] width 25 height 16
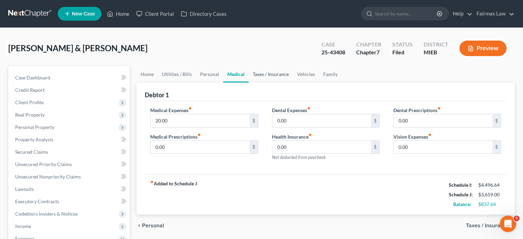
click at [293, 82] on link "Taxes / Insurance" at bounding box center [270, 74] width 44 height 16
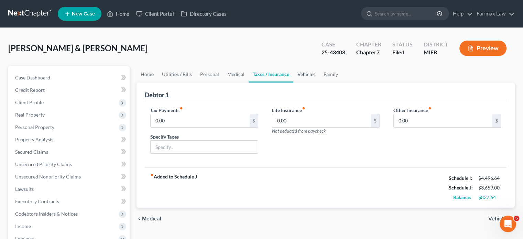
click at [319, 82] on link "Vehicles" at bounding box center [306, 74] width 26 height 16
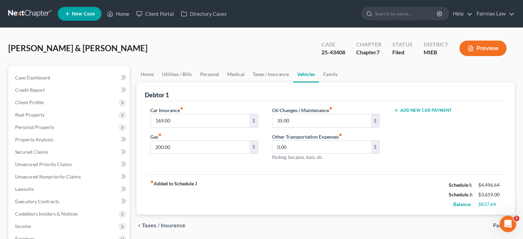
click at [411, 113] on button "Add New Car Payment" at bounding box center [422, 110] width 58 height 5
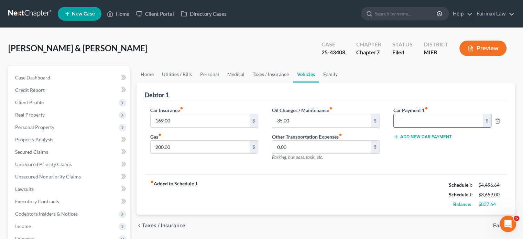
click at [396, 127] on input "text" at bounding box center [438, 120] width 89 height 13
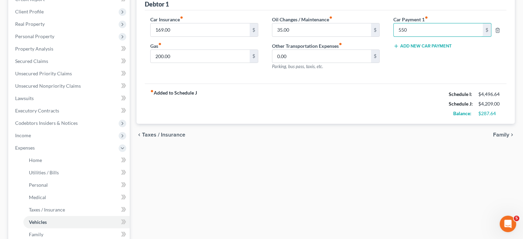
scroll to position [91, 0]
type input "550"
click at [410, 48] on button "Add New Car Payment" at bounding box center [422, 45] width 58 height 5
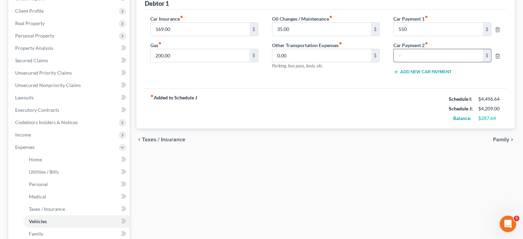
click at [402, 62] on input "text" at bounding box center [438, 55] width 89 height 13
type input "250"
click at [295, 36] on input "35.00" at bounding box center [321, 29] width 99 height 13
click at [410, 62] on input "250" at bounding box center [438, 55] width 89 height 13
type input "300"
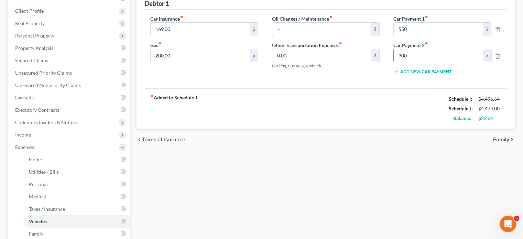
click at [304, 89] on div "Car Insurance fiber_manual_record 169.00 $ Gas fiber_manual_record 200.00 $ Oil…" at bounding box center [326, 49] width 362 height 79
click at [271, 89] on div "Car Insurance fiber_manual_record 169.00 $ Gas fiber_manual_record 200.00 $ Oil…" at bounding box center [326, 49] width 362 height 79
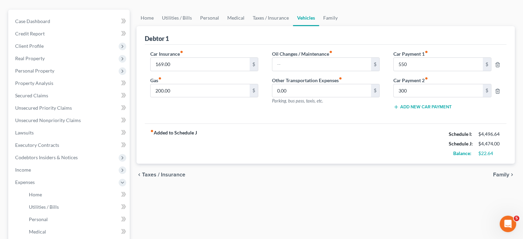
scroll to position [56, 0]
click at [342, 27] on link "Family" at bounding box center [330, 18] width 23 height 16
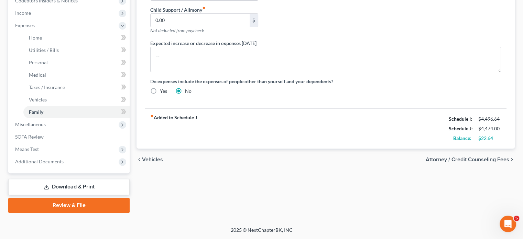
scroll to position [230, 0]
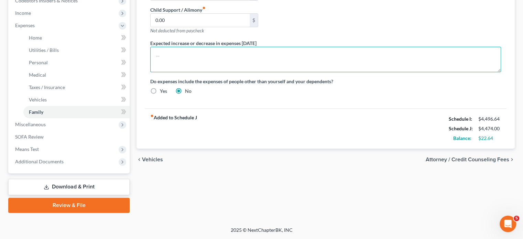
click at [173, 72] on textarea at bounding box center [325, 59] width 351 height 25
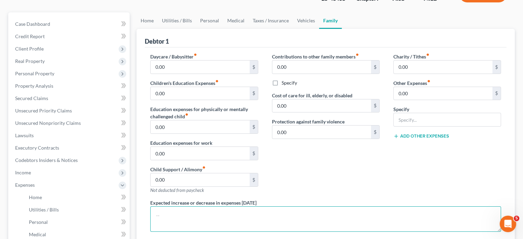
scroll to position [54, 0]
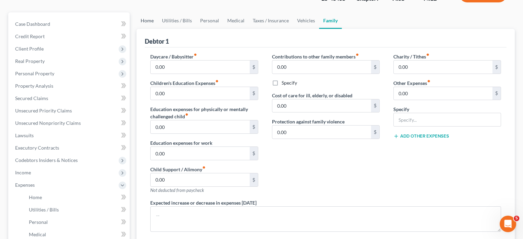
click at [146, 29] on link "Home" at bounding box center [146, 20] width 21 height 16
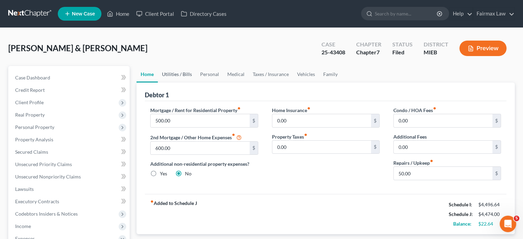
click at [196, 82] on link "Utilities / Bills" at bounding box center [177, 74] width 38 height 16
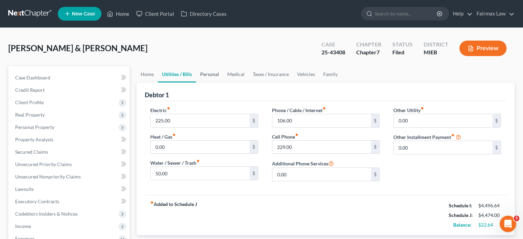
click at [223, 82] on link "Personal" at bounding box center [209, 74] width 27 height 16
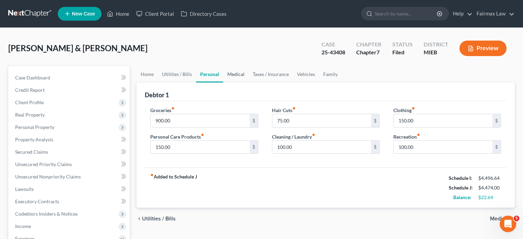
click at [248, 82] on link "Medical" at bounding box center [235, 74] width 25 height 16
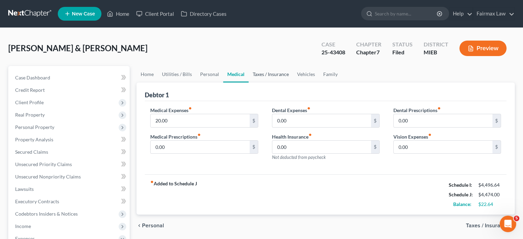
click at [293, 82] on link "Taxes / Insurance" at bounding box center [270, 74] width 44 height 16
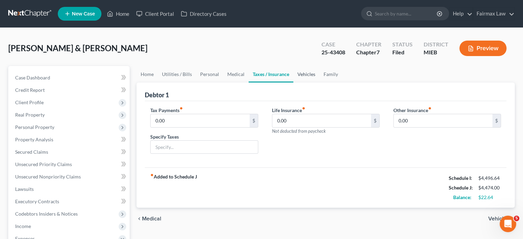
click at [319, 82] on link "Vehicles" at bounding box center [306, 74] width 26 height 16
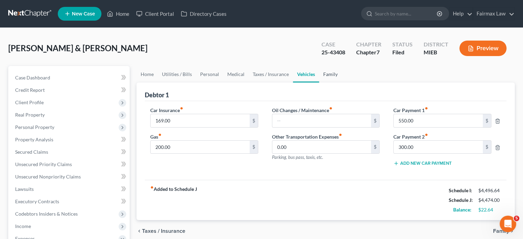
click at [342, 82] on link "Family" at bounding box center [330, 74] width 23 height 16
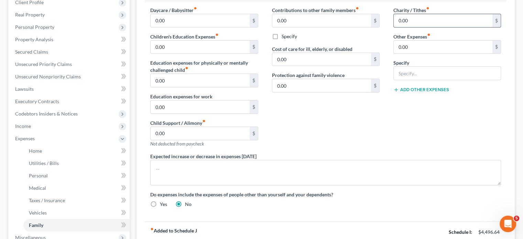
scroll to position [100, 0]
click at [411, 53] on input "0.00" at bounding box center [443, 46] width 99 height 13
type input "125"
click at [427, 79] on input "text" at bounding box center [447, 72] width 107 height 13
click at [406, 79] on input "Resitution" at bounding box center [447, 72] width 107 height 13
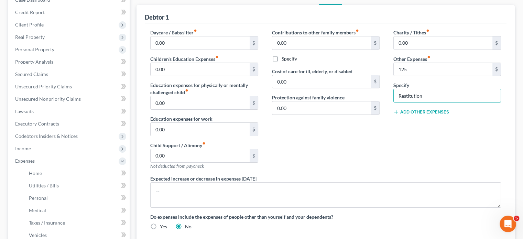
scroll to position [73, 0]
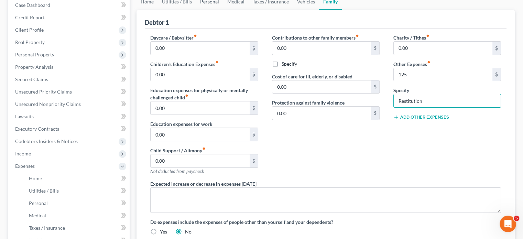
type input "Restitution"
click at [223, 10] on link "Personal" at bounding box center [209, 1] width 27 height 16
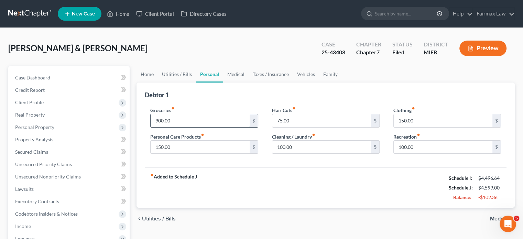
click at [185, 127] on input "900.00" at bounding box center [200, 120] width 99 height 13
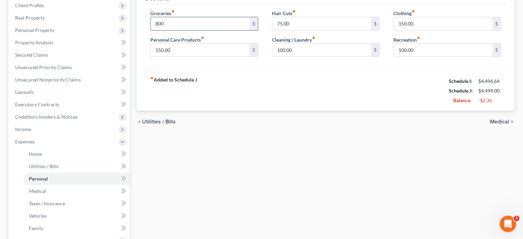
scroll to position [97, 0]
type input "800"
click at [299, 30] on input "75.00" at bounding box center [321, 23] width 99 height 13
click at [321, 110] on div "fiber_manual_record Added to Schedule J Schedule I: $4,496.64 Schedule J: $4,42…" at bounding box center [326, 90] width 362 height 40
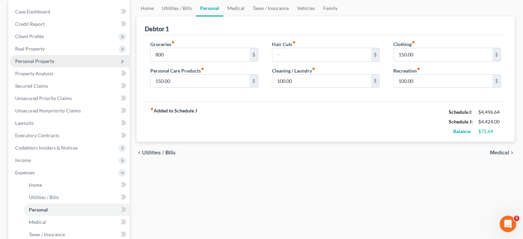
scroll to position [63, 0]
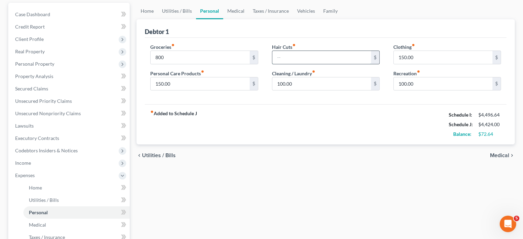
click at [299, 64] on input "text" at bounding box center [321, 57] width 99 height 13
type input "50"
click at [287, 144] on div "fiber_manual_record Added to Schedule J Schedule I: $4,496.64 Schedule J: $4,47…" at bounding box center [326, 124] width 362 height 40
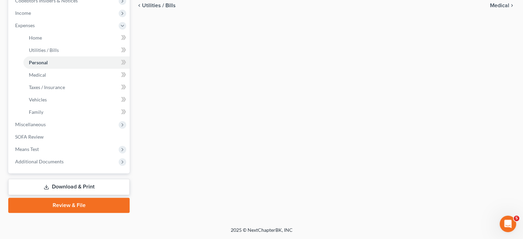
scroll to position [263, 0]
click at [92, 131] on span "Miscellaneous" at bounding box center [70, 124] width 120 height 12
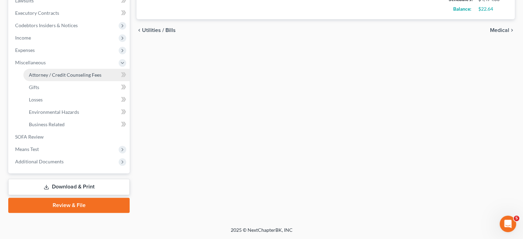
click at [85, 72] on span "Attorney / Credit Counseling Fees" at bounding box center [65, 75] width 73 height 6
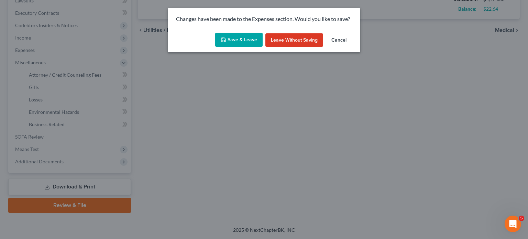
click at [238, 47] on button "Save & Leave" at bounding box center [238, 40] width 47 height 14
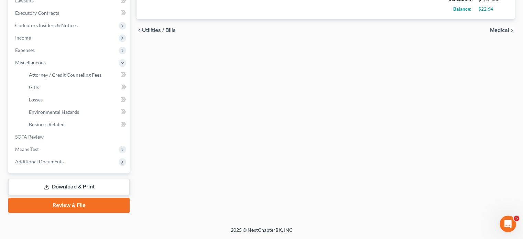
type input "800.00"
type input "50.00"
select select "2"
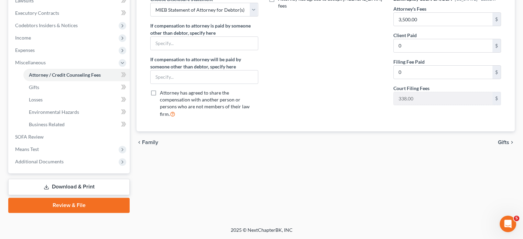
scroll to position [286, 0]
click at [64, 158] on span "Additional Documents" at bounding box center [39, 161] width 48 height 6
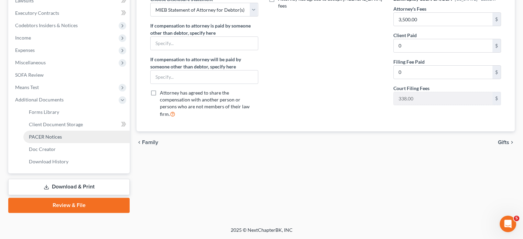
click at [62, 134] on span "PACER Notices" at bounding box center [45, 137] width 33 height 6
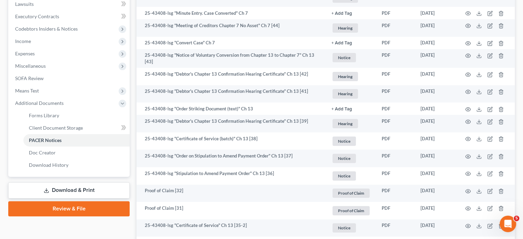
scroll to position [185, 0]
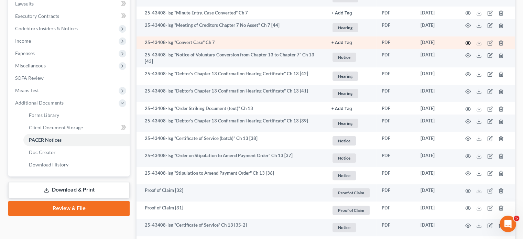
click at [465, 46] on button "button" at bounding box center [467, 42] width 5 height 5
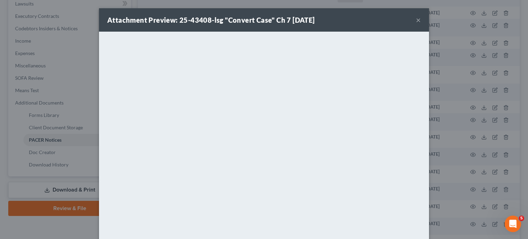
click at [421, 23] on button "×" at bounding box center [418, 20] width 5 height 8
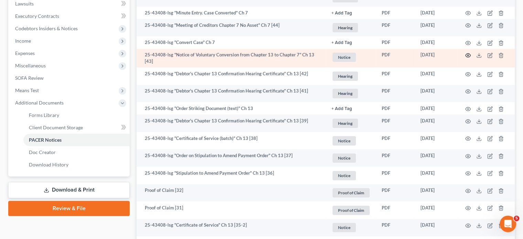
click at [465, 57] on icon "button" at bounding box center [467, 56] width 5 height 4
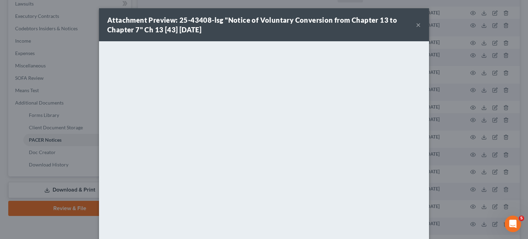
click at [421, 29] on button "×" at bounding box center [418, 25] width 5 height 8
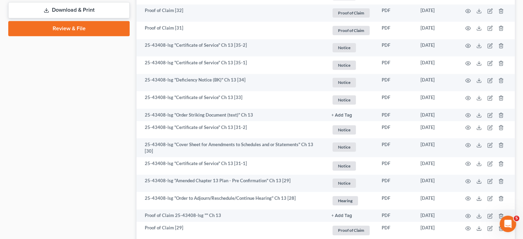
scroll to position [365, 0]
click at [85, 18] on link "Download & Print" at bounding box center [68, 10] width 121 height 16
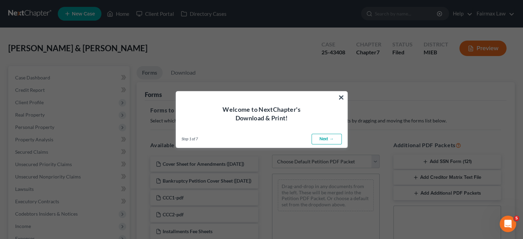
click at [346, 95] on div "Welcome to NextChapter's Download & Print!" at bounding box center [261, 106] width 171 height 31
click at [341, 95] on button "×" at bounding box center [341, 97] width 7 height 11
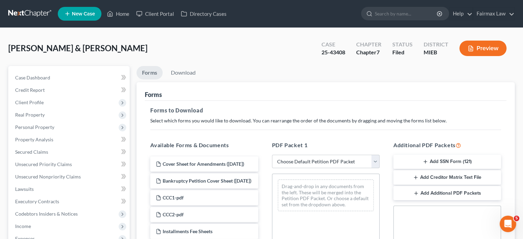
scroll to position [97, 0]
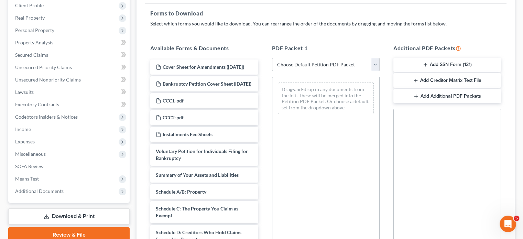
click at [313, 71] on select "Choose Default Petition PDF Packet Complete Bankruptcy Petition (all forms and …" at bounding box center [326, 65] width 108 height 14
select select "2"
click at [273, 71] on select "Choose Default Petition PDF Packet Complete Bankruptcy Petition (all forms and …" at bounding box center [326, 65] width 108 height 14
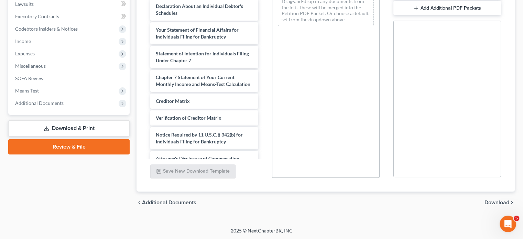
scroll to position [176, 0]
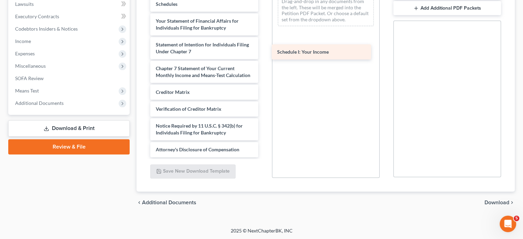
drag, startPoint x: 189, startPoint y: 93, endPoint x: 306, endPoint y: 55, distance: 122.9
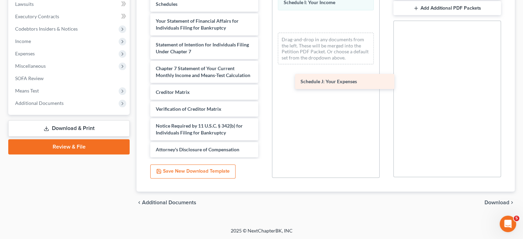
drag, startPoint x: 191, startPoint y: 93, endPoint x: 311, endPoint y: 74, distance: 121.8
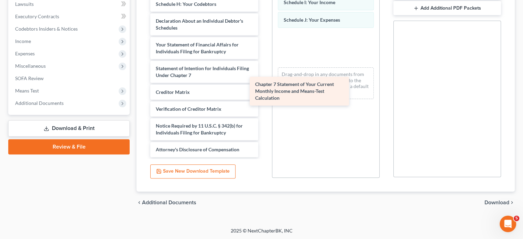
scroll to position [268, 0]
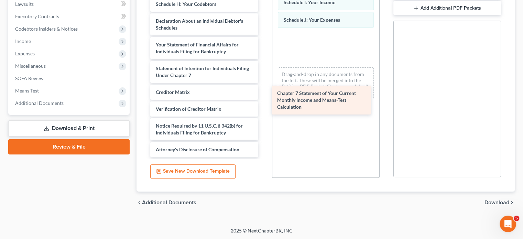
drag, startPoint x: 208, startPoint y: 100, endPoint x: 327, endPoint y: 108, distance: 119.8
click at [263, 108] on div "Chapter 7 Statement of Your Current Monthly Income and Means-Test Calculation V…" at bounding box center [204, 0] width 119 height 313
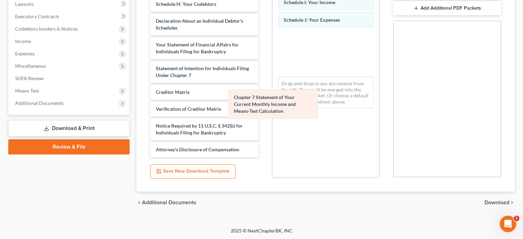
scroll to position [283, 0]
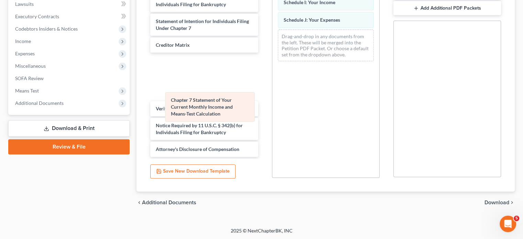
drag, startPoint x: 322, startPoint y: 114, endPoint x: 200, endPoint y: 119, distance: 121.5
click at [272, 67] on div "Chapter 7 Statement of Your Current Monthly Income and Means-Test Calculation S…" at bounding box center [325, 28] width 107 height 78
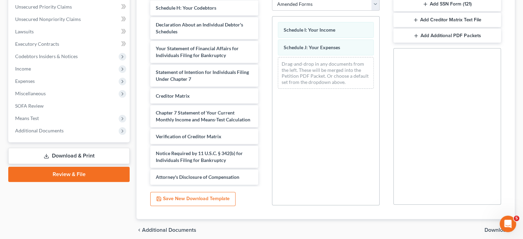
scroll to position [256, 0]
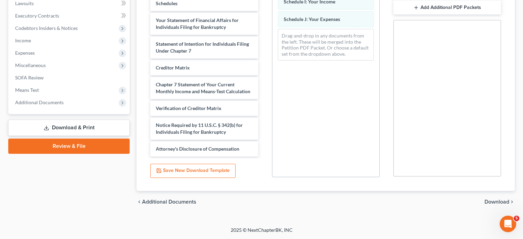
click at [484, 199] on span "Download" at bounding box center [496, 201] width 25 height 5
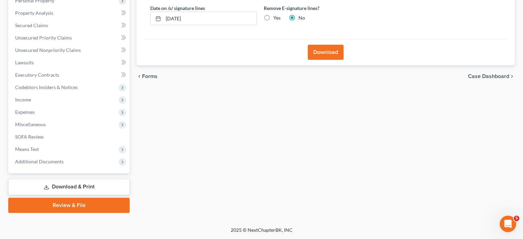
scroll to position [60, 0]
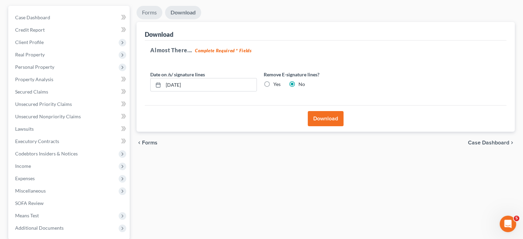
click at [150, 19] on link "Forms" at bounding box center [149, 12] width 26 height 13
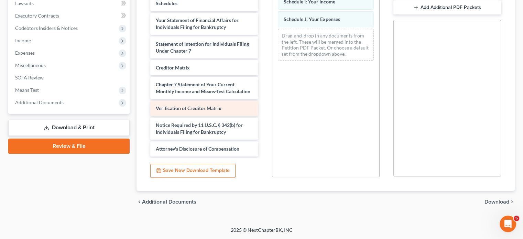
scroll to position [306, 0]
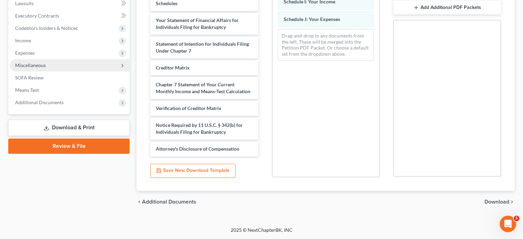
click at [58, 71] on span "Miscellaneous" at bounding box center [70, 65] width 120 height 12
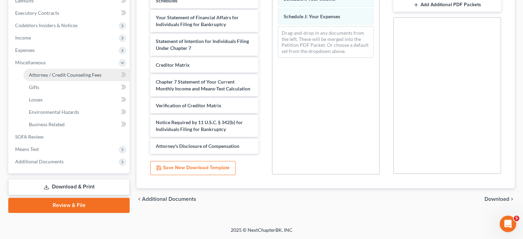
click at [68, 81] on link "Attorney / Credit Counseling Fees" at bounding box center [76, 75] width 106 height 12
select select "2"
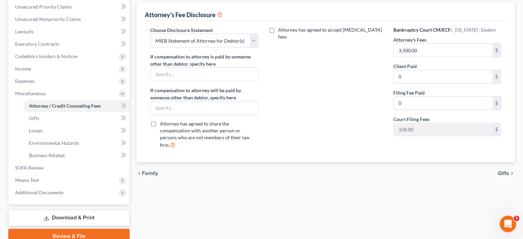
scroll to position [158, 0]
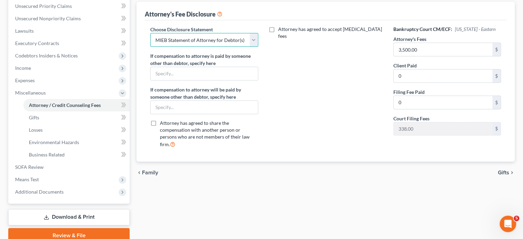
click at [250, 47] on select "Select WDMI - Chapter 13 - Disclosure of Attorney Compensation OHNB & MIWB Disc…" at bounding box center [204, 40] width 108 height 14
click at [430, 56] on input "3,500.00" at bounding box center [443, 49] width 99 height 13
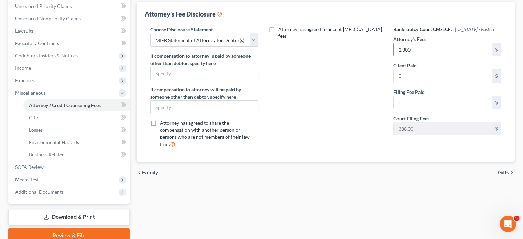
type input "2,300"
click at [338, 150] on div "Attorney has agreed to accept retainer fees" at bounding box center [325, 90] width 121 height 128
click at [404, 109] on input "0" at bounding box center [443, 102] width 99 height 13
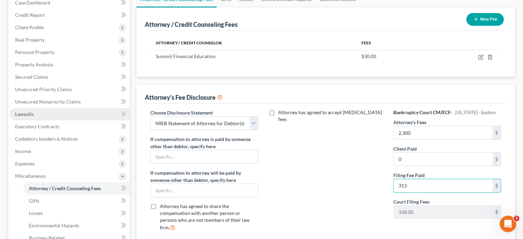
scroll to position [74, 0]
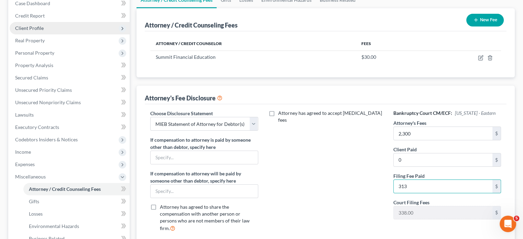
click at [68, 34] on span "Client Profile" at bounding box center [70, 28] width 120 height 12
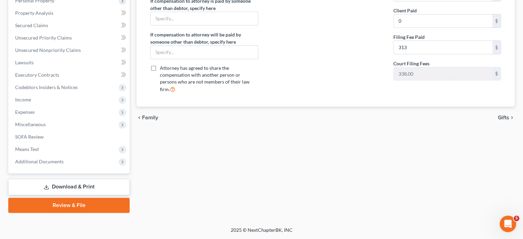
scroll to position [262, 0]
click at [424, 54] on input "313" at bounding box center [443, 47] width 99 height 13
type input "25"
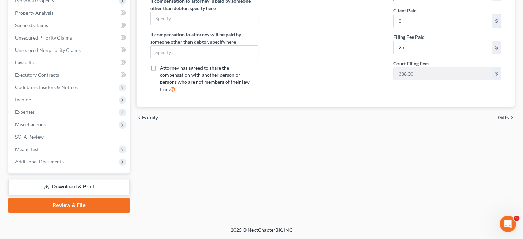
type input "2,322"
click at [334, 98] on div "Attorney has agreed to accept retainer fees" at bounding box center [325, 35] width 121 height 128
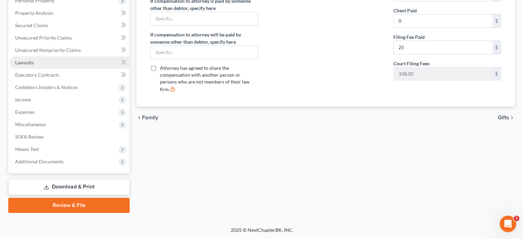
scroll to position [324, 0]
click at [62, 179] on link "Download & Print" at bounding box center [68, 187] width 121 height 16
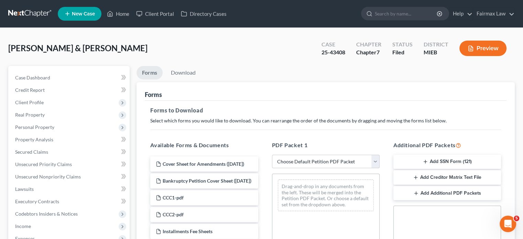
scroll to position [115, 0]
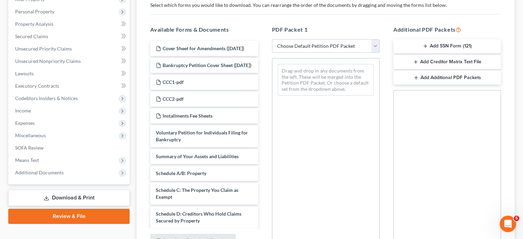
click at [318, 53] on select "Choose Default Petition PDF Packet Complete Bankruptcy Petition (all forms and …" at bounding box center [326, 46] width 108 height 14
select select "2"
click at [273, 53] on select "Choose Default Petition PDF Packet Complete Bankruptcy Petition (all forms and …" at bounding box center [326, 46] width 108 height 14
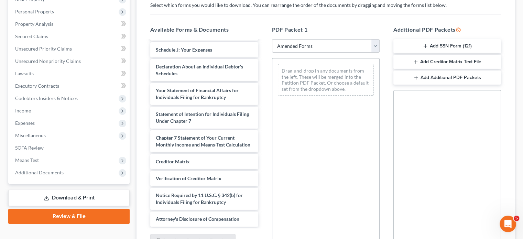
scroll to position [201, 0]
click at [197, 53] on span "Schedule J: Your Expenses" at bounding box center [184, 50] width 56 height 6
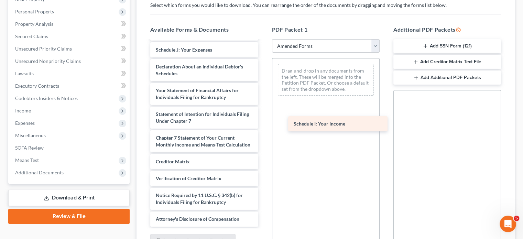
drag, startPoint x: 194, startPoint y: 137, endPoint x: 327, endPoint y: 125, distance: 133.8
click at [263, 125] on div "Schedule I: Your Income Voluntary Petition for Individuals Filing for Bankruptc…" at bounding box center [204, 49] width 119 height 353
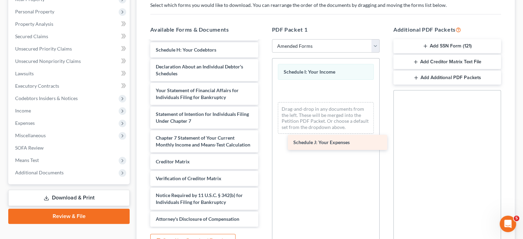
drag, startPoint x: 201, startPoint y: 134, endPoint x: 334, endPoint y: 141, distance: 133.6
click at [263, 141] on div "Schedule J: Your Expenses Voluntary Petition for Individuals Filing for Bankrup…" at bounding box center [204, 58] width 119 height 336
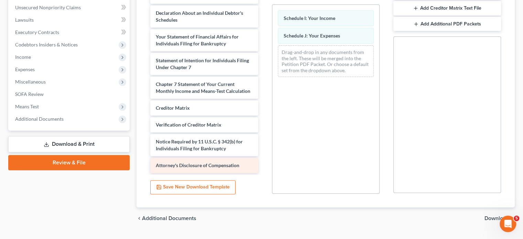
scroll to position [276, 0]
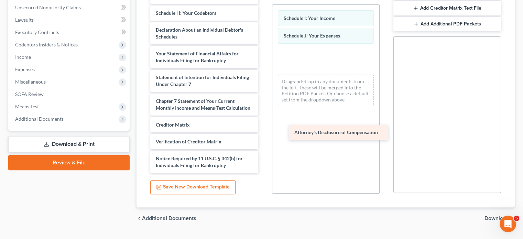
drag, startPoint x: 185, startPoint y: 203, endPoint x: 311, endPoint y: 115, distance: 154.0
click at [263, 115] on div "Attorney's Disclosure of Compensation Voluntary Petition for Individuals Filing…" at bounding box center [204, 13] width 119 height 320
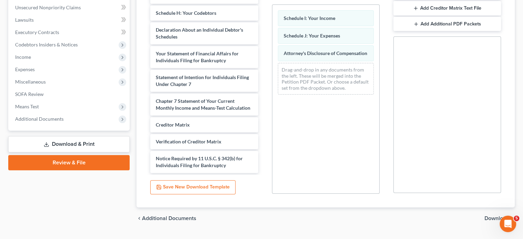
scroll to position [256, 0]
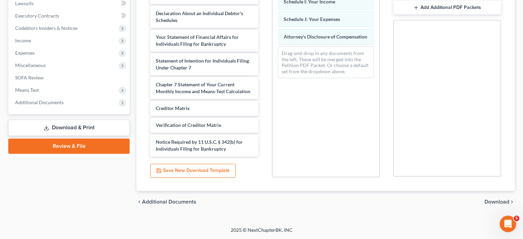
click at [484, 199] on span "Download" at bounding box center [496, 201] width 25 height 5
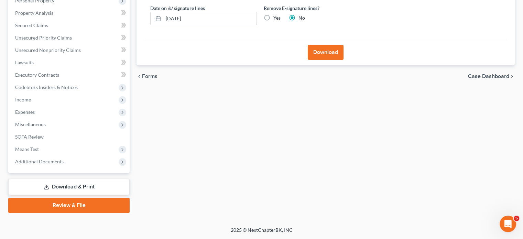
scroll to position [69, 0]
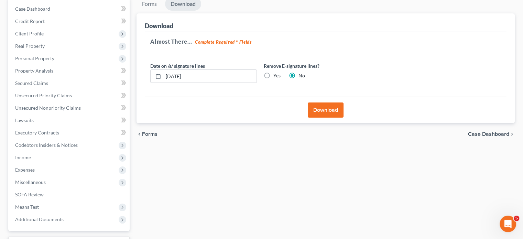
click at [327, 118] on button "Download" at bounding box center [326, 109] width 36 height 15
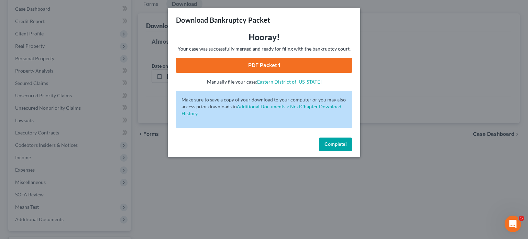
click at [257, 73] on link "PDF Packet 1" at bounding box center [264, 65] width 176 height 15
click at [346, 147] on span "Complete!" at bounding box center [335, 144] width 22 height 6
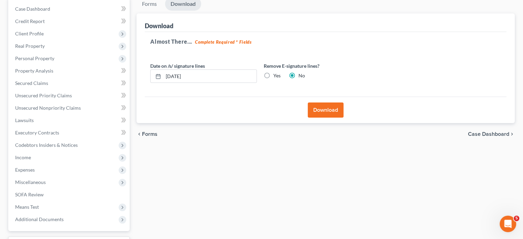
scroll to position [216, 0]
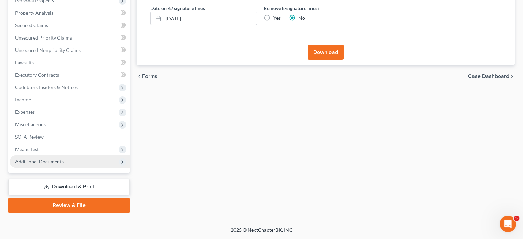
click at [59, 158] on span "Additional Documents" at bounding box center [39, 161] width 48 height 6
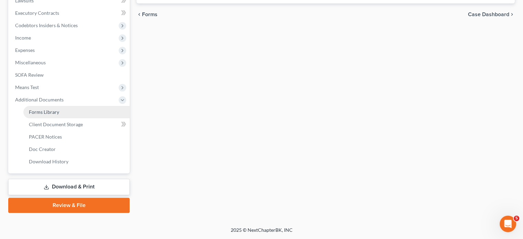
click at [59, 115] on span "Forms Library" at bounding box center [44, 112] width 30 height 6
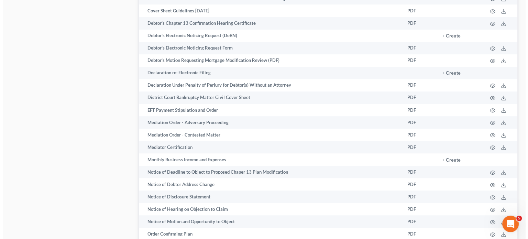
scroll to position [445, 0]
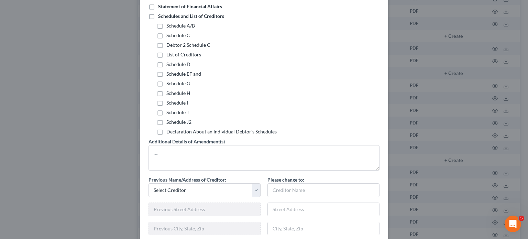
scroll to position [102, 0]
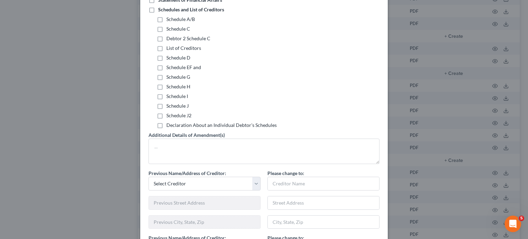
click at [166, 100] on label "Schedule I" at bounding box center [177, 96] width 22 height 7
click at [169, 97] on input "Schedule I" at bounding box center [171, 95] width 4 height 4
checkbox input "true"
click at [166, 109] on label "Schedule J" at bounding box center [177, 105] width 22 height 7
click at [169, 107] on input "Schedule J" at bounding box center [171, 104] width 4 height 4
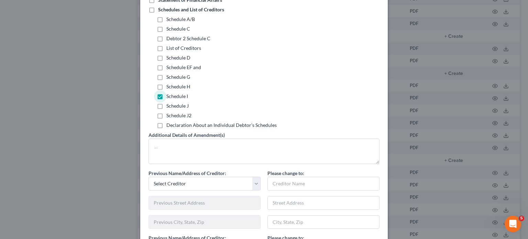
checkbox input "true"
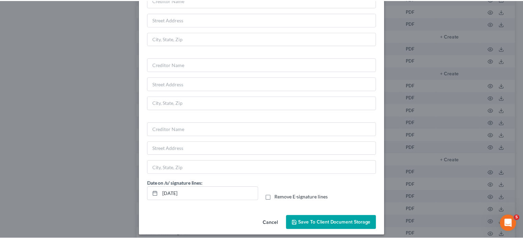
scroll to position [659, 0]
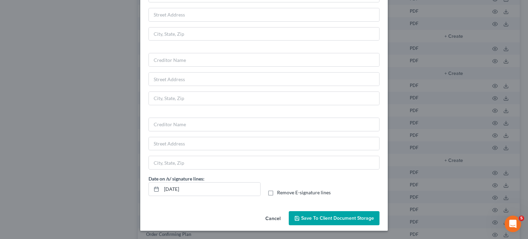
click at [311, 215] on span "Save to Client Document Storage" at bounding box center [337, 218] width 73 height 6
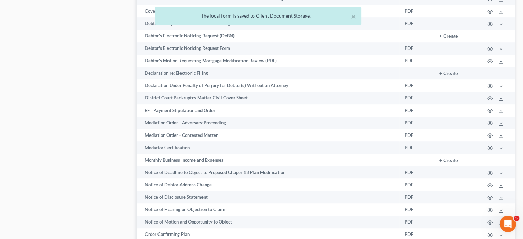
click at [91, 23] on div "× The local form is saved to Client Document Storage." at bounding box center [258, 17] width 523 height 21
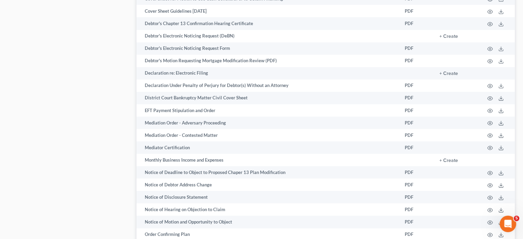
scroll to position [332, 0]
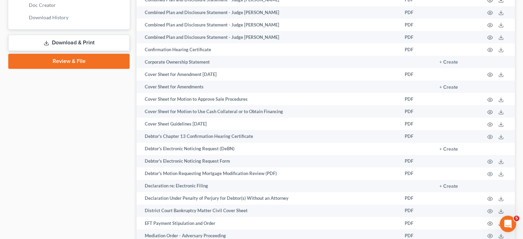
click at [87, 51] on link "Download & Print" at bounding box center [68, 43] width 121 height 16
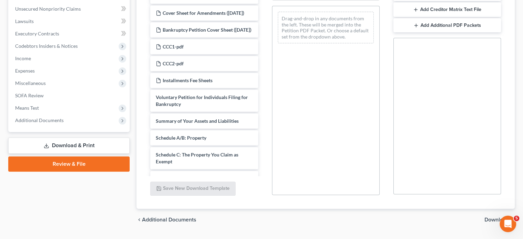
scroll to position [168, 0]
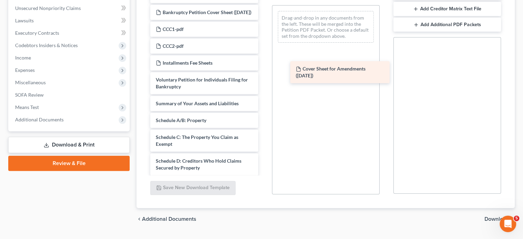
drag, startPoint x: 184, startPoint y: 43, endPoint x: 308, endPoint y: 68, distance: 126.5
click at [263, 68] on div "Cover Sheet for Amendments (08/12/2025) Cover Sheet for Amendments (08/12/2025)…" at bounding box center [204, 215] width 119 height 454
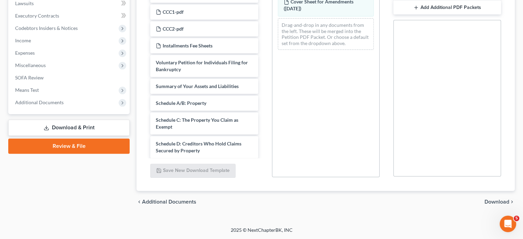
scroll to position [230, 0]
click at [484, 205] on span "Download" at bounding box center [496, 201] width 25 height 5
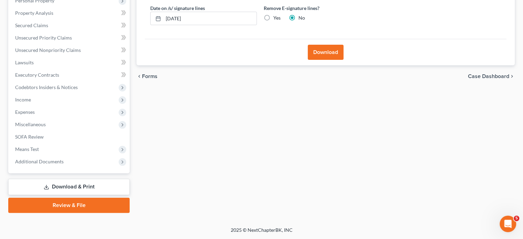
scroll to position [216, 0]
click at [329, 45] on button "Download" at bounding box center [326, 52] width 36 height 15
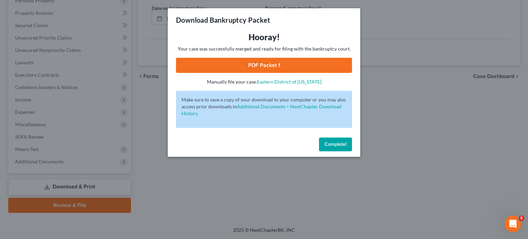
click at [282, 73] on link "PDF Packet 1" at bounding box center [264, 65] width 176 height 15
click at [346, 147] on span "Complete!" at bounding box center [335, 144] width 22 height 6
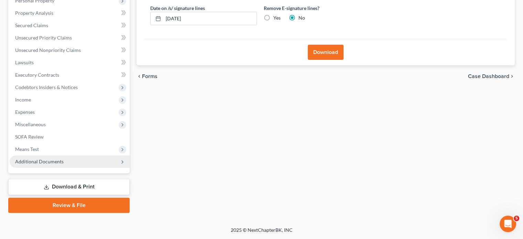
click at [57, 158] on span "Additional Documents" at bounding box center [39, 161] width 48 height 6
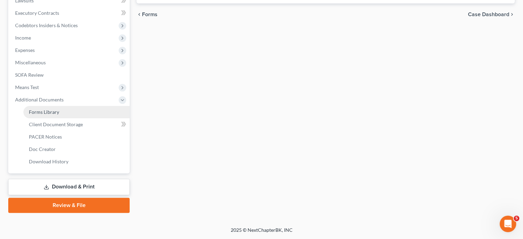
click at [58, 118] on link "Forms Library" at bounding box center [76, 112] width 106 height 12
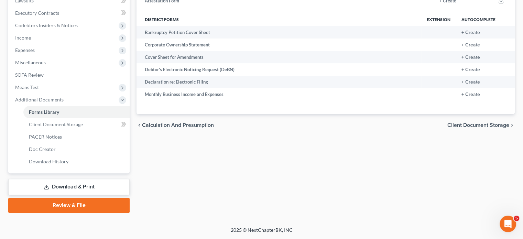
scroll to position [293, 0]
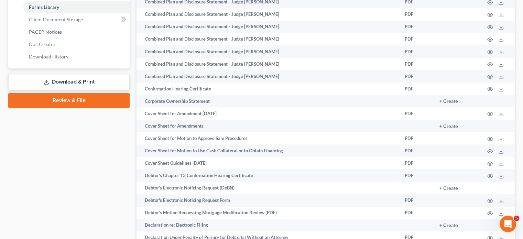
click at [61, 90] on link "Download & Print" at bounding box center [68, 82] width 121 height 16
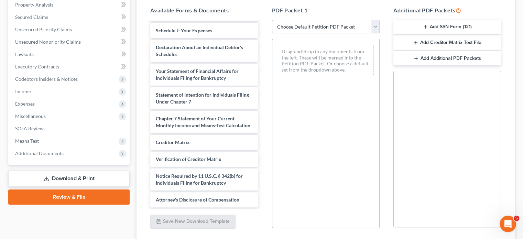
scroll to position [456, 0]
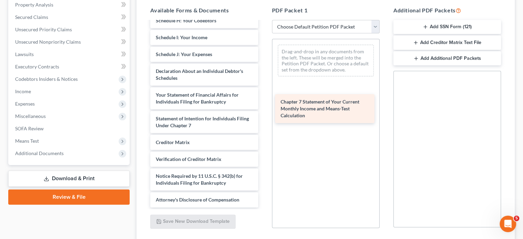
drag, startPoint x: 199, startPoint y: 165, endPoint x: 319, endPoint y: 111, distance: 131.8
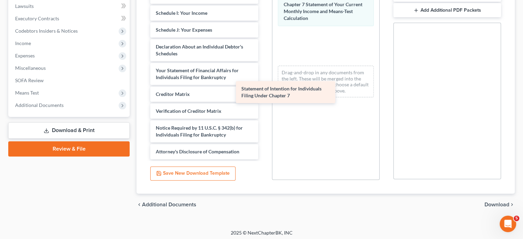
scroll to position [421, 0]
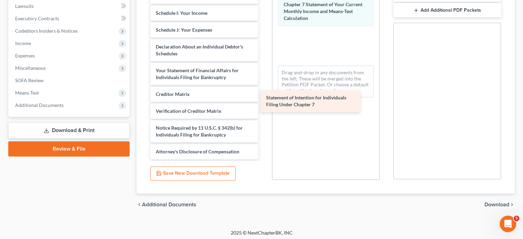
drag, startPoint x: 199, startPoint y: 75, endPoint x: 307, endPoint y: 103, distance: 110.9
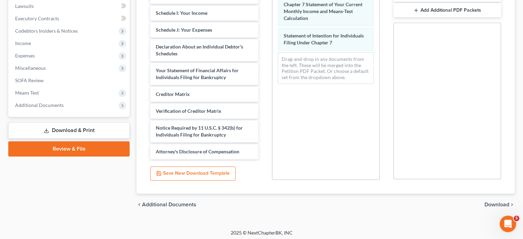
scroll to position [256, 0]
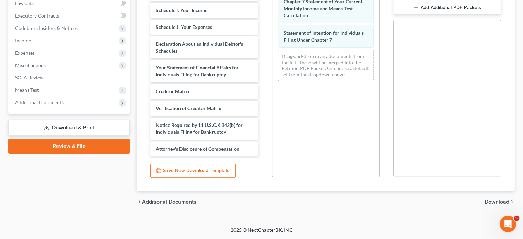
click at [484, 199] on span "Download" at bounding box center [496, 201] width 25 height 5
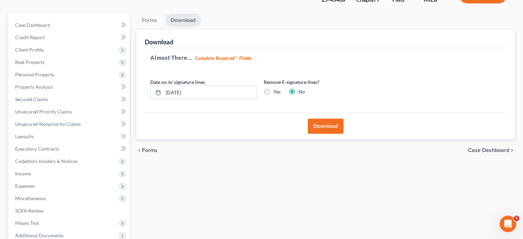
scroll to position [52, 0]
click at [325, 134] on button "Download" at bounding box center [326, 126] width 36 height 15
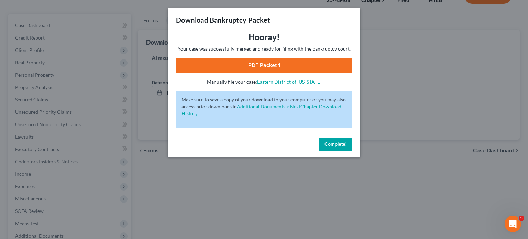
click at [279, 73] on link "PDF Packet 1" at bounding box center [264, 65] width 176 height 15
click at [346, 147] on span "Complete!" at bounding box center [335, 144] width 22 height 6
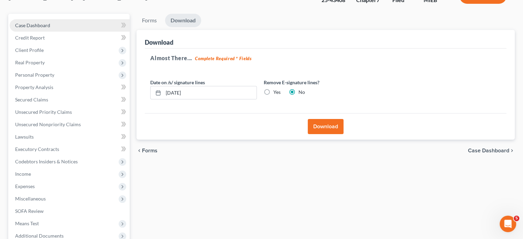
click at [84, 32] on link "Case Dashboard" at bounding box center [70, 25] width 120 height 12
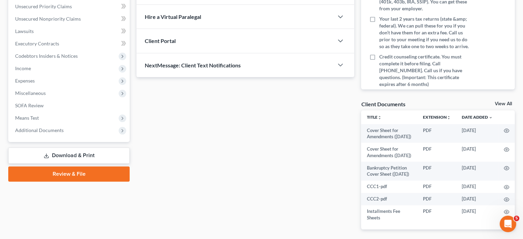
scroll to position [327, 0]
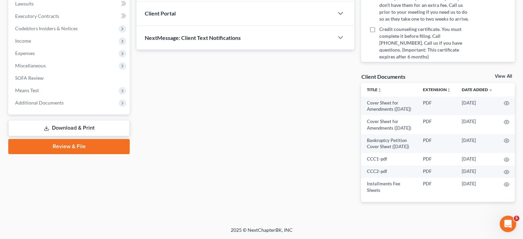
click at [69, 120] on link "Download & Print" at bounding box center [68, 128] width 121 height 16
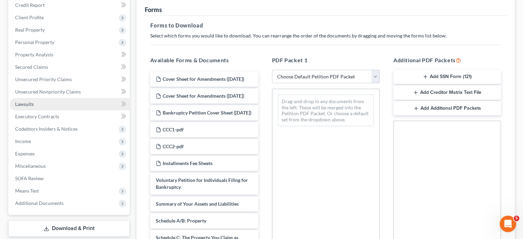
scroll to position [80, 0]
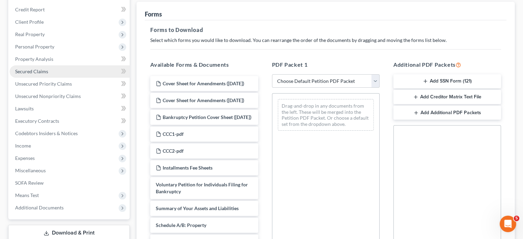
click at [44, 74] on span "Secured Claims" at bounding box center [31, 71] width 33 height 6
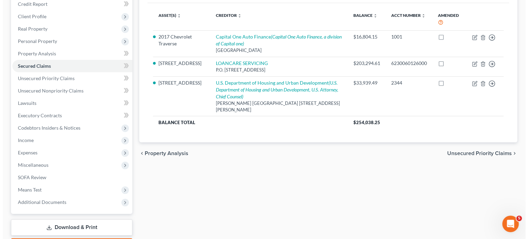
scroll to position [87, 0]
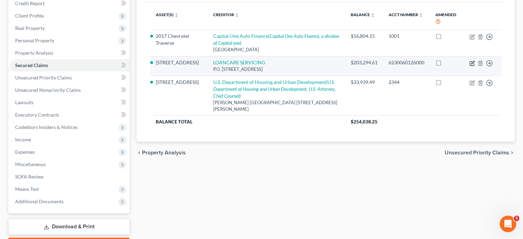
click at [471, 64] on icon "button" at bounding box center [472, 62] width 3 height 3
select select "39"
select select "2"
select select "0"
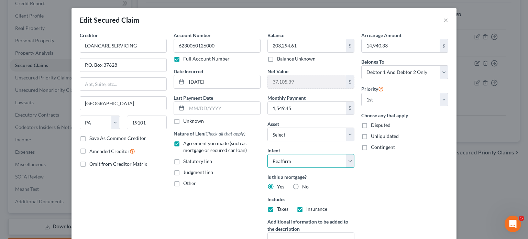
click at [308, 168] on select "Select Surrender Redeem Reaffirm Avoid Other" at bounding box center [310, 161] width 87 height 14
click at [288, 168] on select "Select Surrender Redeem Reaffirm Avoid Other" at bounding box center [310, 161] width 87 height 14
select select "0"
click at [267, 168] on select "Select Surrender Redeem Reaffirm Avoid Other" at bounding box center [310, 161] width 87 height 14
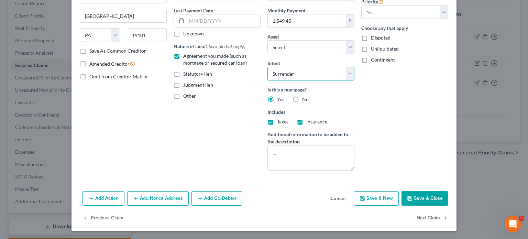
scroll to position [148, 0]
click at [448, 206] on button "Save & Close" at bounding box center [424, 198] width 47 height 14
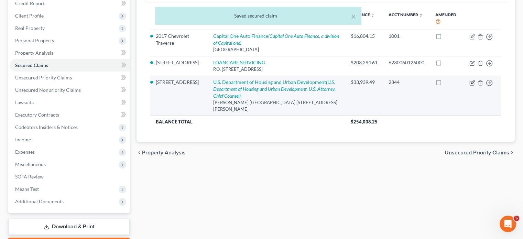
click at [469, 86] on icon "button" at bounding box center [471, 82] width 5 height 5
select select "14"
select select "2"
select select "0"
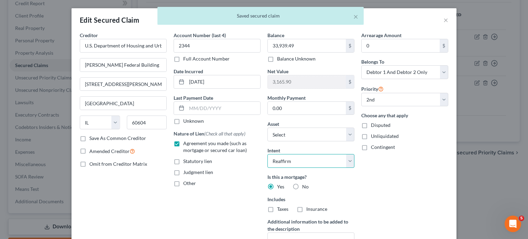
click at [290, 168] on select "Select Surrender Redeem Reaffirm Avoid Other" at bounding box center [310, 161] width 87 height 14
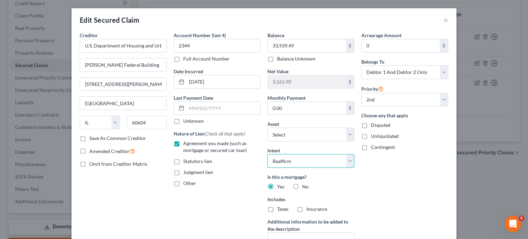
select select "0"
click at [267, 168] on select "Select Surrender Redeem Reaffirm Avoid Other" at bounding box center [310, 161] width 87 height 14
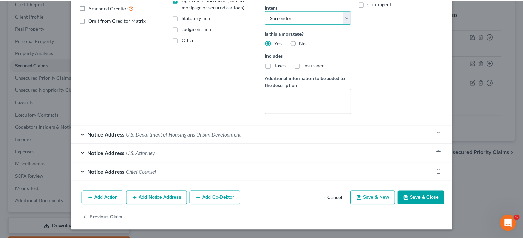
scroll to position [235, 0]
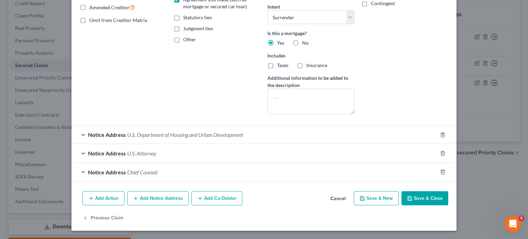
click at [448, 195] on button "Save & Close" at bounding box center [424, 198] width 47 height 14
select select "1"
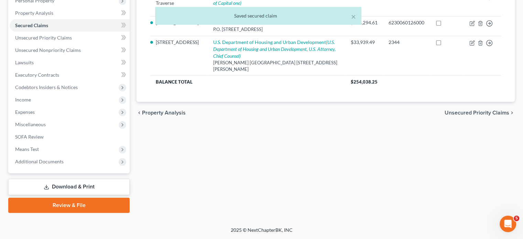
scroll to position [216, 0]
click at [52, 179] on link "Download & Print" at bounding box center [68, 187] width 121 height 16
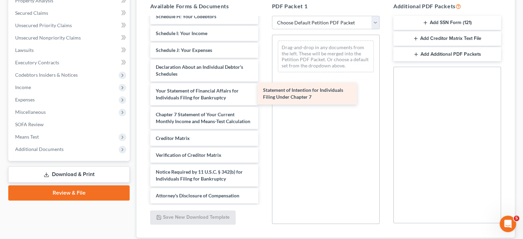
scroll to position [459, 0]
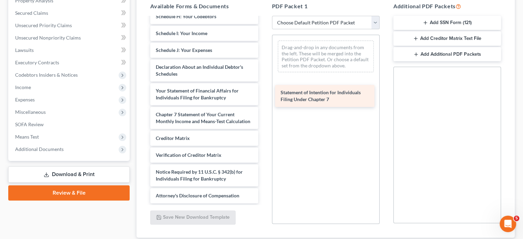
drag, startPoint x: 180, startPoint y: 85, endPoint x: 301, endPoint y: 103, distance: 121.7
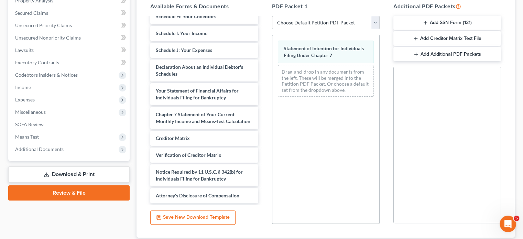
scroll to position [256, 0]
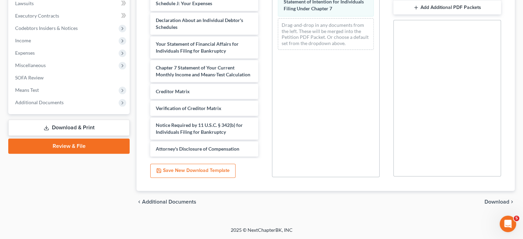
click at [484, 199] on span "Download" at bounding box center [496, 201] width 25 height 5
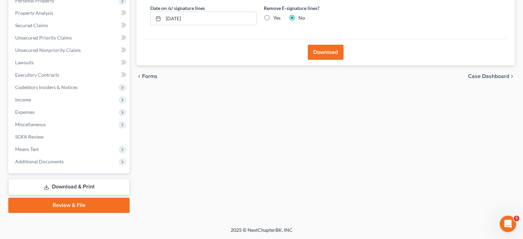
scroll to position [216, 0]
click at [315, 45] on button "Download" at bounding box center [326, 52] width 36 height 15
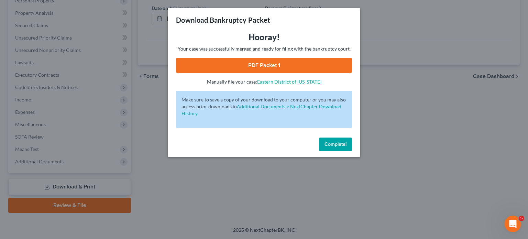
click at [305, 73] on link "PDF Packet 1" at bounding box center [264, 65] width 176 height 15
click at [352, 151] on button "Complete!" at bounding box center [335, 144] width 33 height 14
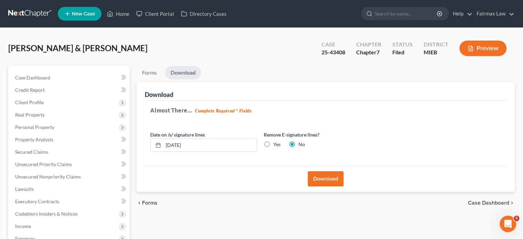
scroll to position [1, 0]
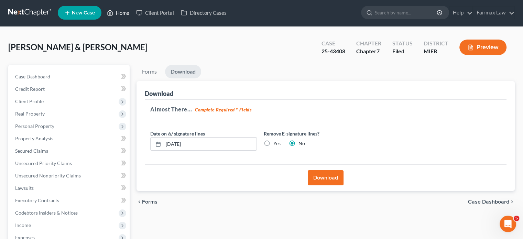
click at [133, 12] on link "Home" at bounding box center [117, 13] width 29 height 12
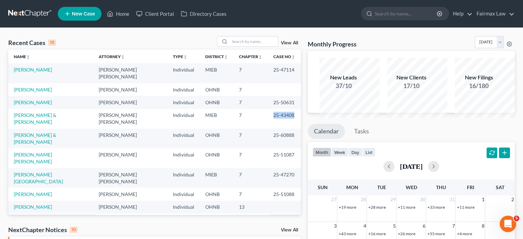
drag, startPoint x: 260, startPoint y: 152, endPoint x: 285, endPoint y: 149, distance: 25.3
click at [285, 129] on td "25-43408" at bounding box center [284, 119] width 33 height 20
copy td "25-43408"
click at [235, 46] on input "search" at bounding box center [254, 41] width 48 height 10
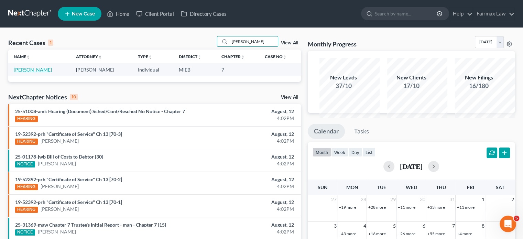
type input "jasmine baldwin"
click at [41, 73] on link "Baldwin, Jasmine" at bounding box center [33, 70] width 38 height 6
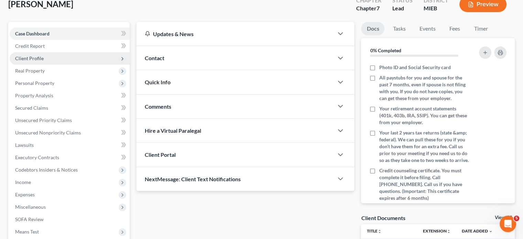
scroll to position [42, 0]
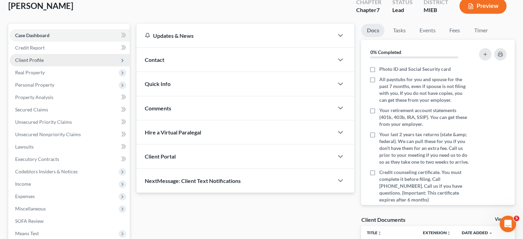
click at [71, 66] on span "Client Profile" at bounding box center [70, 60] width 120 height 12
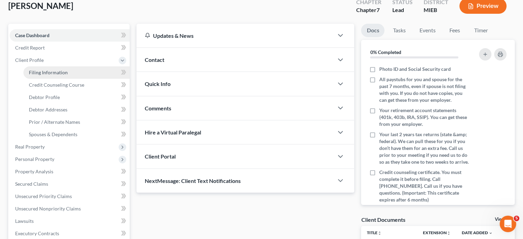
click at [65, 75] on span "Filing Information" at bounding box center [48, 72] width 39 height 6
select select "1"
select select "0"
select select "40"
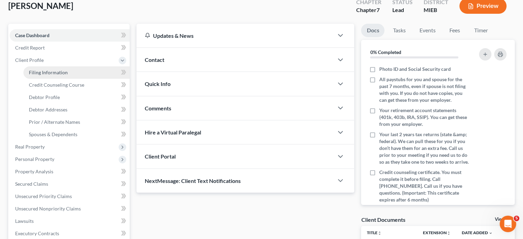
select select "6"
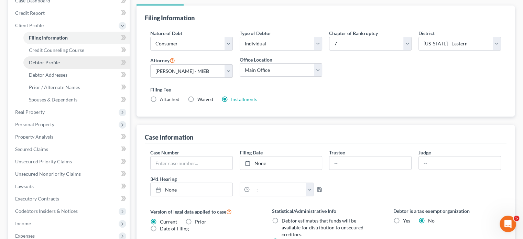
scroll to position [77, 0]
click at [77, 69] on link "Debtor Profile" at bounding box center [76, 62] width 106 height 12
select select "0"
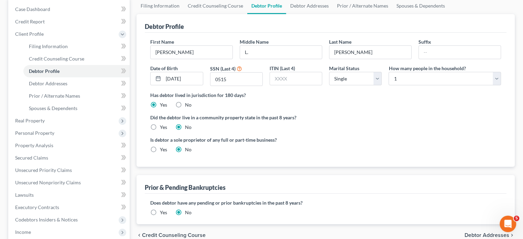
scroll to position [69, 0]
click at [67, 86] on span "Debtor Addresses" at bounding box center [48, 83] width 38 height 6
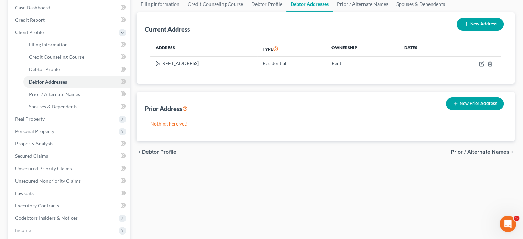
scroll to position [118, 0]
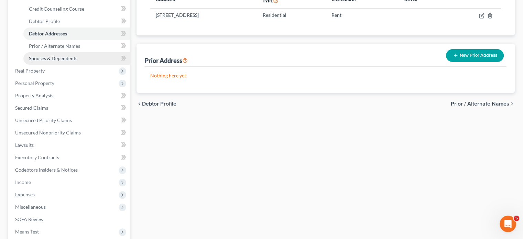
click at [77, 61] on span "Spouses & Dependents" at bounding box center [53, 58] width 48 height 6
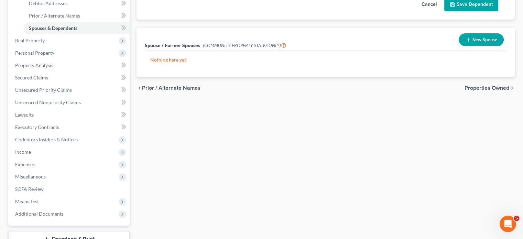
scroll to position [163, 0]
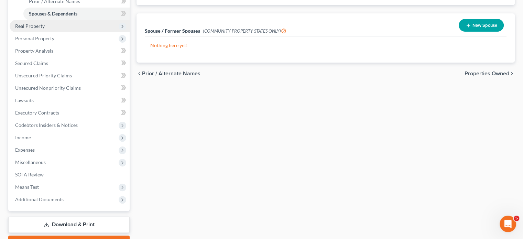
click at [80, 32] on span "Real Property" at bounding box center [70, 26] width 120 height 12
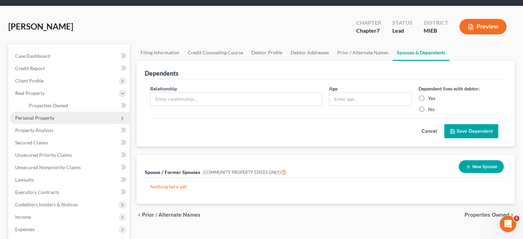
scroll to position [21, 0]
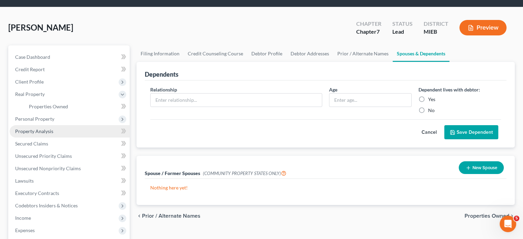
click at [53, 134] on span "Property Analysis" at bounding box center [34, 131] width 38 height 6
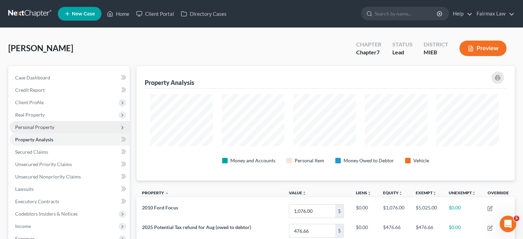
click at [71, 133] on span "Personal Property" at bounding box center [70, 127] width 120 height 12
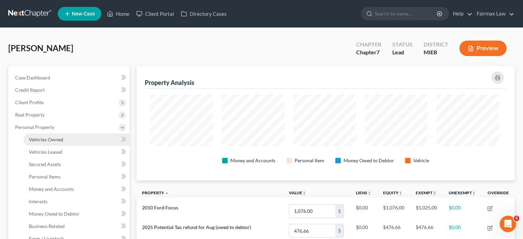
click at [63, 142] on span "Vehicles Owned" at bounding box center [46, 139] width 34 height 6
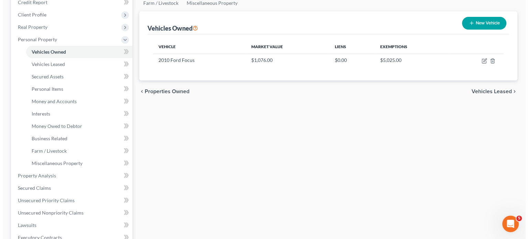
scroll to position [88, 0]
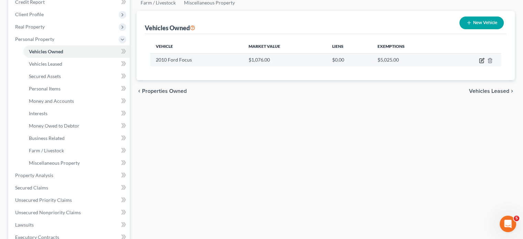
click at [479, 63] on icon "button" at bounding box center [481, 60] width 5 height 5
select select "0"
select select "16"
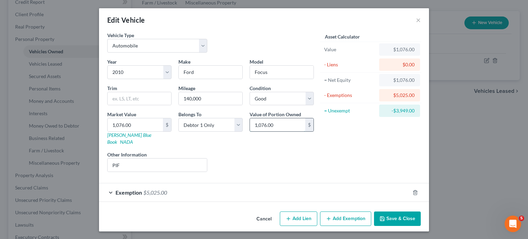
click at [285, 131] on input "1,076.00" at bounding box center [277, 124] width 55 height 13
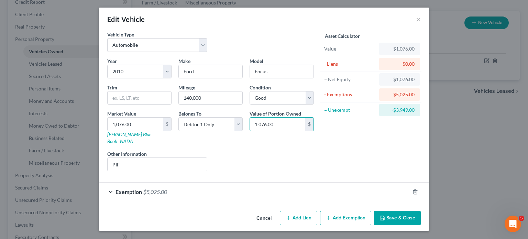
click at [362, 183] on div "Exemption $5,025.00" at bounding box center [254, 192] width 311 height 18
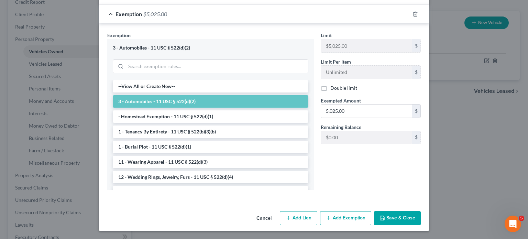
scroll to position [182, 0]
click at [367, 118] on input "5,025.00" at bounding box center [366, 110] width 91 height 13
paste input "1,076"
click at [270, 214] on button "Cancel" at bounding box center [264, 219] width 26 height 14
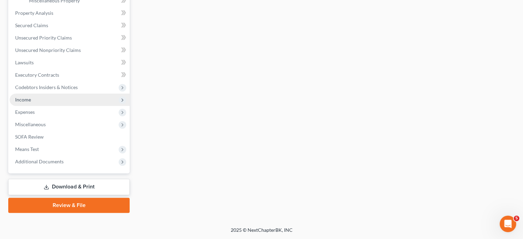
click at [42, 106] on span "Income" at bounding box center [70, 99] width 120 height 12
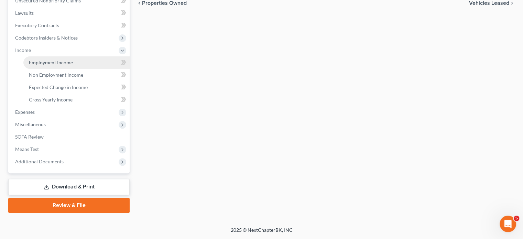
click at [66, 59] on span "Employment Income" at bounding box center [51, 62] width 44 height 6
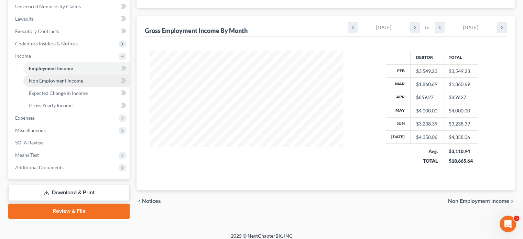
click at [83, 84] on span "Non Employment Income" at bounding box center [56, 81] width 54 height 6
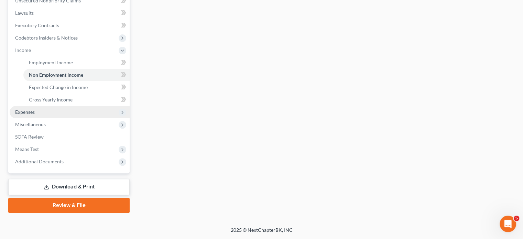
click at [67, 106] on span "Expenses" at bounding box center [70, 112] width 120 height 12
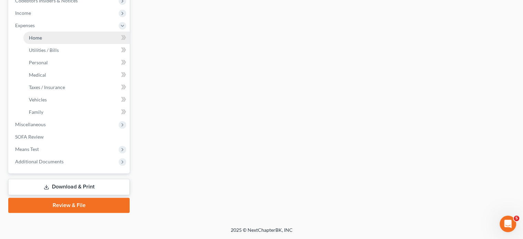
click at [53, 44] on link "Home" at bounding box center [76, 38] width 106 height 12
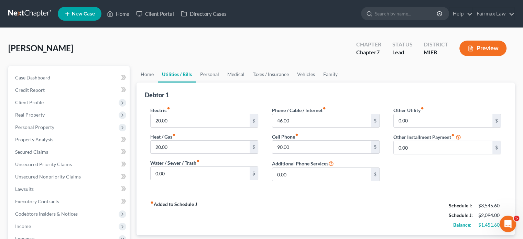
click at [196, 82] on link "Utilities / Bills" at bounding box center [177, 74] width 38 height 16
click at [180, 127] on input "20.00" at bounding box center [200, 120] width 99 height 13
click at [223, 82] on link "Personal" at bounding box center [209, 74] width 27 height 16
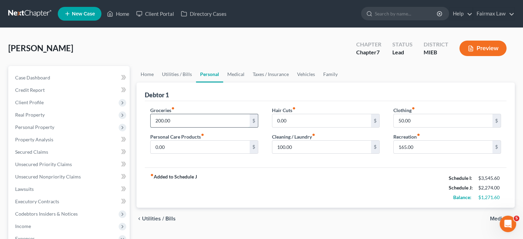
click at [190, 127] on input "200.00" at bounding box center [200, 120] width 99 height 13
click at [194, 154] on input "0.00" at bounding box center [200, 147] width 99 height 13
click at [415, 127] on input "50.00" at bounding box center [443, 120] width 99 height 13
click at [423, 154] on input "165.00" at bounding box center [443, 147] width 99 height 13
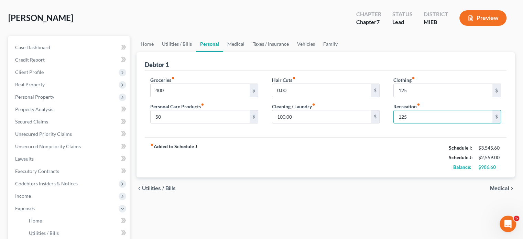
scroll to position [29, 0]
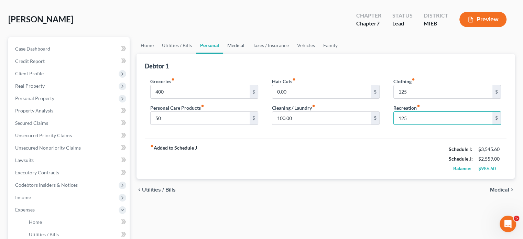
click at [247, 54] on link "Medical" at bounding box center [235, 45] width 25 height 16
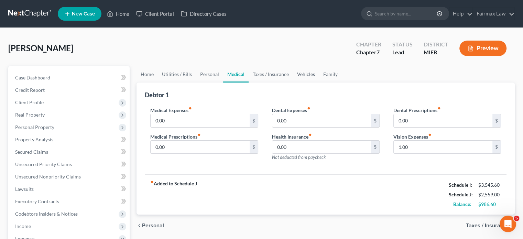
click at [319, 82] on link "Vehicles" at bounding box center [306, 74] width 26 height 16
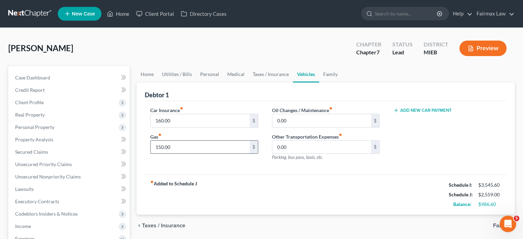
click at [186, 154] on input "150.00" at bounding box center [200, 147] width 99 height 13
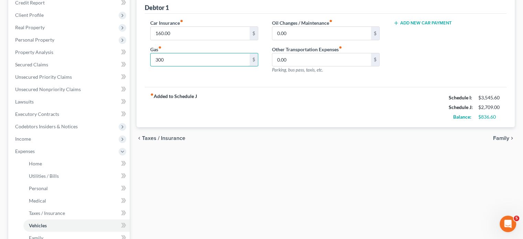
scroll to position [88, 0]
click at [188, 66] on input "300" at bounding box center [200, 59] width 99 height 13
click at [303, 40] on input "0.00" at bounding box center [321, 32] width 99 height 13
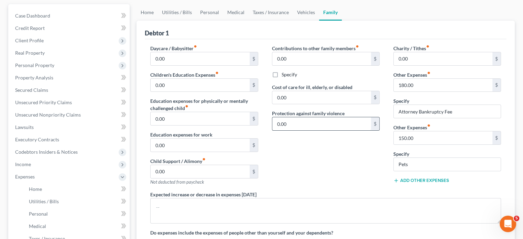
scroll to position [63, 0]
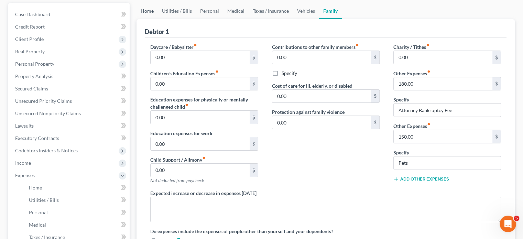
click at [148, 19] on link "Home" at bounding box center [146, 11] width 21 height 16
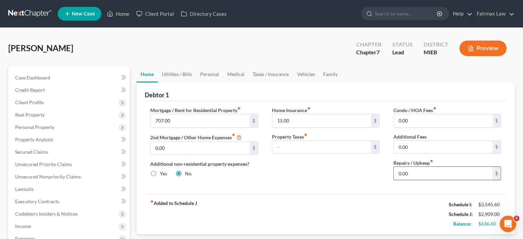
click at [415, 180] on input "0.00" at bounding box center [443, 173] width 99 height 13
click at [196, 82] on link "Utilities / Bills" at bounding box center [177, 74] width 38 height 16
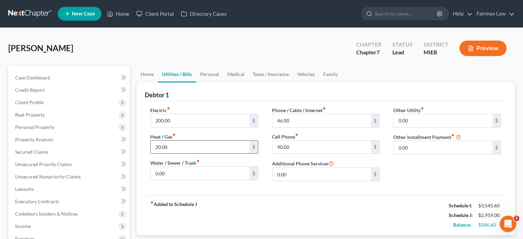
click at [187, 154] on input "20.00" at bounding box center [200, 147] width 99 height 13
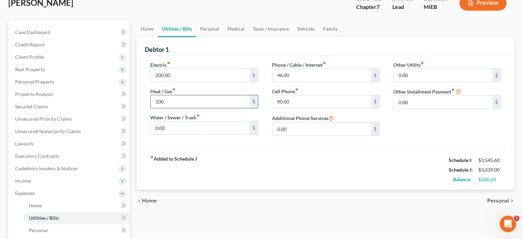
scroll to position [47, 0]
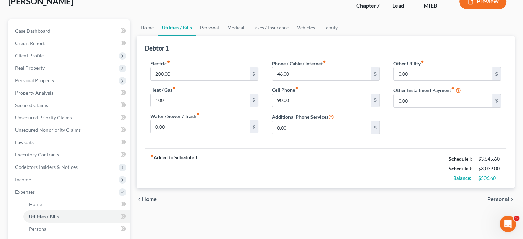
click at [223, 36] on link "Personal" at bounding box center [209, 27] width 27 height 16
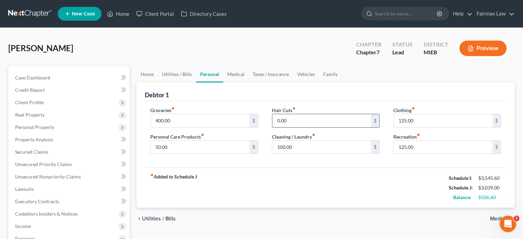
click at [296, 127] on input "0.00" at bounding box center [321, 120] width 99 height 13
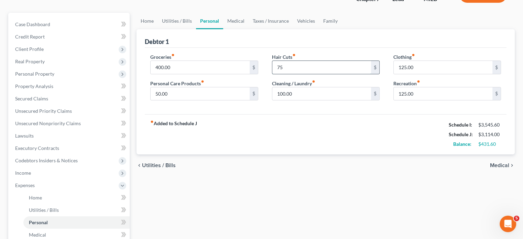
scroll to position [55, 0]
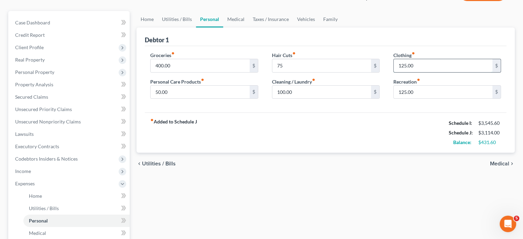
click at [432, 72] on input "125.00" at bounding box center [443, 65] width 99 height 13
click at [165, 72] on input "400.00" at bounding box center [200, 65] width 99 height 13
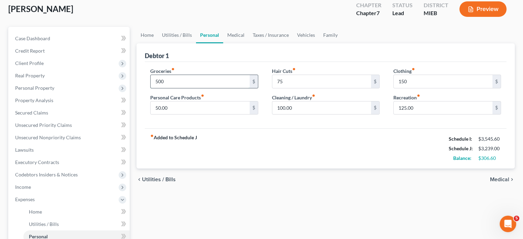
scroll to position [36, 0]
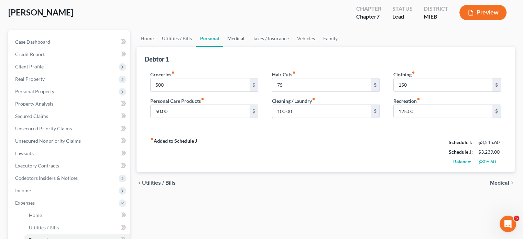
click at [248, 47] on link "Medical" at bounding box center [235, 38] width 25 height 16
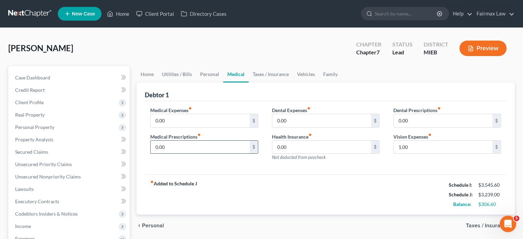
click at [161, 154] on input "0.00" at bounding box center [200, 147] width 99 height 13
click at [180, 127] on input "0.00" at bounding box center [200, 120] width 99 height 13
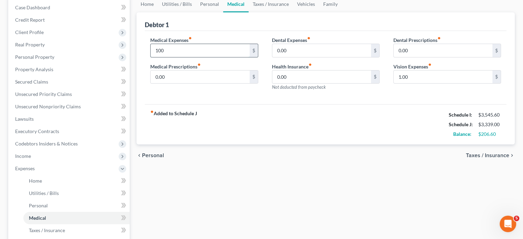
scroll to position [71, 0]
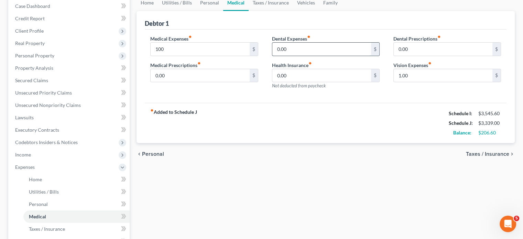
click at [305, 56] on input "0.00" at bounding box center [321, 49] width 99 height 13
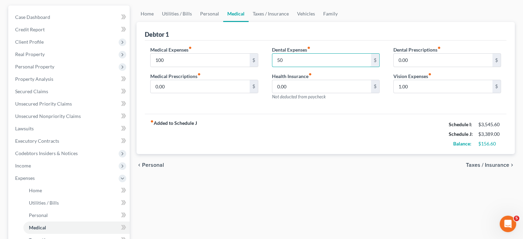
scroll to position [58, 0]
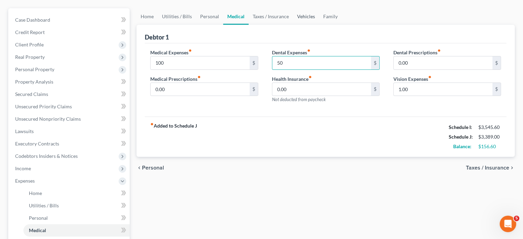
click at [319, 25] on link "Vehicles" at bounding box center [306, 16] width 26 height 16
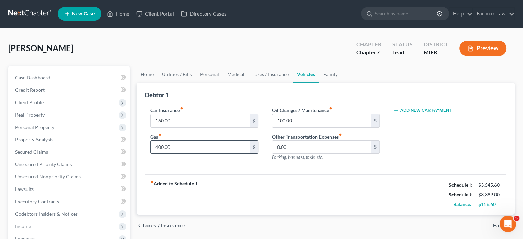
click at [193, 154] on input "400.00" at bounding box center [200, 147] width 99 height 13
click at [342, 82] on link "Family" at bounding box center [330, 74] width 23 height 16
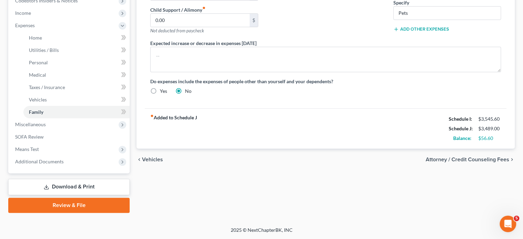
scroll to position [309, 0]
click at [46, 121] on span "Miscellaneous" at bounding box center [30, 124] width 31 height 6
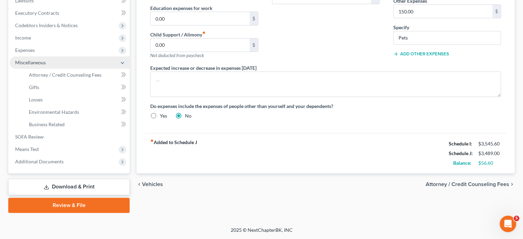
scroll to position [293, 0]
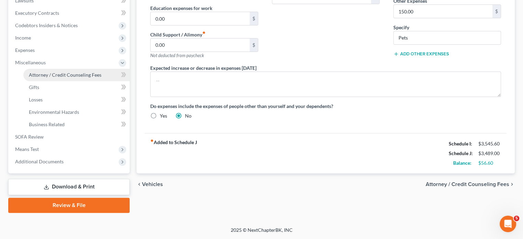
click at [97, 72] on span "Attorney / Credit Counseling Fees" at bounding box center [65, 75] width 73 height 6
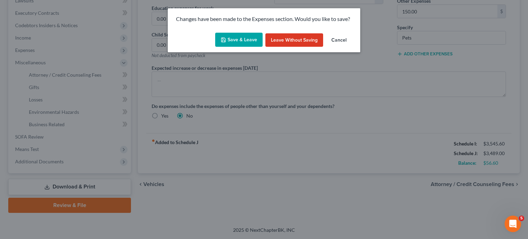
click at [220, 46] on button "Save & Leave" at bounding box center [238, 40] width 47 height 14
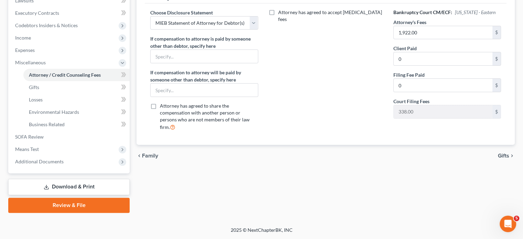
scroll to position [293, 0]
click at [62, 143] on span "Means Test" at bounding box center [70, 149] width 120 height 12
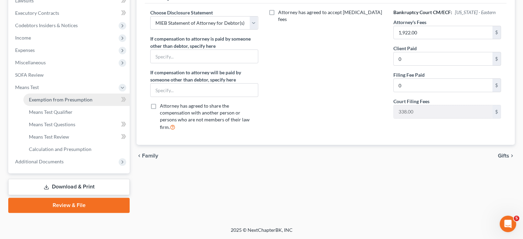
click at [68, 97] on span "Exemption from Presumption" at bounding box center [61, 100] width 64 height 6
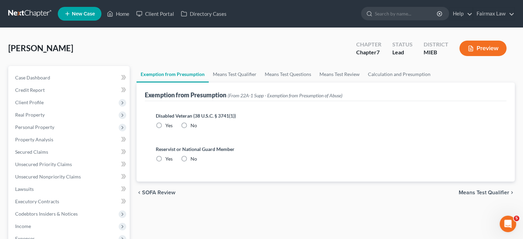
drag, startPoint x: 198, startPoint y: 151, endPoint x: 194, endPoint y: 192, distance: 40.8
click at [197, 129] on label "No" at bounding box center [193, 125] width 7 height 7
click at [198, 126] on input "No" at bounding box center [195, 124] width 4 height 4
click at [194, 162] on label "No" at bounding box center [193, 158] width 7 height 7
click at [194, 160] on input "No" at bounding box center [195, 157] width 4 height 4
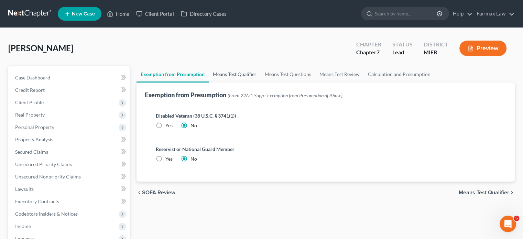
click at [248, 82] on link "Means Test Qualifier" at bounding box center [235, 74] width 52 height 16
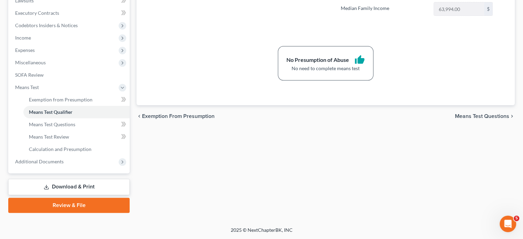
scroll to position [293, 0]
click at [64, 158] on span "Additional Documents" at bounding box center [39, 161] width 48 height 6
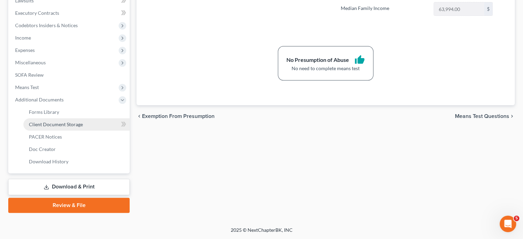
click at [71, 121] on span "Client Document Storage" at bounding box center [56, 124] width 54 height 6
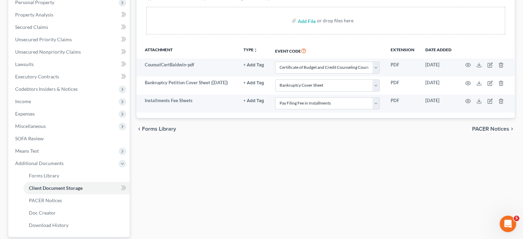
scroll to position [133, 0]
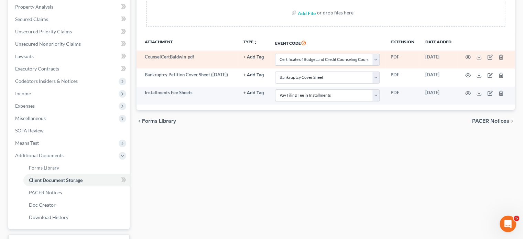
click at [467, 68] on td at bounding box center [486, 60] width 58 height 18
click at [468, 58] on circle "button" at bounding box center [467, 56] width 1 height 1
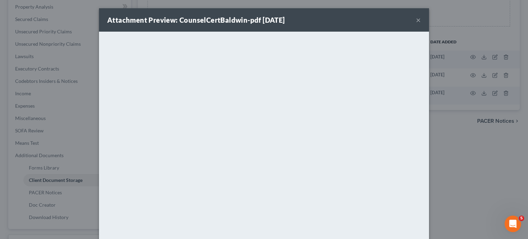
click at [421, 24] on button "×" at bounding box center [418, 20] width 5 height 8
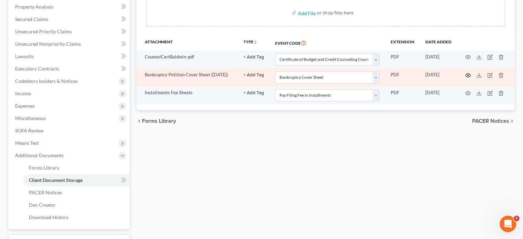
click at [467, 78] on icon "button" at bounding box center [467, 75] width 5 height 5
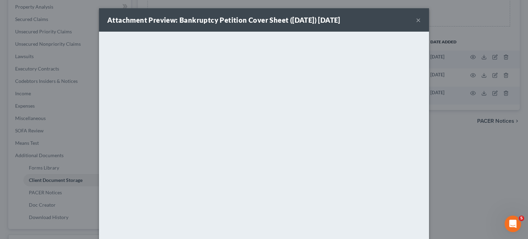
click at [421, 23] on button "×" at bounding box center [418, 20] width 5 height 8
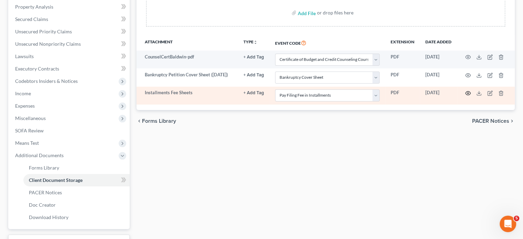
click at [470, 96] on icon "button" at bounding box center [467, 92] width 5 height 5
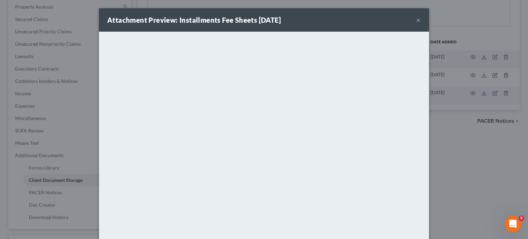
click at [421, 24] on button "×" at bounding box center [418, 20] width 5 height 8
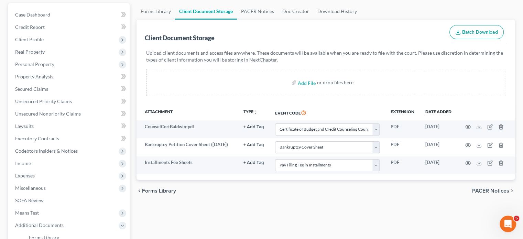
scroll to position [0, 0]
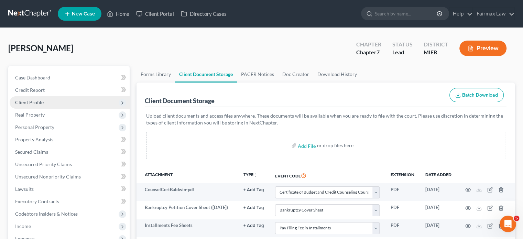
click at [70, 109] on span "Client Profile" at bounding box center [70, 102] width 120 height 12
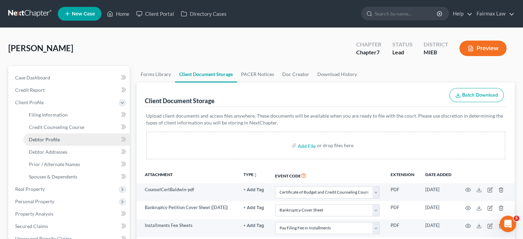
click at [69, 146] on link "Debtor Profile" at bounding box center [76, 139] width 106 height 12
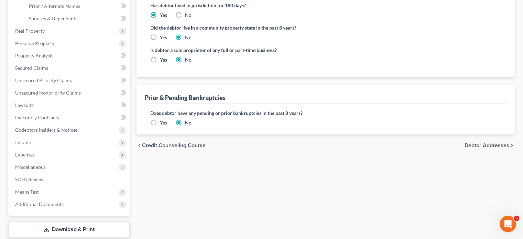
scroll to position [188, 0]
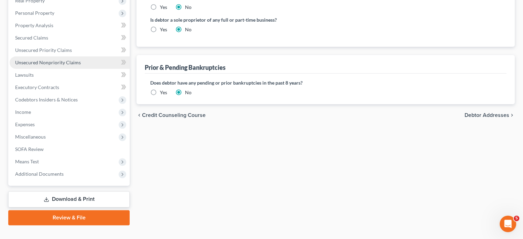
click at [80, 65] on span "Unsecured Nonpriority Claims" at bounding box center [48, 62] width 66 height 6
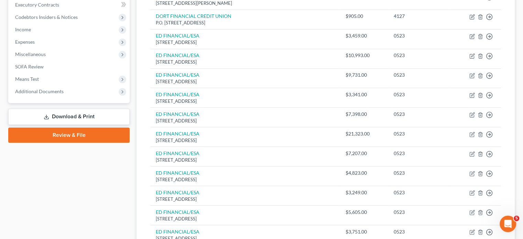
scroll to position [132, 0]
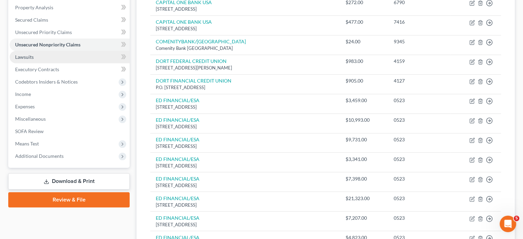
click at [44, 63] on link "Lawsuits" at bounding box center [70, 57] width 120 height 12
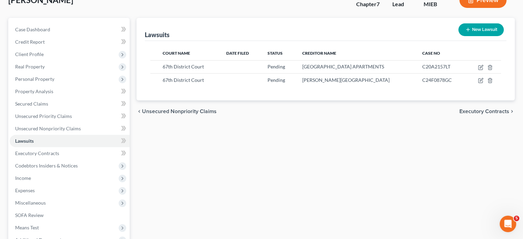
scroll to position [49, 0]
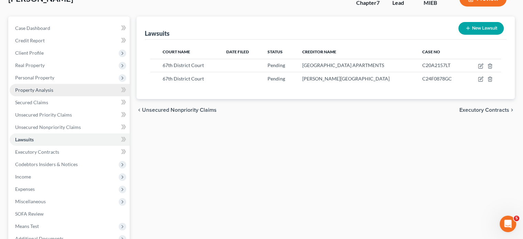
click at [66, 96] on link "Property Analysis" at bounding box center [70, 90] width 120 height 12
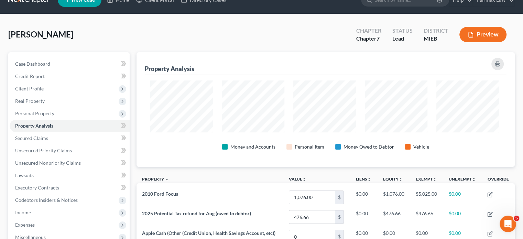
scroll to position [14, 0]
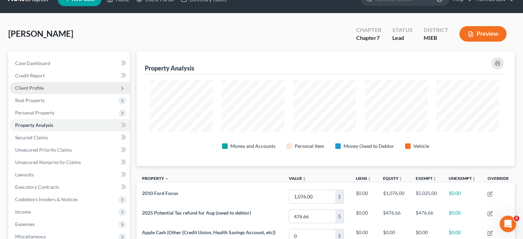
click at [93, 94] on span "Client Profile" at bounding box center [70, 88] width 120 height 12
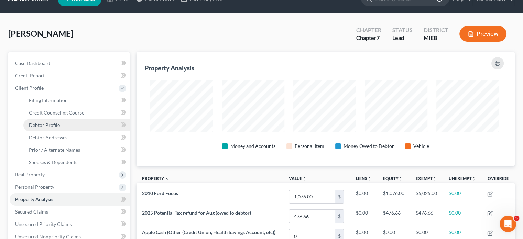
click at [86, 131] on link "Debtor Profile" at bounding box center [76, 125] width 106 height 12
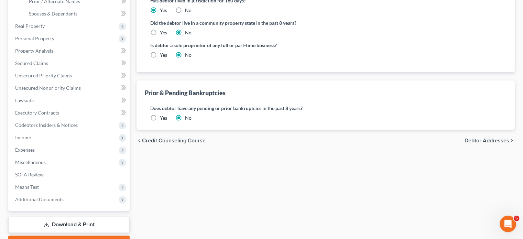
scroll to position [164, 0]
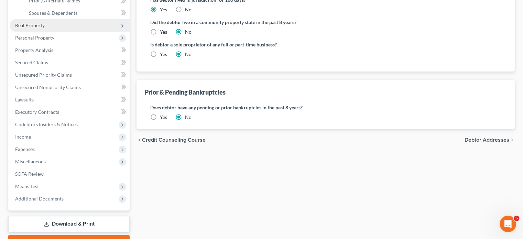
click at [79, 32] on span "Real Property" at bounding box center [70, 25] width 120 height 12
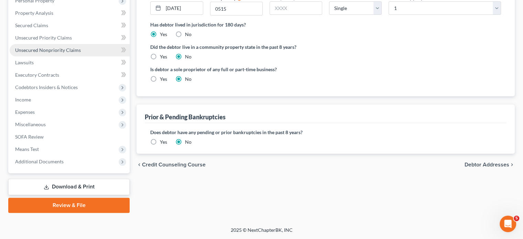
scroll to position [141, 0]
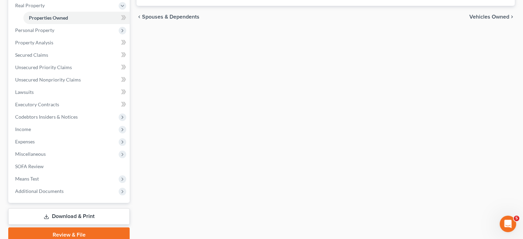
scroll to position [107, 0]
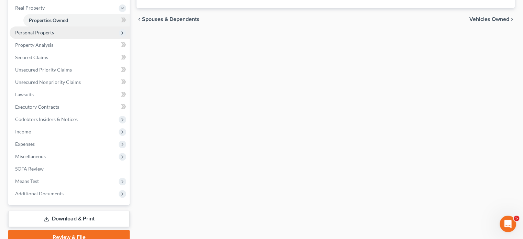
click at [64, 39] on span "Personal Property" at bounding box center [70, 32] width 120 height 12
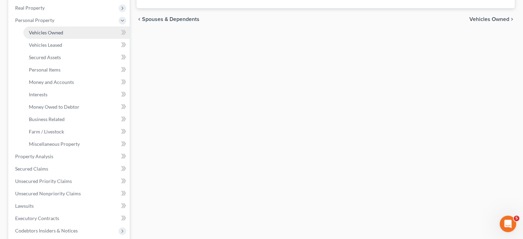
click at [81, 39] on link "Vehicles Owned" at bounding box center [76, 32] width 106 height 12
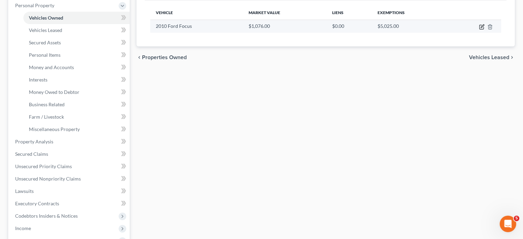
click at [479, 29] on icon "button" at bounding box center [481, 27] width 4 height 4
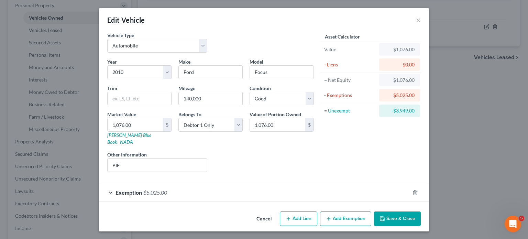
scroll to position [49, 0]
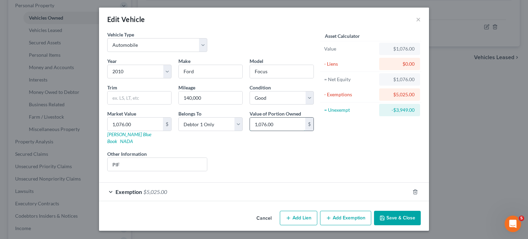
click at [279, 118] on input "1,076.00" at bounding box center [277, 124] width 55 height 13
click at [287, 183] on div "Exemption $5,025.00" at bounding box center [254, 192] width 311 height 18
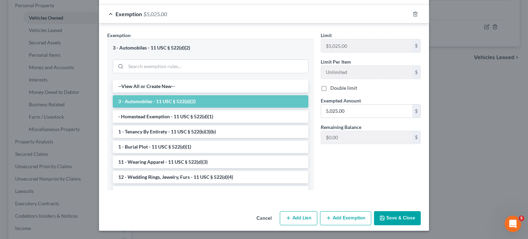
scroll to position [271, 0]
click at [376, 104] on input "5,025.00" at bounding box center [366, 110] width 91 height 13
paste input "1,076"
click at [421, 211] on button "Save & Close" at bounding box center [397, 218] width 47 height 14
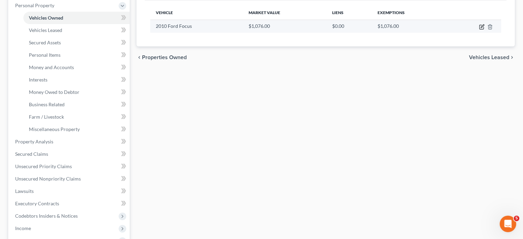
click at [479, 30] on icon "button" at bounding box center [481, 26] width 5 height 5
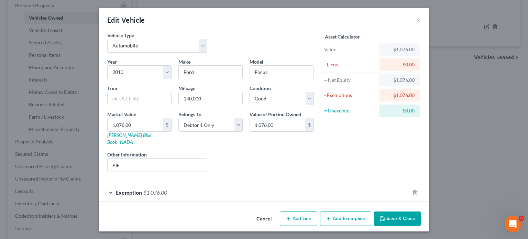
scroll to position [49, 0]
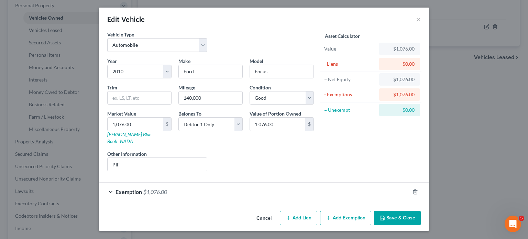
click at [358, 212] on button "Add Exemption" at bounding box center [345, 218] width 51 height 14
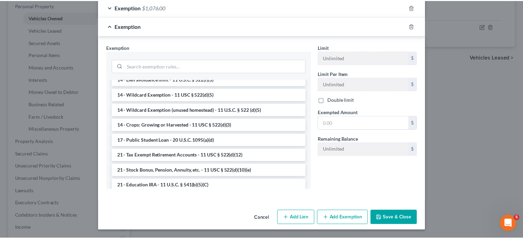
scroll to position [138, 0]
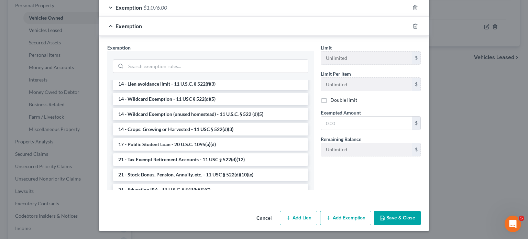
click at [271, 220] on button "Cancel" at bounding box center [264, 218] width 26 height 14
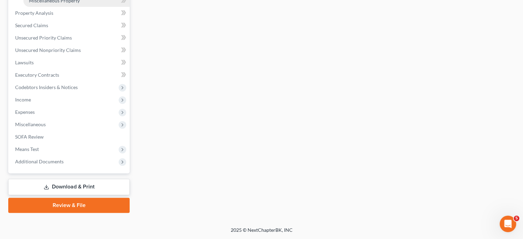
scroll to position [337, 0]
click at [87, 168] on span "Additional Documents" at bounding box center [70, 161] width 120 height 12
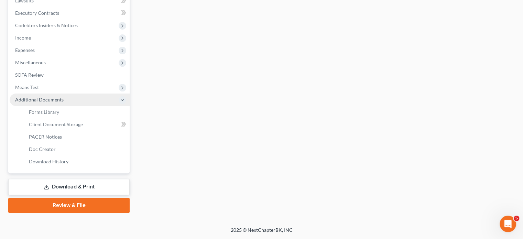
scroll to position [182, 0]
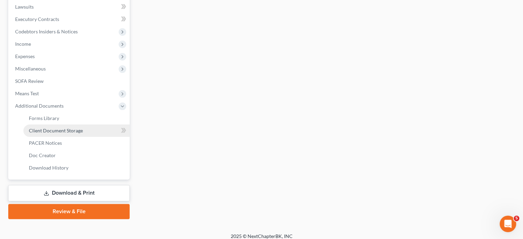
click at [69, 133] on span "Client Document Storage" at bounding box center [56, 131] width 54 height 6
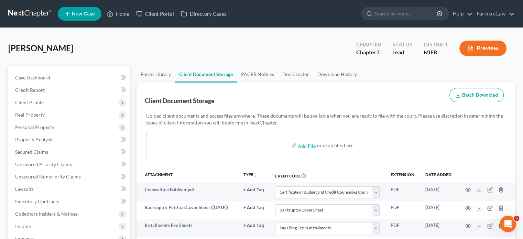
scroll to position [138, 0]
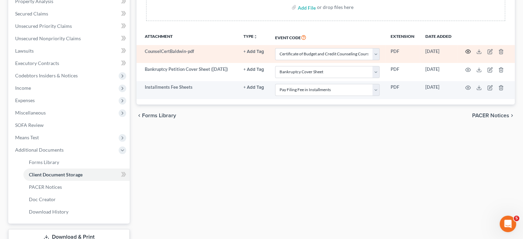
click at [469, 54] on icon "button" at bounding box center [467, 51] width 5 height 5
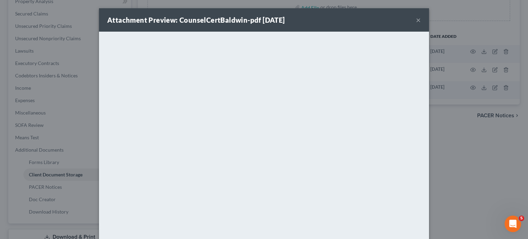
click at [429, 26] on div "Attachment Preview: CounselCertBaldwin-pdf 08/12/2025 ×" at bounding box center [264, 19] width 330 height 23
click at [421, 24] on button "×" at bounding box center [418, 20] width 5 height 8
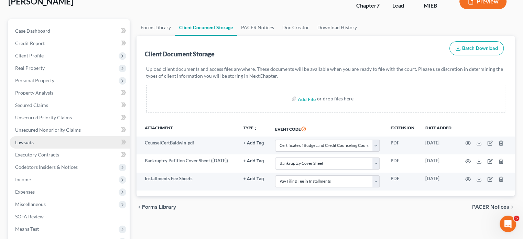
scroll to position [46, 0]
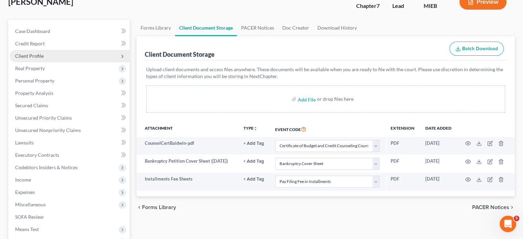
click at [67, 62] on span "Client Profile" at bounding box center [70, 56] width 120 height 12
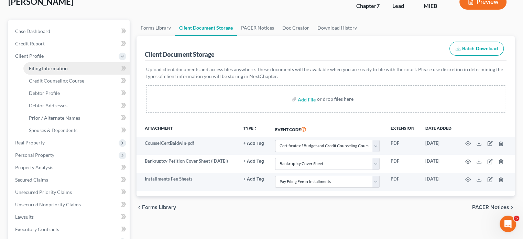
click at [68, 71] on span "Filing Information" at bounding box center [48, 68] width 39 height 6
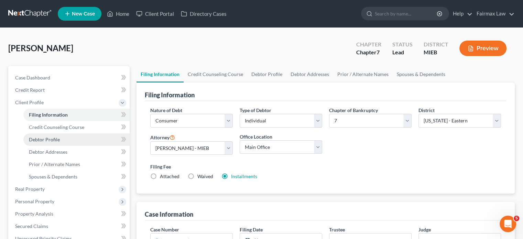
click at [93, 146] on link "Debtor Profile" at bounding box center [76, 139] width 106 height 12
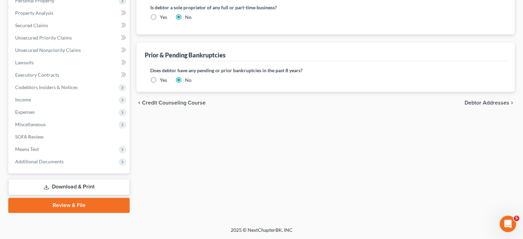
scroll to position [309, 0]
click at [45, 158] on span "Additional Documents" at bounding box center [39, 161] width 48 height 6
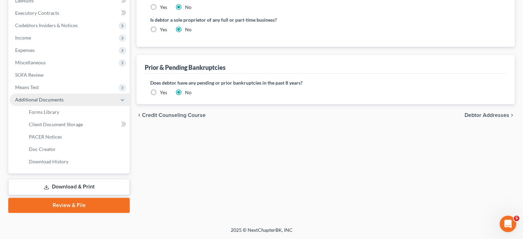
scroll to position [216, 0]
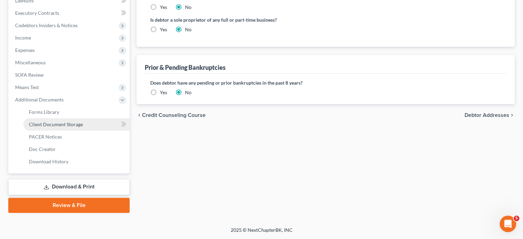
click at [75, 131] on link "Client Document Storage" at bounding box center [76, 124] width 106 height 12
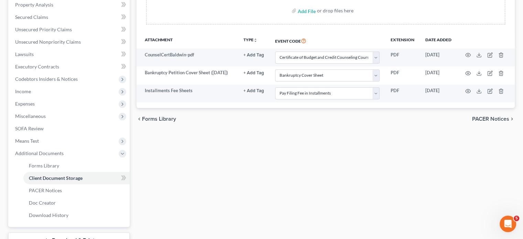
scroll to position [137, 0]
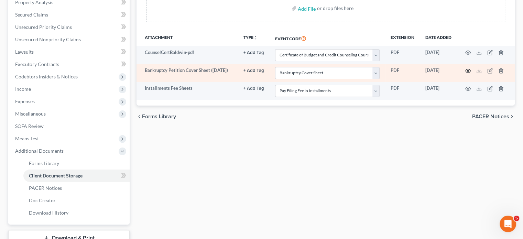
click at [470, 74] on icon "button" at bounding box center [467, 70] width 5 height 5
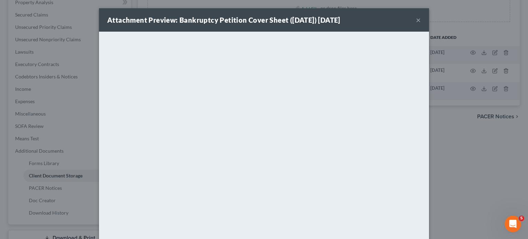
click at [421, 22] on button "×" at bounding box center [418, 20] width 5 height 8
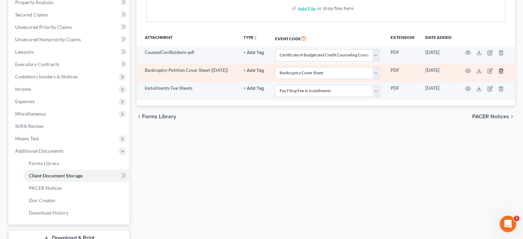
click at [504, 74] on icon "button" at bounding box center [500, 70] width 5 height 5
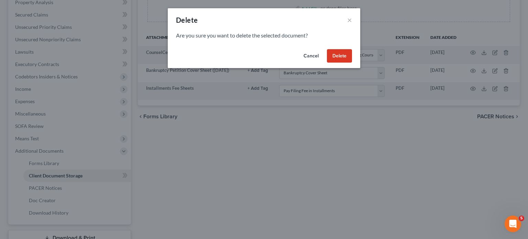
click at [350, 46] on div "Are you sure you want to delete the selected document?" at bounding box center [264, 39] width 192 height 15
click at [351, 63] on button "Delete" at bounding box center [339, 56] width 25 height 14
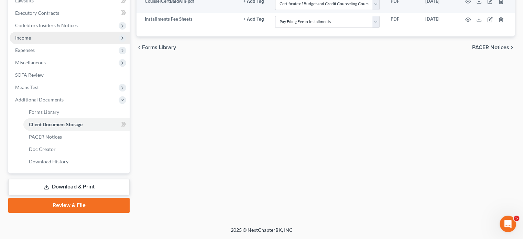
scroll to position [275, 0]
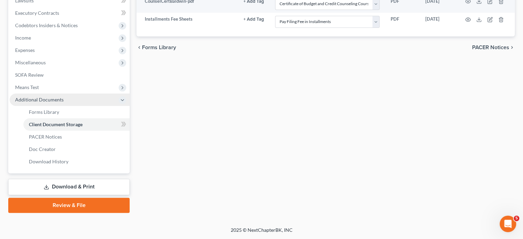
click at [73, 93] on span "Additional Documents" at bounding box center [70, 99] width 120 height 12
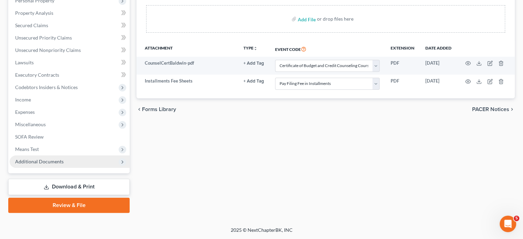
scroll to position [216, 0]
click at [60, 155] on span "Additional Documents" at bounding box center [70, 161] width 120 height 12
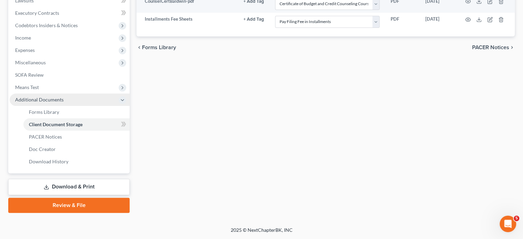
scroll to position [275, 0]
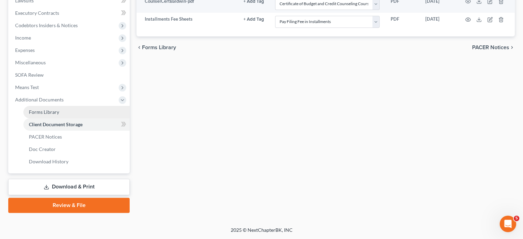
click at [53, 109] on span "Forms Library" at bounding box center [44, 112] width 30 height 6
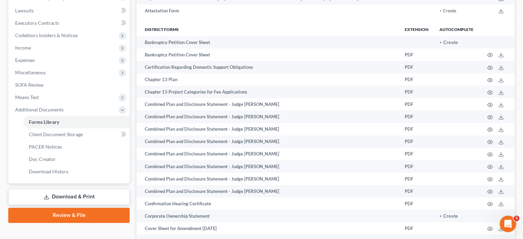
scroll to position [191, 0]
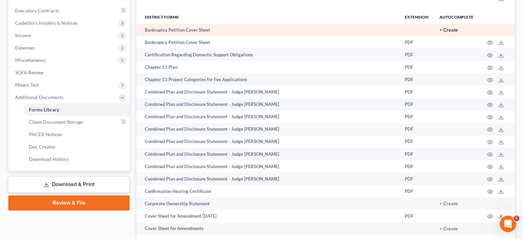
click at [439, 33] on button "+ Create" at bounding box center [448, 30] width 19 height 5
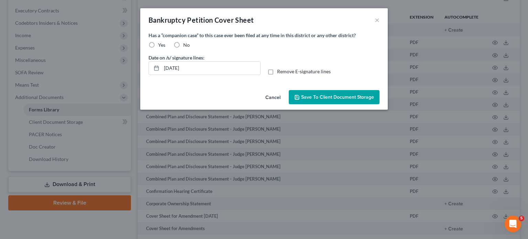
click at [183, 48] on label "No" at bounding box center [186, 45] width 7 height 7
click at [186, 46] on input "No" at bounding box center [188, 44] width 4 height 4
click at [327, 100] on span "Save to Client Document Storage" at bounding box center [337, 97] width 73 height 6
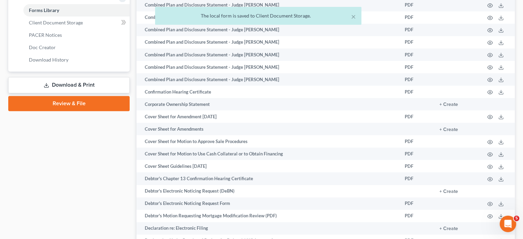
scroll to position [294, 0]
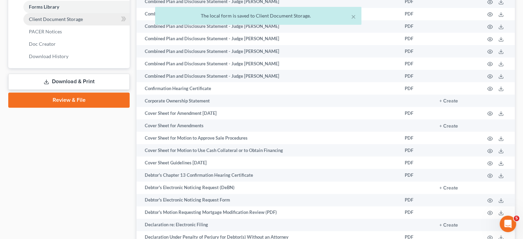
click at [101, 25] on link "Client Document Storage" at bounding box center [76, 19] width 106 height 12
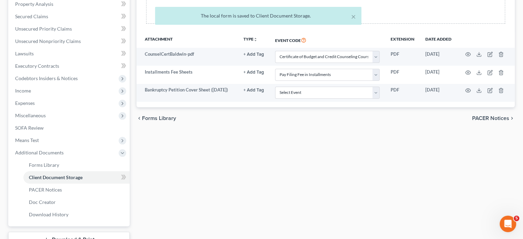
scroll to position [137, 0]
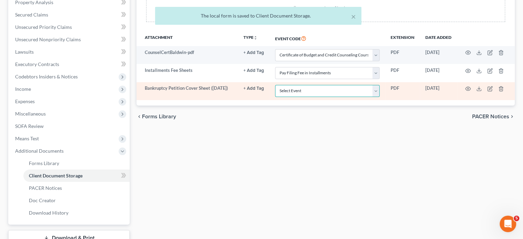
click at [292, 97] on select "Select Event 20 Largest Unsecured Creditors Amended Chapter 11 Plan Amended Cha…" at bounding box center [327, 91] width 104 height 12
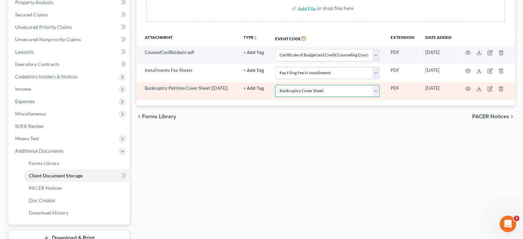
click at [275, 97] on select "Select Event 20 Largest Unsecured Creditors Amended Chapter 11 Plan Amended Cha…" at bounding box center [327, 91] width 104 height 12
click at [470, 91] on icon "button" at bounding box center [467, 88] width 5 height 5
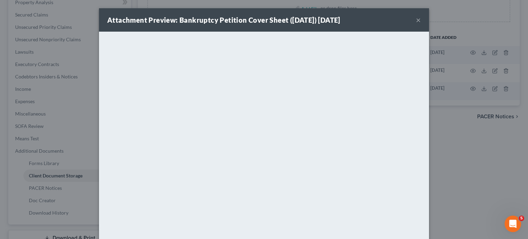
click at [421, 24] on button "×" at bounding box center [418, 20] width 5 height 8
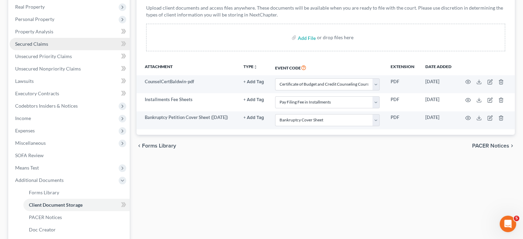
scroll to position [97, 0]
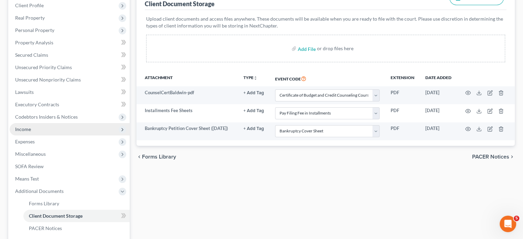
click at [43, 135] on span "Income" at bounding box center [70, 129] width 120 height 12
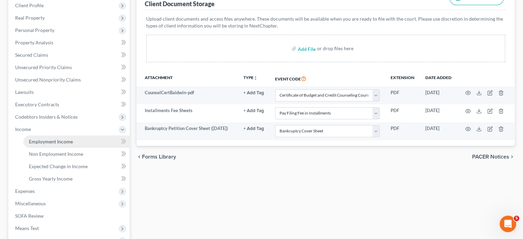
click at [64, 144] on span "Employment Income" at bounding box center [51, 142] width 44 height 6
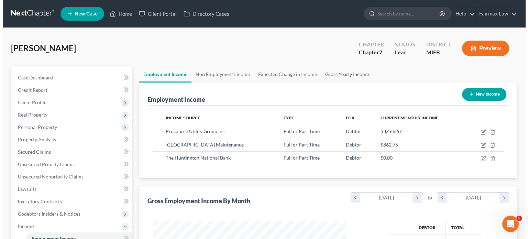
scroll to position [153, 207]
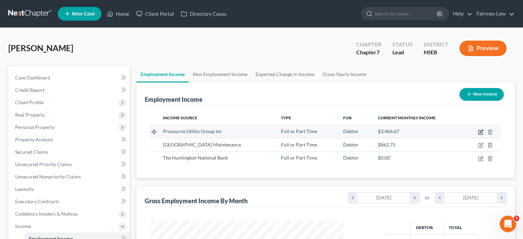
click at [478, 134] on icon "button" at bounding box center [480, 132] width 4 height 4
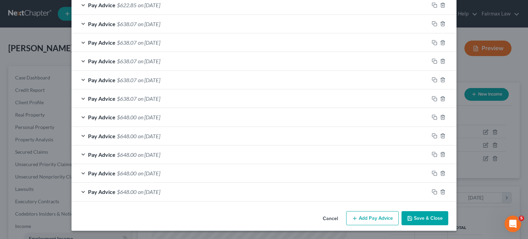
scroll to position [179, 0]
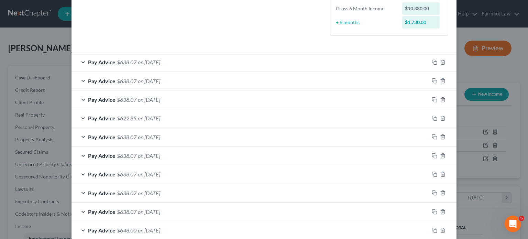
click at [212, 71] on div "Pay Advice $638.07 on 08/01/2025" at bounding box center [249, 62] width 357 height 18
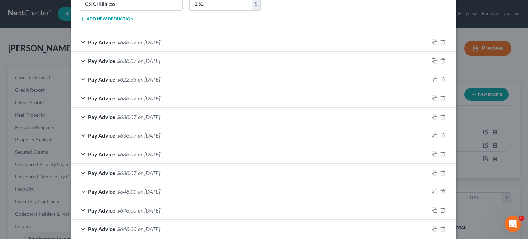
scroll to position [466, 0]
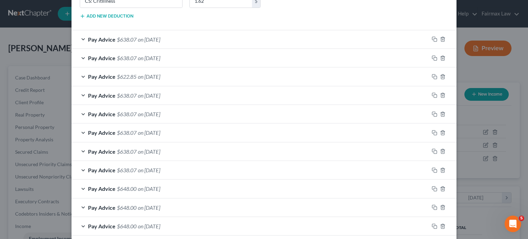
click at [183, 48] on div "Pay Advice $638.07 on 07/25/2025" at bounding box center [249, 39] width 357 height 18
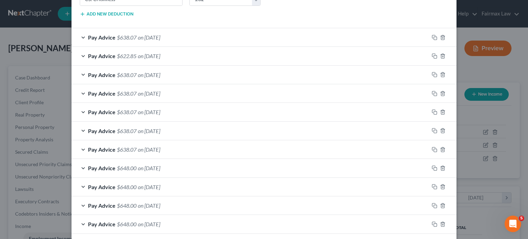
scroll to position [905, 0]
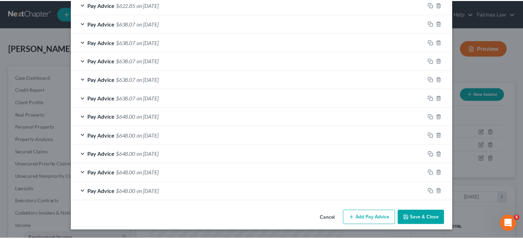
scroll to position [1321, 0]
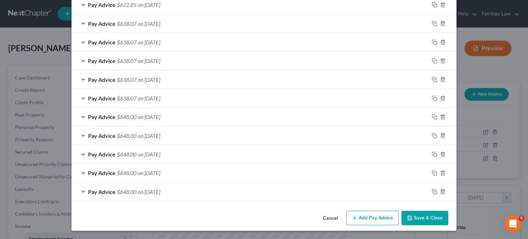
click at [448, 211] on button "Save & Close" at bounding box center [424, 218] width 47 height 14
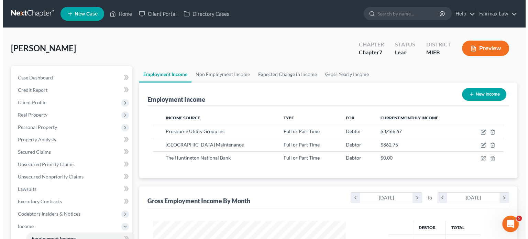
scroll to position [343553, 343500]
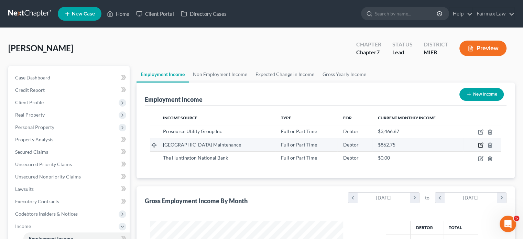
click at [478, 148] on icon "button" at bounding box center [480, 144] width 5 height 5
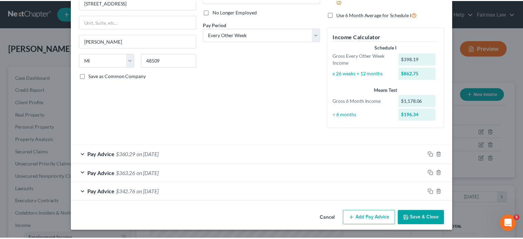
scroll to position [160, 0]
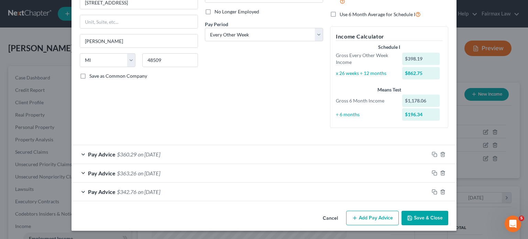
click at [343, 212] on button "Cancel" at bounding box center [330, 218] width 26 height 14
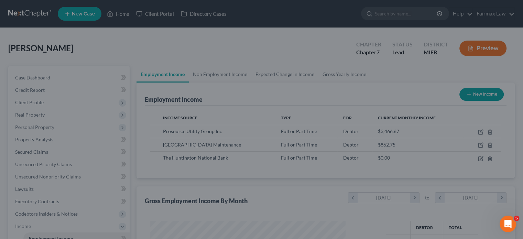
scroll to position [343553, 343500]
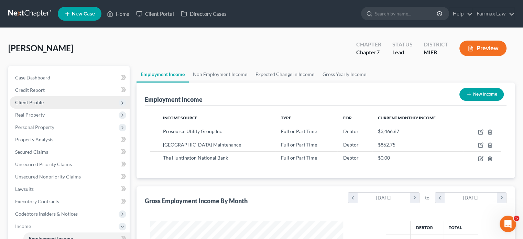
click at [71, 109] on span "Client Profile" at bounding box center [70, 102] width 120 height 12
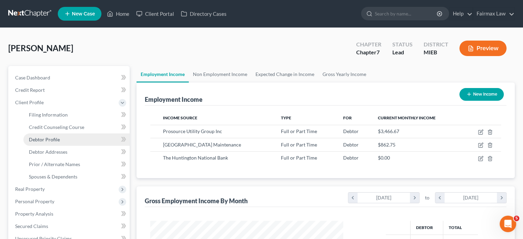
click at [60, 142] on span "Debtor Profile" at bounding box center [44, 139] width 31 height 6
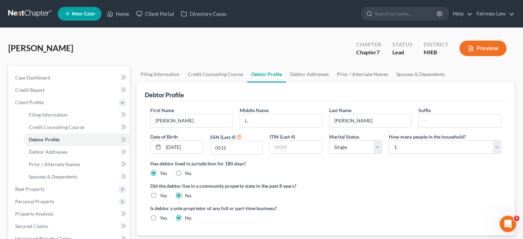
scroll to position [118, 0]
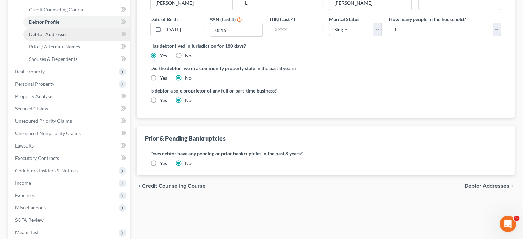
click at [38, 37] on span "Debtor Addresses" at bounding box center [48, 34] width 38 height 6
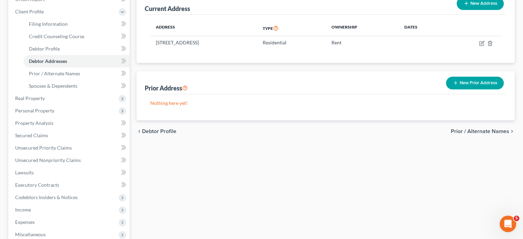
scroll to position [93, 0]
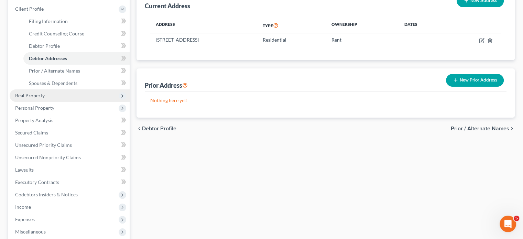
click at [45, 98] on span "Real Property" at bounding box center [30, 95] width 30 height 6
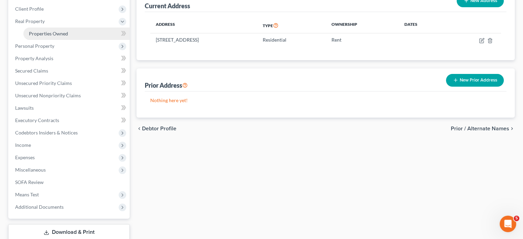
click at [68, 36] on span "Properties Owned" at bounding box center [48, 34] width 39 height 6
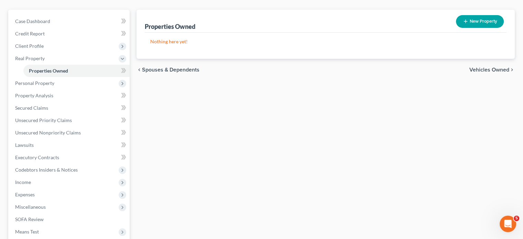
scroll to position [57, 0]
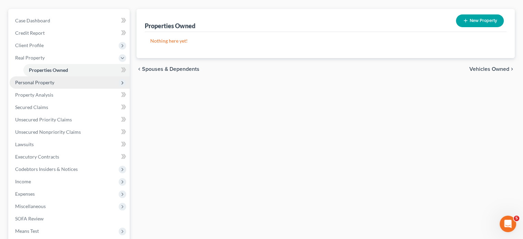
click at [87, 89] on span "Personal Property" at bounding box center [70, 82] width 120 height 12
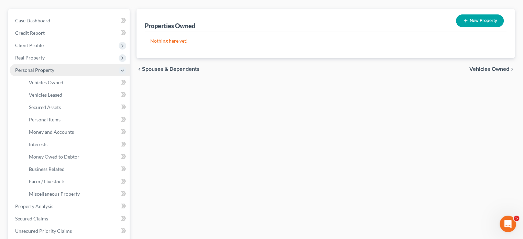
click at [78, 76] on span "Personal Property" at bounding box center [70, 70] width 120 height 12
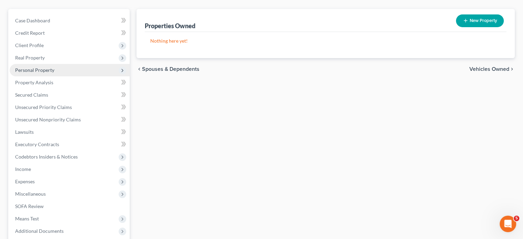
click at [76, 76] on span "Personal Property" at bounding box center [70, 70] width 120 height 12
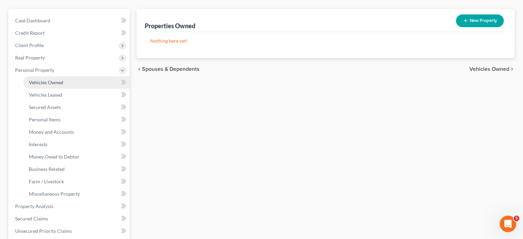
click at [63, 85] on span "Vehicles Owned" at bounding box center [46, 82] width 34 height 6
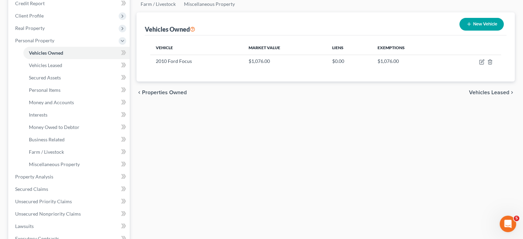
scroll to position [88, 0]
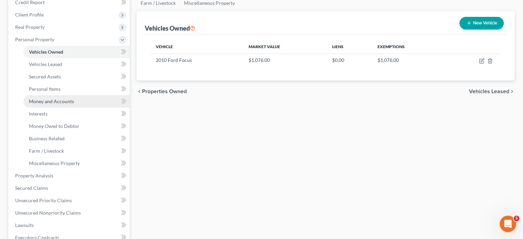
click at [74, 104] on span "Money and Accounts" at bounding box center [51, 101] width 45 height 6
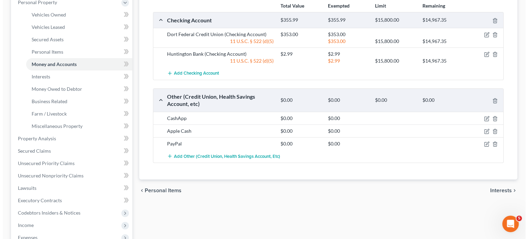
scroll to position [125, 0]
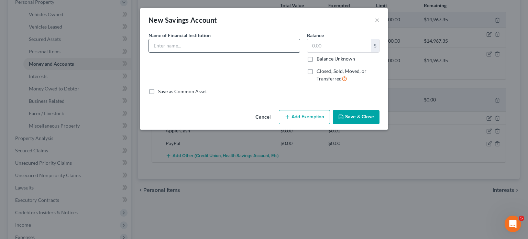
click at [164, 52] on input "text" at bounding box center [224, 45] width 151 height 13
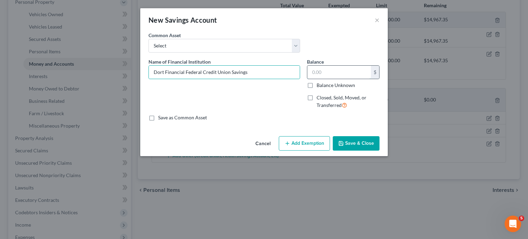
click at [325, 79] on input "text" at bounding box center [339, 72] width 64 height 13
click at [302, 151] on button "Add Exemption" at bounding box center [304, 143] width 51 height 14
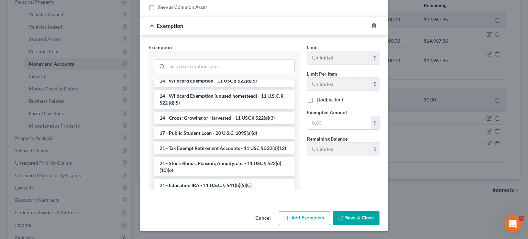
scroll to position [188, 0]
click at [209, 108] on li "14 - Wildcard Exemption (unused homestead) - 11 U.S.C. § 522 (d)(5)" at bounding box center [224, 98] width 141 height 19
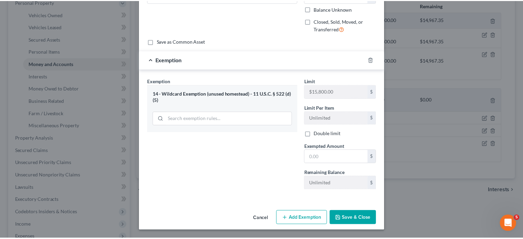
scroll to position [152, 0]
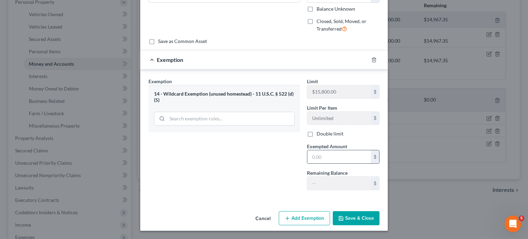
click at [348, 150] on input "text" at bounding box center [339, 156] width 64 height 13
click at [379, 214] on button "Save & Close" at bounding box center [356, 218] width 47 height 14
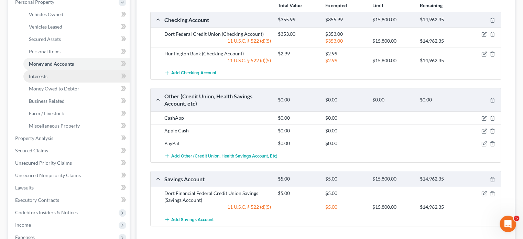
click at [43, 79] on span "Interests" at bounding box center [38, 76] width 19 height 6
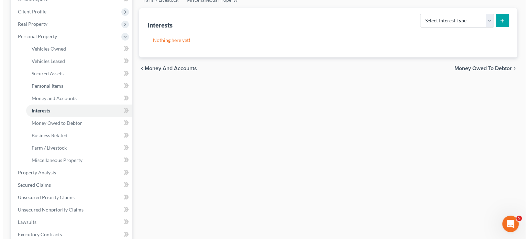
scroll to position [99, 0]
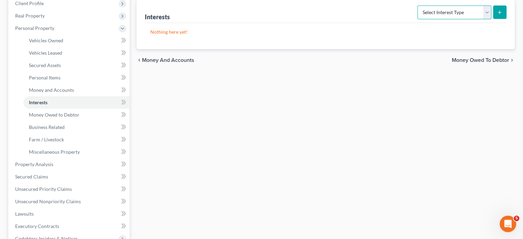
click at [474, 19] on select "Select Interest Type 401K Annuity Bond Education IRA Government Bond Government…" at bounding box center [454, 12] width 74 height 14
click at [417, 19] on select "Select Interest Type 401K Annuity Bond Education IRA Government Bond Government…" at bounding box center [454, 12] width 74 height 14
click at [497, 15] on icon "submit" at bounding box center [499, 12] width 5 height 5
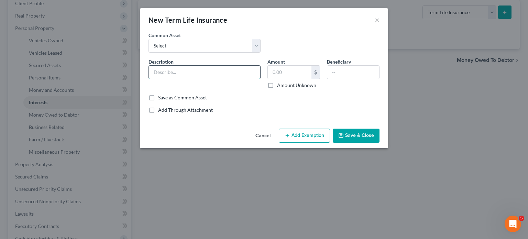
click at [161, 79] on input "text" at bounding box center [204, 72] width 111 height 13
click at [157, 53] on select "Select Group Term Life Insurance through employer Group Life through Work Group…" at bounding box center [204, 46] width 112 height 14
click at [148, 48] on select "Select Group Term Life Insurance through employer Group Life through Work Group…" at bounding box center [204, 46] width 112 height 14
click at [312, 143] on button "Add Exemption" at bounding box center [304, 136] width 51 height 14
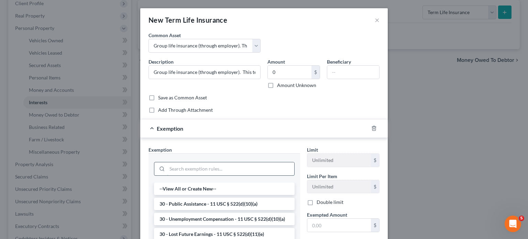
click at [183, 175] on input "search" at bounding box center [230, 168] width 127 height 13
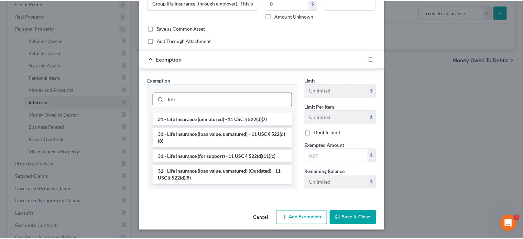
scroll to position [124, 0]
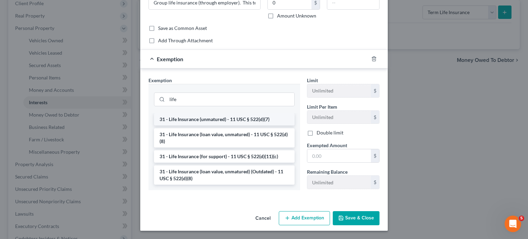
click at [197, 113] on li "31 - Life Insurance (unmatured) - 11 USC § 522(d)(7)" at bounding box center [224, 119] width 141 height 12
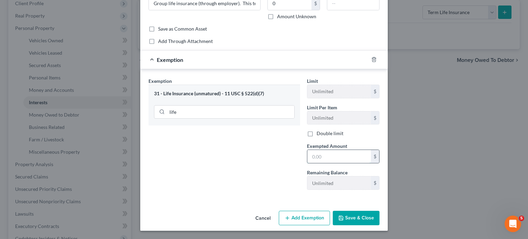
click at [333, 155] on input "text" at bounding box center [339, 156] width 64 height 13
click at [379, 223] on button "Save & Close" at bounding box center [356, 218] width 47 height 14
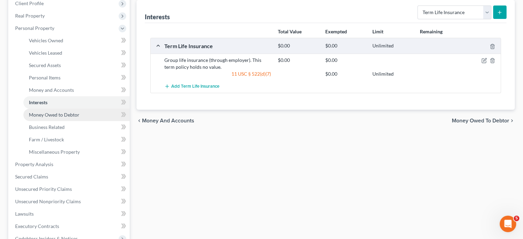
click at [69, 118] on span "Money Owed to Debtor" at bounding box center [54, 115] width 51 height 6
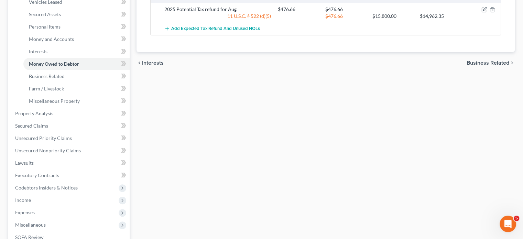
scroll to position [150, 0]
click at [63, 79] on span "Business Related" at bounding box center [47, 76] width 36 height 6
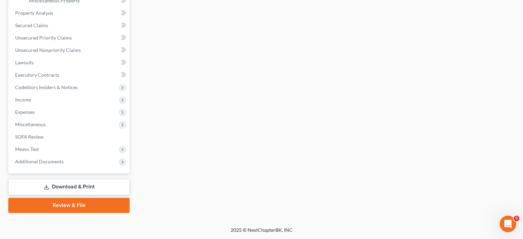
scroll to position [341, 0]
click at [95, 123] on span "Miscellaneous" at bounding box center [70, 124] width 120 height 12
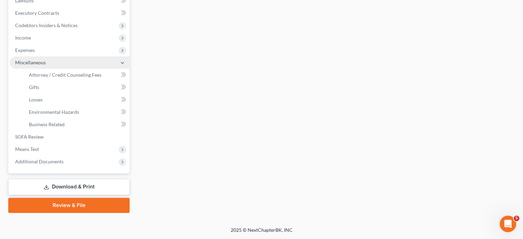
scroll to position [186, 0]
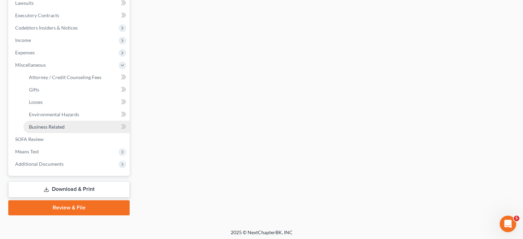
click at [70, 133] on link "Business Related" at bounding box center [76, 127] width 106 height 12
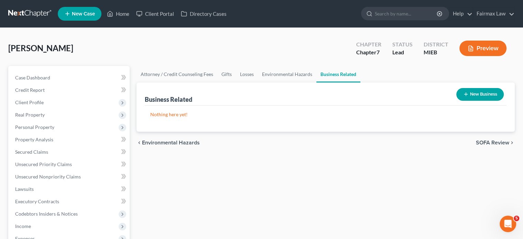
scroll to position [65, 0]
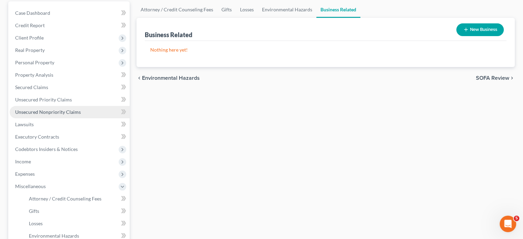
click at [81, 115] on span "Unsecured Nonpriority Claims" at bounding box center [48, 112] width 66 height 6
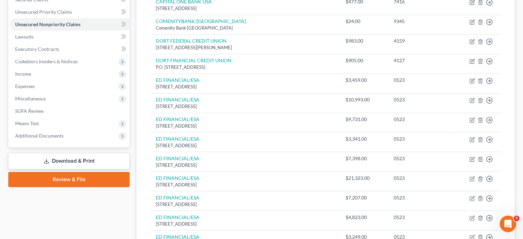
scroll to position [153, 0]
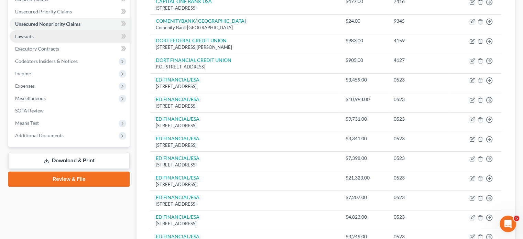
click at [71, 43] on link "Lawsuits" at bounding box center [70, 36] width 120 height 12
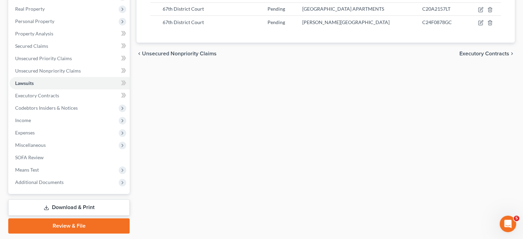
scroll to position [107, 0]
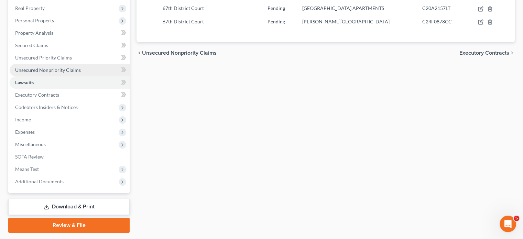
click at [64, 73] on span "Unsecured Nonpriority Claims" at bounding box center [48, 70] width 66 height 6
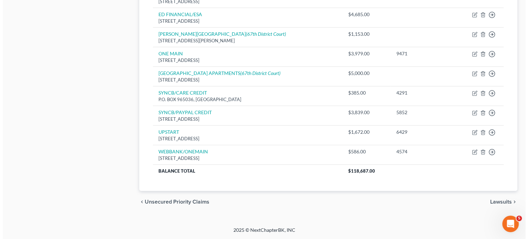
scroll to position [555, 0]
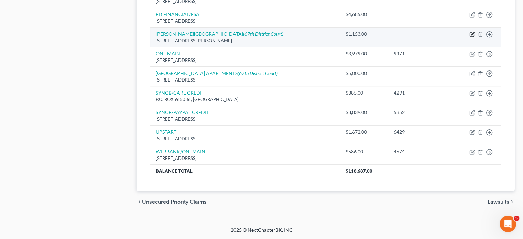
click at [471, 35] on icon "button" at bounding box center [472, 33] width 3 height 3
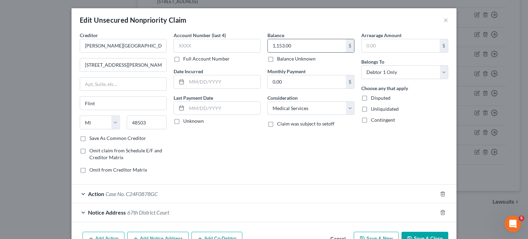
click at [303, 52] on input "1,153.00" at bounding box center [307, 45] width 78 height 13
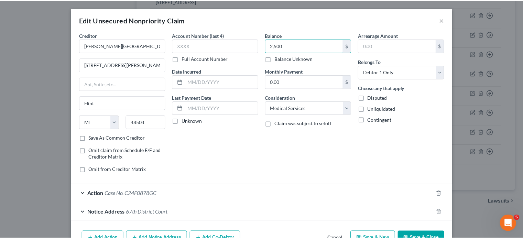
scroll to position [107, 0]
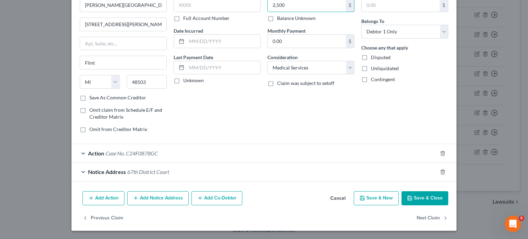
click at [448, 191] on button "Save & Close" at bounding box center [424, 198] width 47 height 14
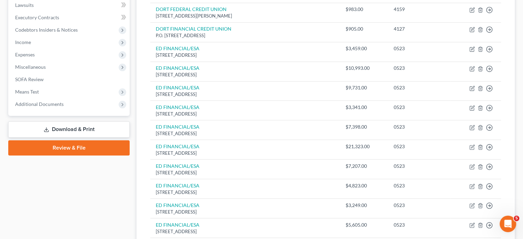
scroll to position [183, 0]
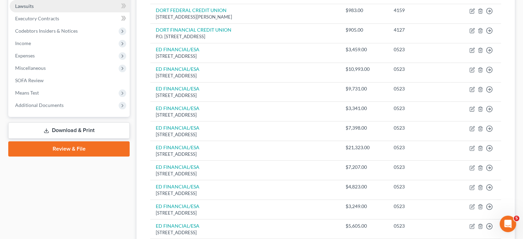
click at [47, 12] on link "Lawsuits" at bounding box center [70, 6] width 120 height 12
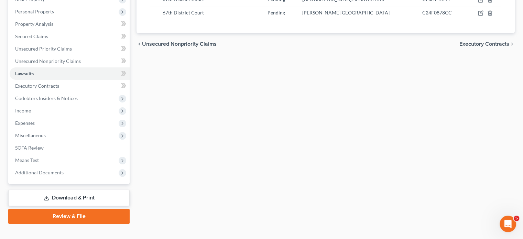
scroll to position [116, 0]
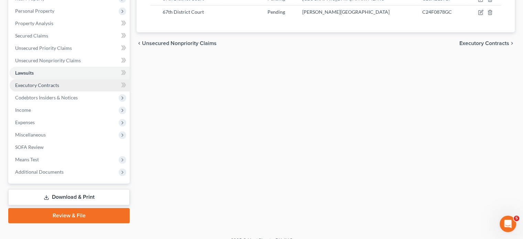
click at [59, 88] on span "Executory Contracts" at bounding box center [37, 85] width 44 height 6
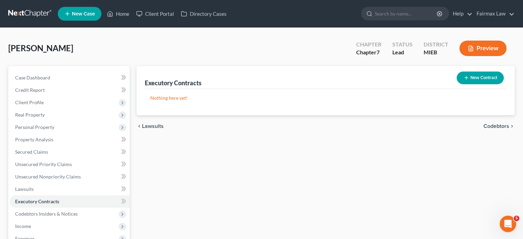
click at [456, 84] on button "New Contract" at bounding box center [479, 77] width 47 height 13
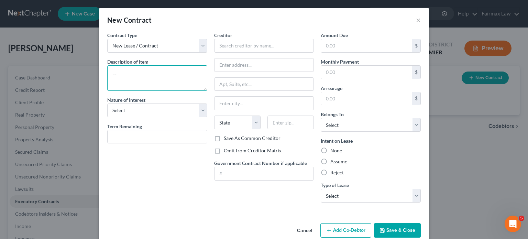
click at [107, 91] on textarea at bounding box center [157, 77] width 100 height 25
click at [107, 117] on select "Select Purchaser Agent Lessor Lessee" at bounding box center [157, 110] width 100 height 14
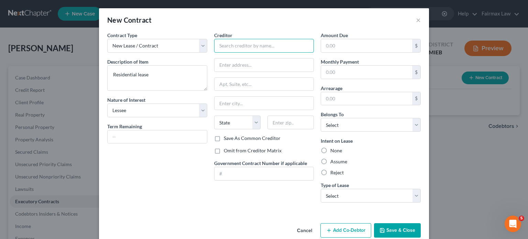
click at [230, 53] on input "text" at bounding box center [264, 46] width 100 height 14
click at [224, 154] on label "Omit from Creditor Matrix" at bounding box center [253, 150] width 58 height 7
click at [227, 152] on input "Omit from Creditor Matrix" at bounding box center [229, 149] width 4 height 4
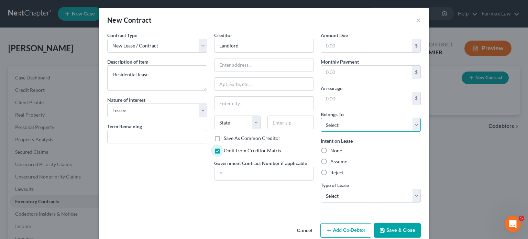
click at [350, 132] on select "Select Debtor 1 Only Debtor 2 Only Debtor 1 And Debtor 2 Only At Least One Of T…" at bounding box center [371, 125] width 100 height 14
click at [331, 132] on select "Select Debtor 1 Only Debtor 2 Only Debtor 1 And Debtor 2 Only At Least One Of T…" at bounding box center [371, 125] width 100 height 14
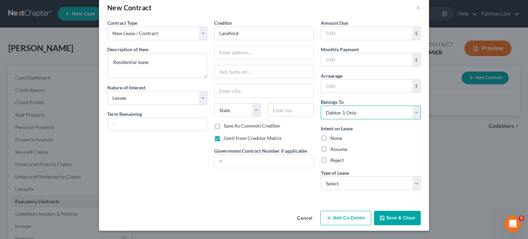
scroll to position [62, 0]
click at [340, 144] on div "Intent on Lease None Assume Reject" at bounding box center [371, 144] width 100 height 39
click at [335, 146] on label "Assume" at bounding box center [338, 149] width 17 height 7
click at [335, 146] on input "Assume" at bounding box center [335, 148] width 4 height 4
click at [378, 177] on select "Select Real Estate Car Other" at bounding box center [371, 183] width 100 height 14
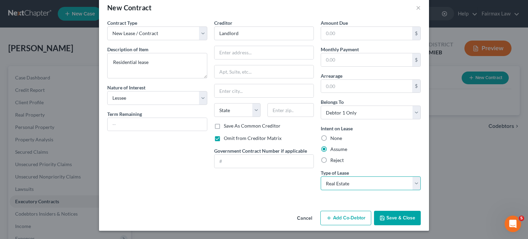
click at [331, 176] on select "Select Real Estate Car Other" at bounding box center [371, 183] width 100 height 14
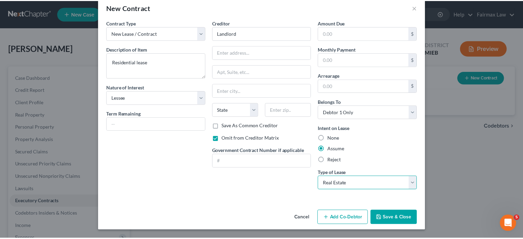
scroll to position [73, 0]
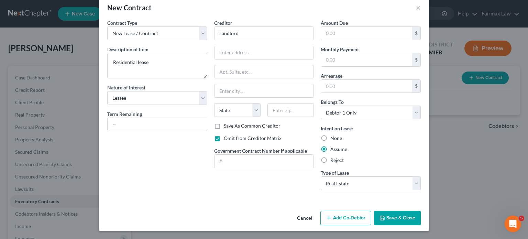
click at [420, 214] on button "Save & Close" at bounding box center [397, 218] width 47 height 14
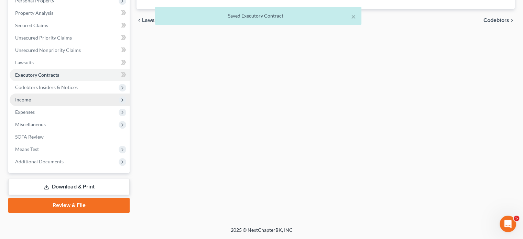
scroll to position [143, 0]
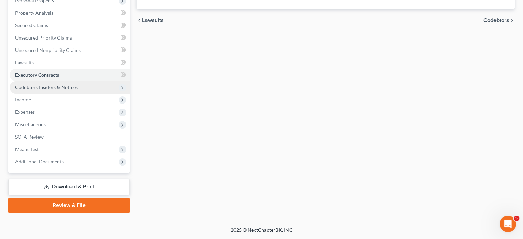
click at [49, 90] on span "Codebtors Insiders & Notices" at bounding box center [46, 87] width 63 height 6
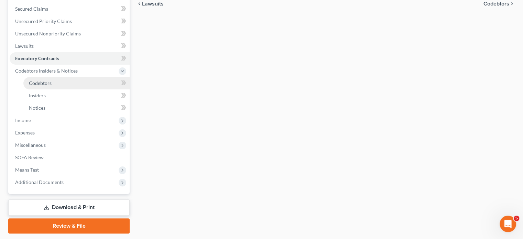
click at [50, 89] on link "Codebtors" at bounding box center [76, 83] width 106 height 12
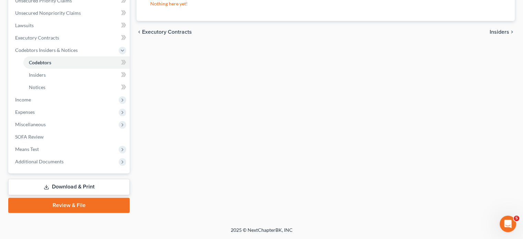
scroll to position [247, 0]
click at [70, 93] on span "Income" at bounding box center [70, 99] width 120 height 12
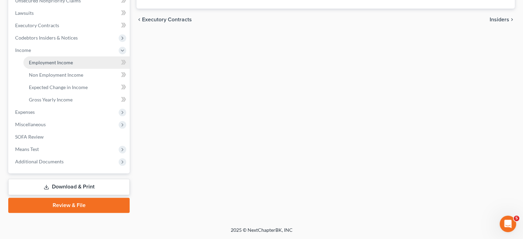
click at [61, 59] on span "Employment Income" at bounding box center [51, 62] width 44 height 6
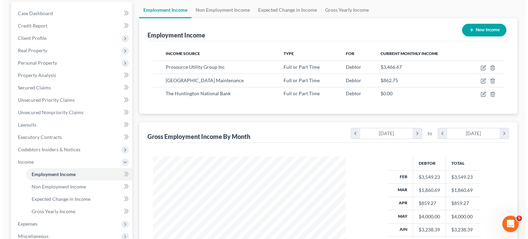
scroll to position [65, 0]
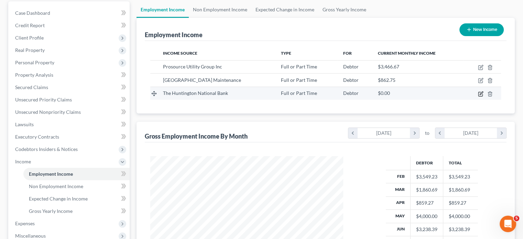
click at [478, 97] on icon "button" at bounding box center [480, 93] width 5 height 5
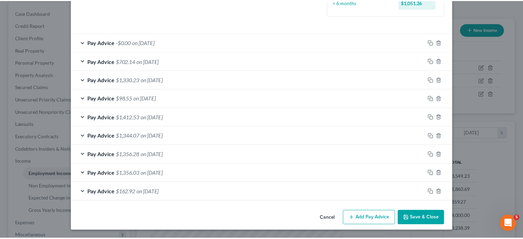
scroll to position [299, 0]
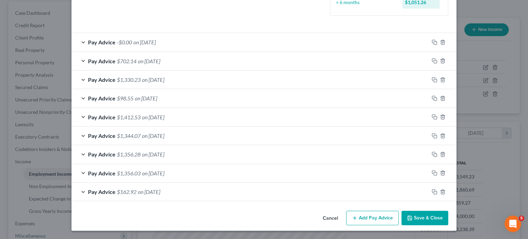
click at [343, 211] on button "Cancel" at bounding box center [330, 218] width 26 height 14
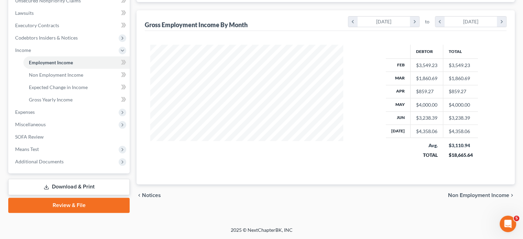
scroll to position [257, 0]
click at [82, 72] on span "Non Employment Income" at bounding box center [56, 75] width 54 height 6
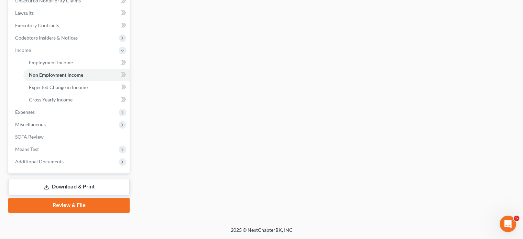
scroll to position [228, 0]
click at [35, 115] on span "Expenses" at bounding box center [25, 112] width 20 height 6
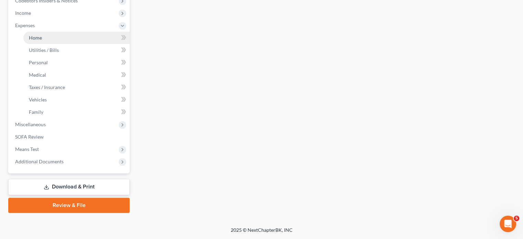
click at [59, 44] on link "Home" at bounding box center [76, 38] width 106 height 12
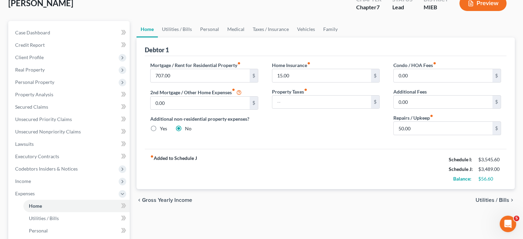
scroll to position [38, 0]
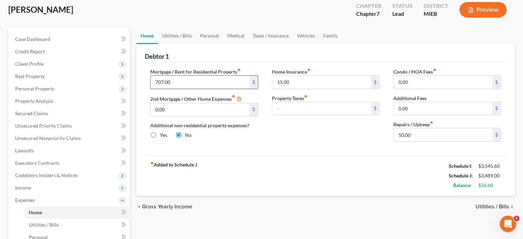
click at [180, 89] on input "707.00" at bounding box center [200, 82] width 99 height 13
click at [194, 44] on link "Utilities / Bills" at bounding box center [177, 35] width 38 height 16
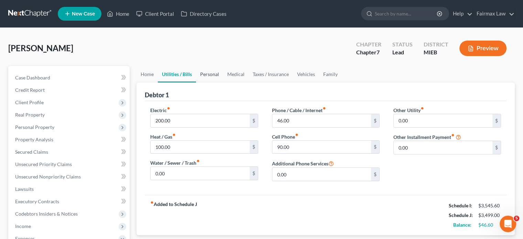
click at [223, 82] on link "Personal" at bounding box center [209, 74] width 27 height 16
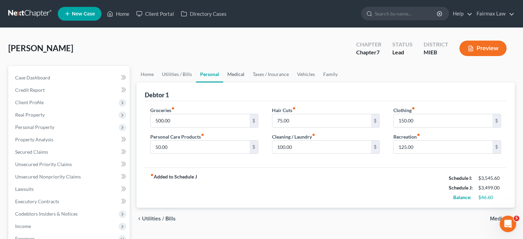
click at [248, 82] on link "Medical" at bounding box center [235, 74] width 25 height 16
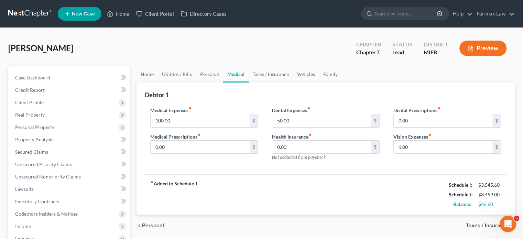
click at [319, 82] on link "Vehicles" at bounding box center [306, 74] width 26 height 16
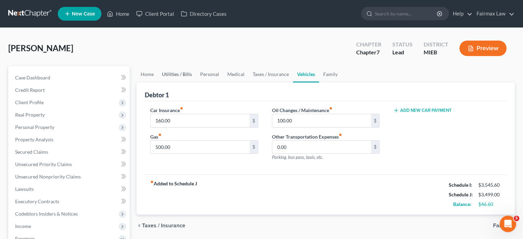
click at [189, 82] on link "Utilities / Bills" at bounding box center [177, 74] width 38 height 16
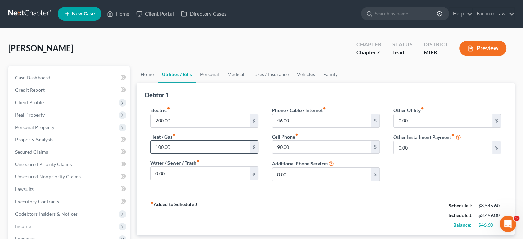
click at [182, 154] on input "100.00" at bounding box center [200, 147] width 99 height 13
click at [223, 82] on link "Personal" at bounding box center [209, 74] width 27 height 16
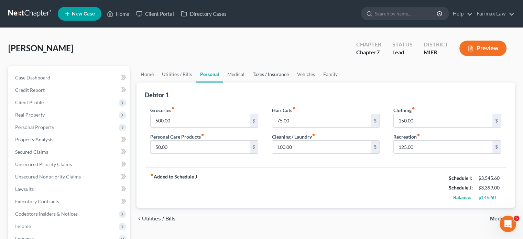
click at [278, 82] on link "Taxes / Insurance" at bounding box center [270, 74] width 44 height 16
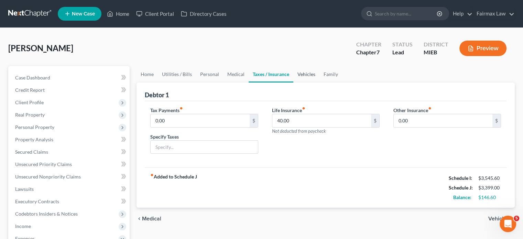
click at [319, 82] on link "Vehicles" at bounding box center [306, 74] width 26 height 16
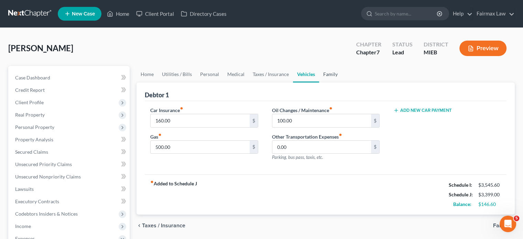
click at [342, 82] on link "Family" at bounding box center [330, 74] width 23 height 16
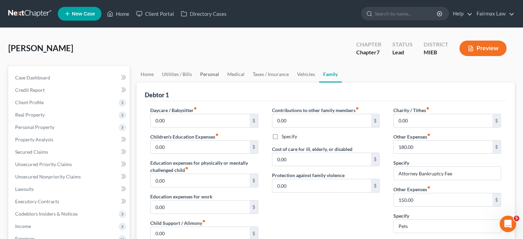
click at [222, 82] on link "Personal" at bounding box center [209, 74] width 27 height 16
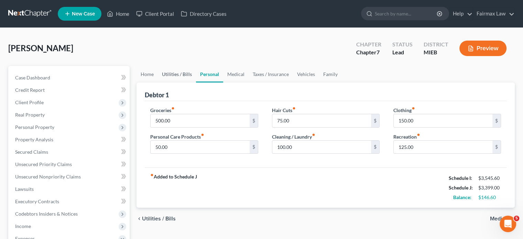
click at [175, 82] on link "Utilities / Bills" at bounding box center [177, 74] width 38 height 16
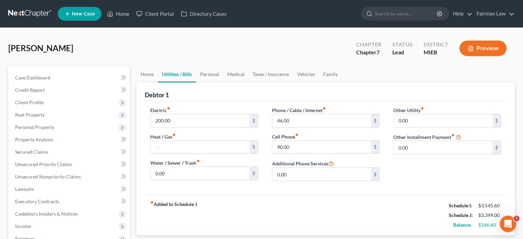
click at [178, 159] on div "Electric fiber_manual_record 200.00 $ Heat / Gas fiber_manual_record $ Water / …" at bounding box center [203, 147] width 121 height 80
click at [184, 127] on input "200.00" at bounding box center [200, 120] width 99 height 13
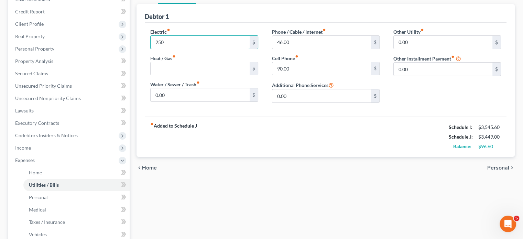
scroll to position [79, 0]
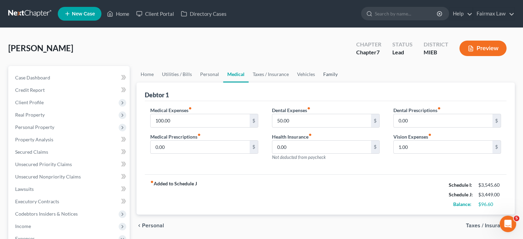
click at [342, 82] on link "Family" at bounding box center [330, 74] width 23 height 16
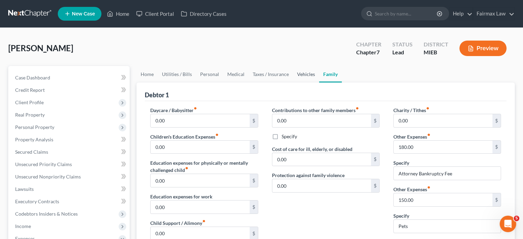
click at [319, 82] on link "Vehicles" at bounding box center [306, 74] width 26 height 16
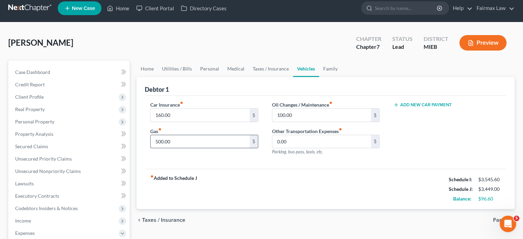
scroll to position [3, 0]
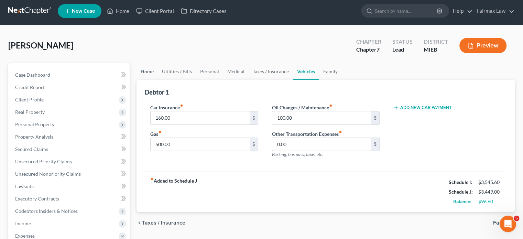
click at [156, 80] on link "Home" at bounding box center [146, 71] width 21 height 16
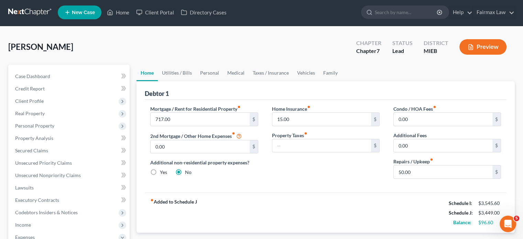
scroll to position [1, 0]
click at [196, 81] on link "Utilities / Bills" at bounding box center [177, 73] width 38 height 16
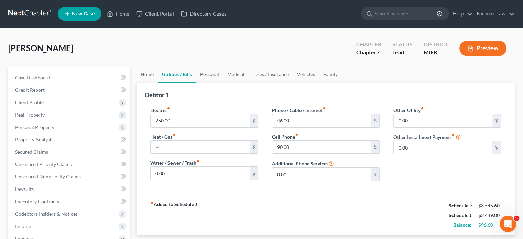
click at [223, 82] on link "Personal" at bounding box center [209, 74] width 27 height 16
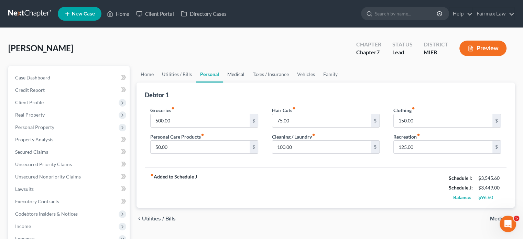
click at [248, 82] on link "Medical" at bounding box center [235, 74] width 25 height 16
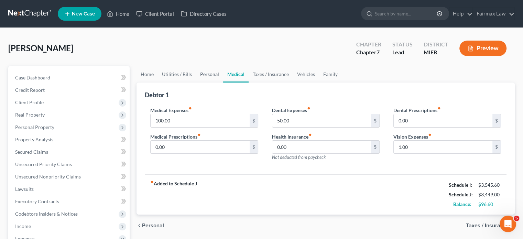
click at [223, 82] on link "Personal" at bounding box center [209, 74] width 27 height 16
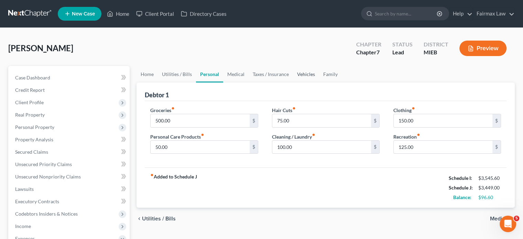
click at [319, 82] on link "Vehicles" at bounding box center [306, 74] width 26 height 16
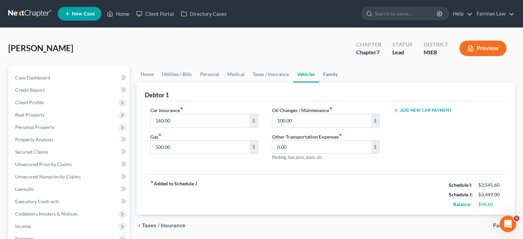
click at [342, 82] on link "Family" at bounding box center [330, 74] width 23 height 16
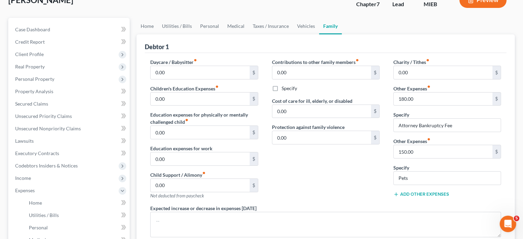
scroll to position [14, 0]
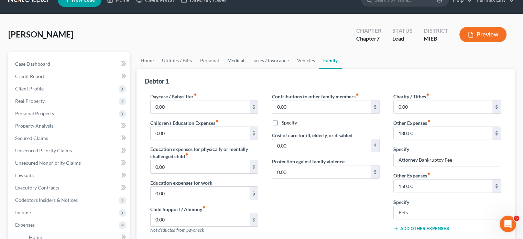
click at [248, 69] on link "Medical" at bounding box center [235, 60] width 25 height 16
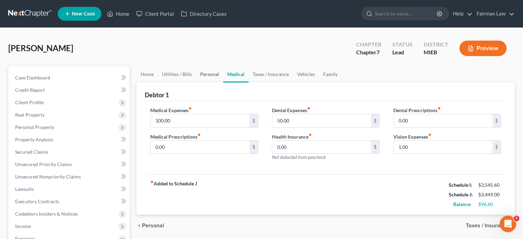
click at [222, 82] on link "Personal" at bounding box center [209, 74] width 27 height 16
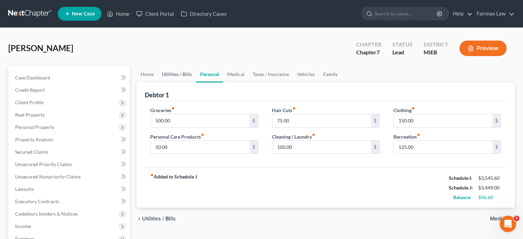
click at [182, 82] on link "Utilities / Bills" at bounding box center [177, 74] width 38 height 16
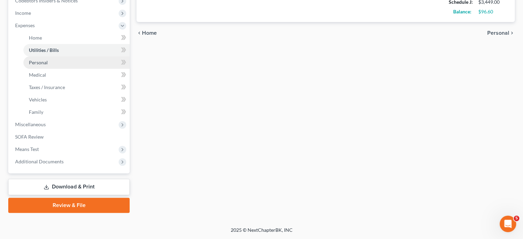
scroll to position [308, 0]
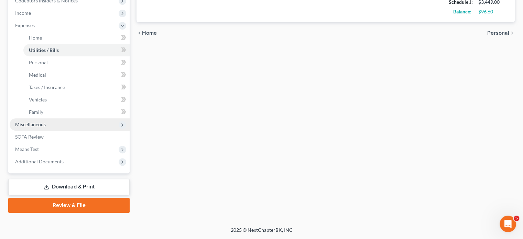
click at [40, 121] on span "Miscellaneous" at bounding box center [30, 124] width 31 height 6
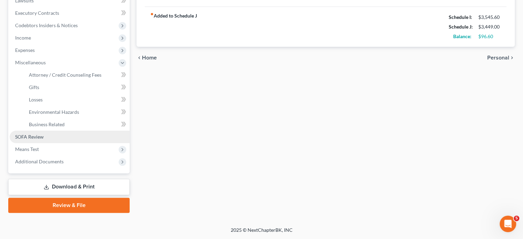
scroll to position [293, 0]
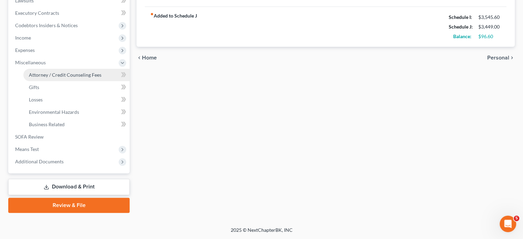
click at [74, 72] on span "Attorney / Credit Counseling Fees" at bounding box center [65, 75] width 73 height 6
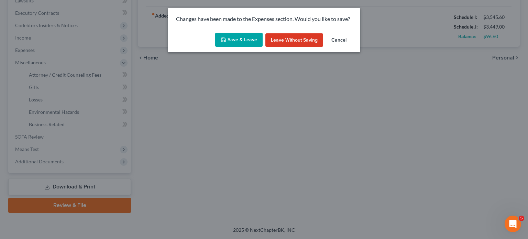
click at [228, 47] on button "Save & Leave" at bounding box center [238, 40] width 47 height 14
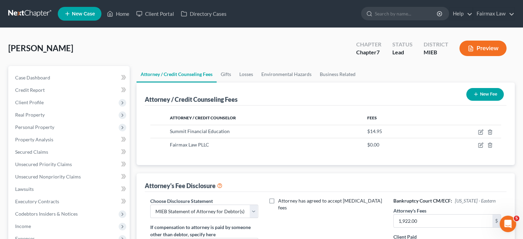
click at [157, 65] on div "Baldwin, Jasmine Upgraded Chapter Chapter 7 Status Lead District MIEB Preview" at bounding box center [261, 51] width 506 height 30
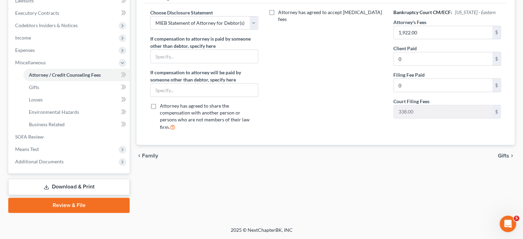
scroll to position [289, 0]
click at [71, 118] on link "Business Related" at bounding box center [76, 124] width 106 height 12
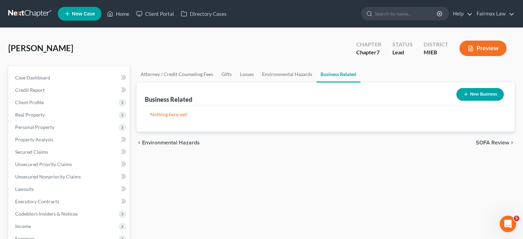
click at [261, 154] on div "chevron_left Environmental Hazards SOFA Review chevron_right" at bounding box center [325, 143] width 378 height 22
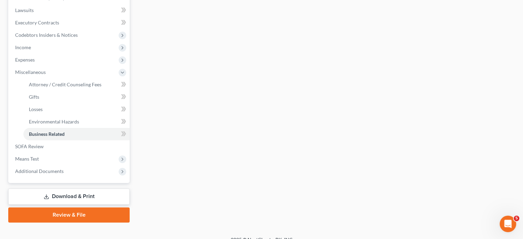
scroll to position [180, 0]
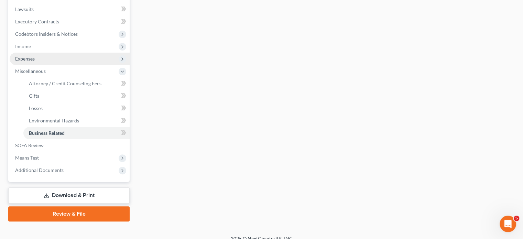
click at [46, 65] on span "Expenses" at bounding box center [70, 59] width 120 height 12
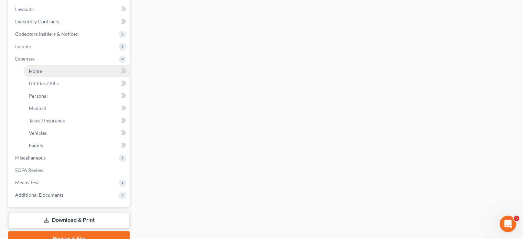
click at [56, 77] on link "Home" at bounding box center [76, 71] width 106 height 12
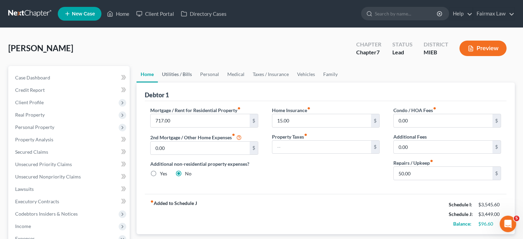
click at [187, 82] on link "Utilities / Bills" at bounding box center [177, 74] width 38 height 16
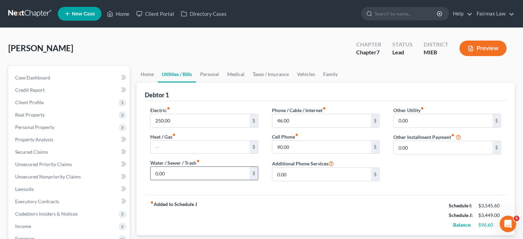
click at [204, 180] on input "0.00" at bounding box center [200, 173] width 99 height 13
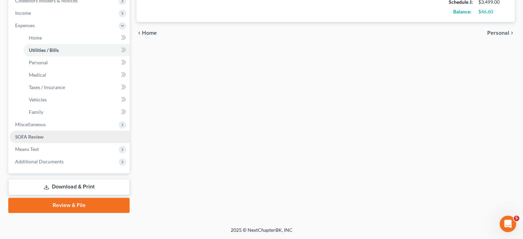
scroll to position [263, 0]
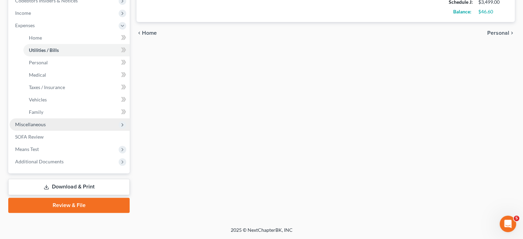
click at [61, 131] on span "Miscellaneous" at bounding box center [70, 124] width 120 height 12
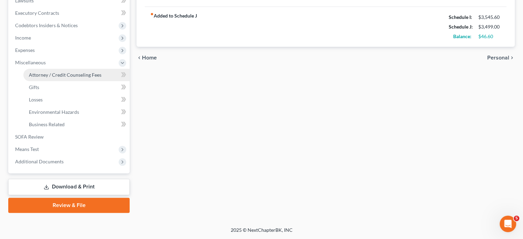
click at [57, 69] on link "Attorney / Credit Counseling Fees" at bounding box center [76, 75] width 106 height 12
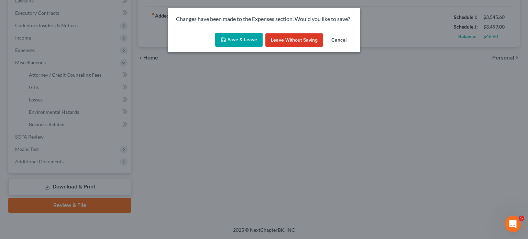
click at [217, 47] on button "Save & Leave" at bounding box center [238, 40] width 47 height 14
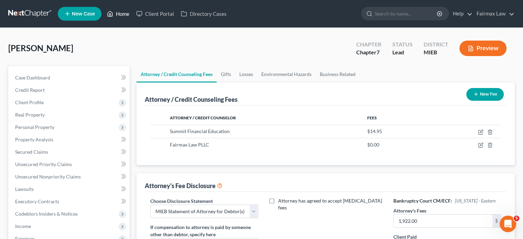
click at [133, 20] on link "Home" at bounding box center [117, 14] width 29 height 12
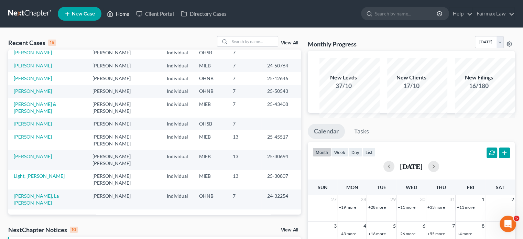
scroll to position [126, 0]
drag, startPoint x: 254, startPoint y: 174, endPoint x: 283, endPoint y: 174, distance: 28.9
click at [283, 117] on td "25-43408" at bounding box center [280, 108] width 39 height 20
copy td "25-43408"
